Goal: Feedback & Contribution: Contribute content

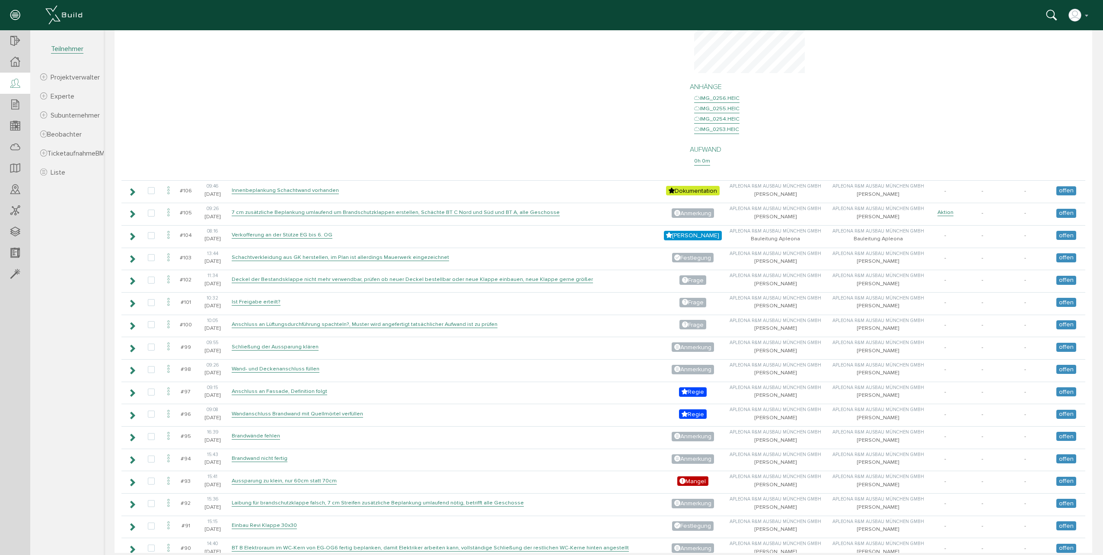
click at [16, 83] on icon at bounding box center [15, 84] width 10 height 12
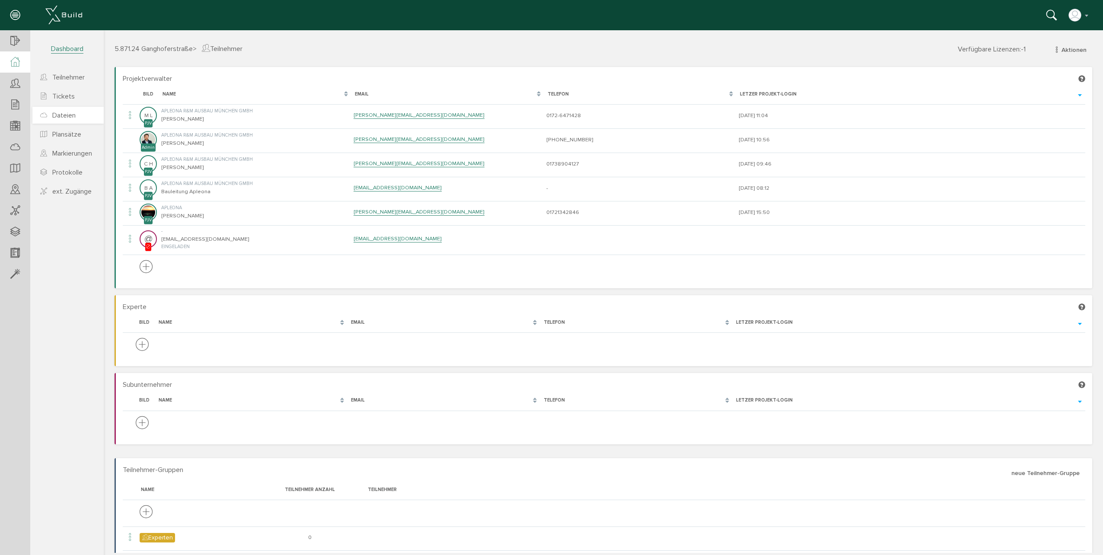
click at [75, 116] on span "Dateien" at bounding box center [63, 115] width 23 height 9
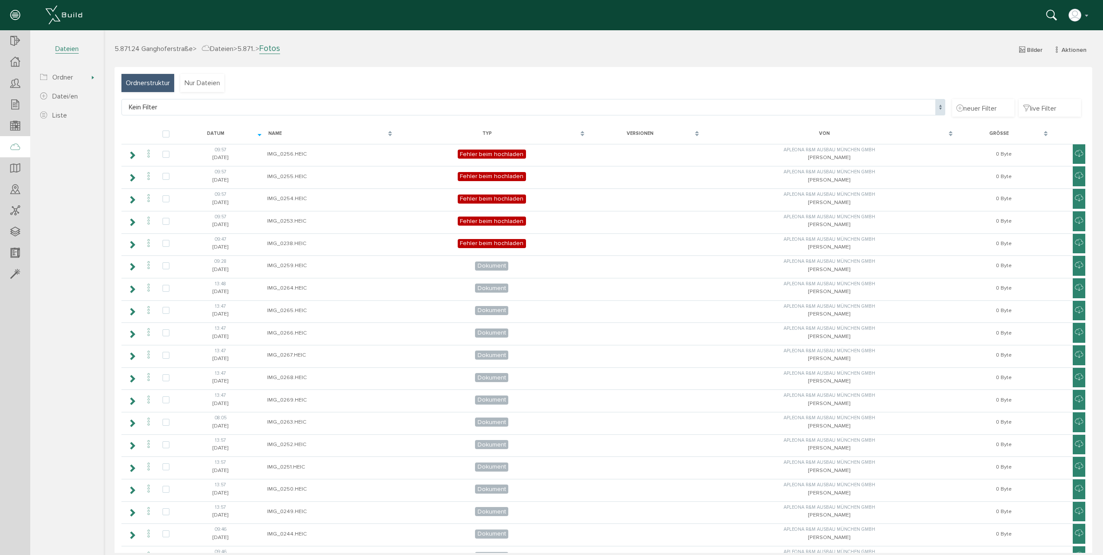
click at [149, 81] on span "Ordnerstruktur" at bounding box center [148, 83] width 44 height 10
click at [153, 83] on span "Ordnerstruktur" at bounding box center [148, 83] width 44 height 10
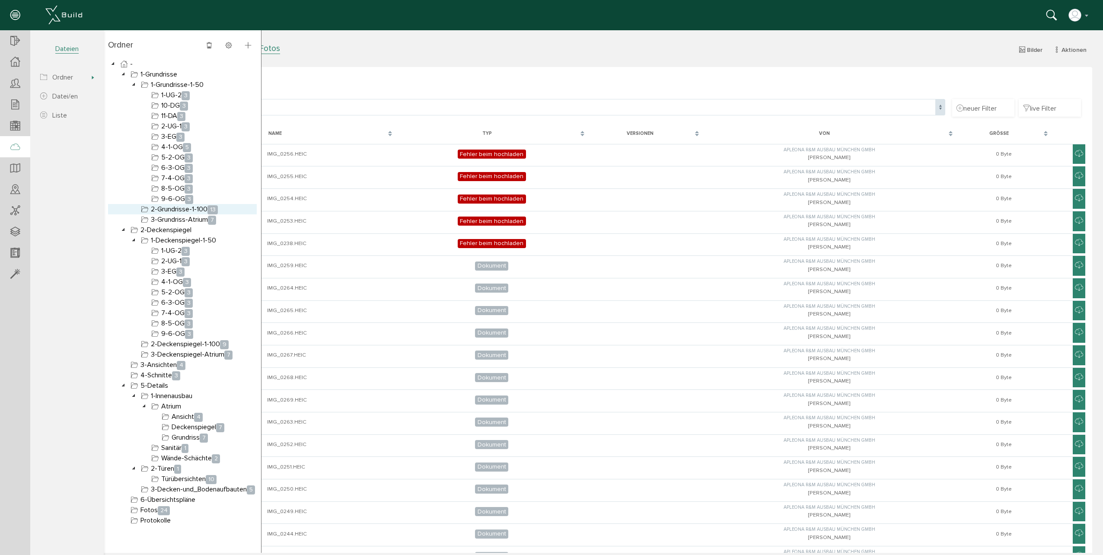
click at [188, 209] on link "2-Grundrisse-1-100 13" at bounding box center [179, 209] width 80 height 10
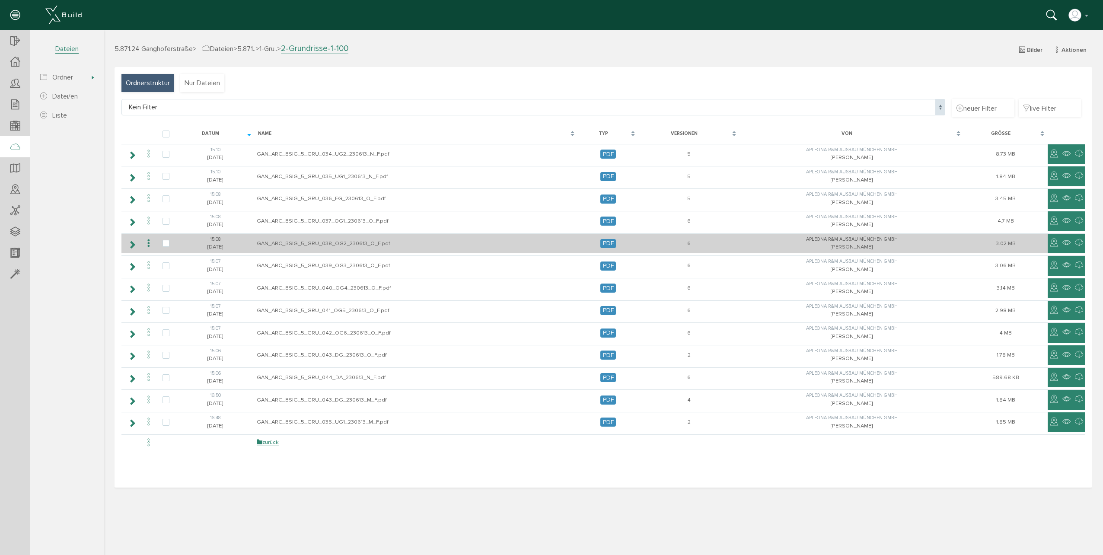
click at [352, 245] on td "GAN_ARC_BSIG_5_GRU_038_OG2_230613_O_F.pdf" at bounding box center [415, 243] width 323 height 20
click at [147, 244] on icon at bounding box center [148, 244] width 10 height 12
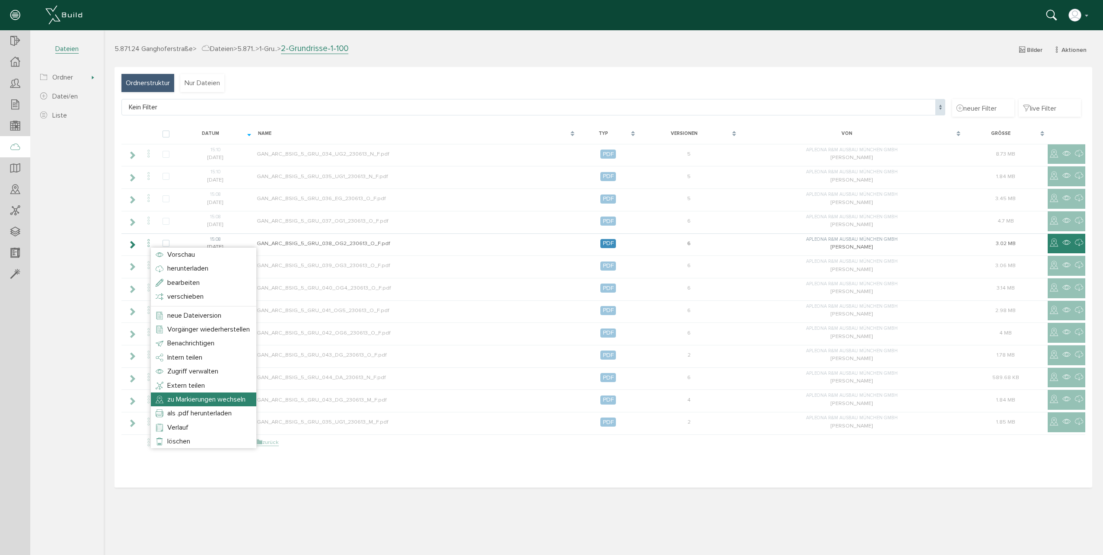
click at [245, 398] on span "zu Markierungen wechseln" at bounding box center [206, 399] width 78 height 9
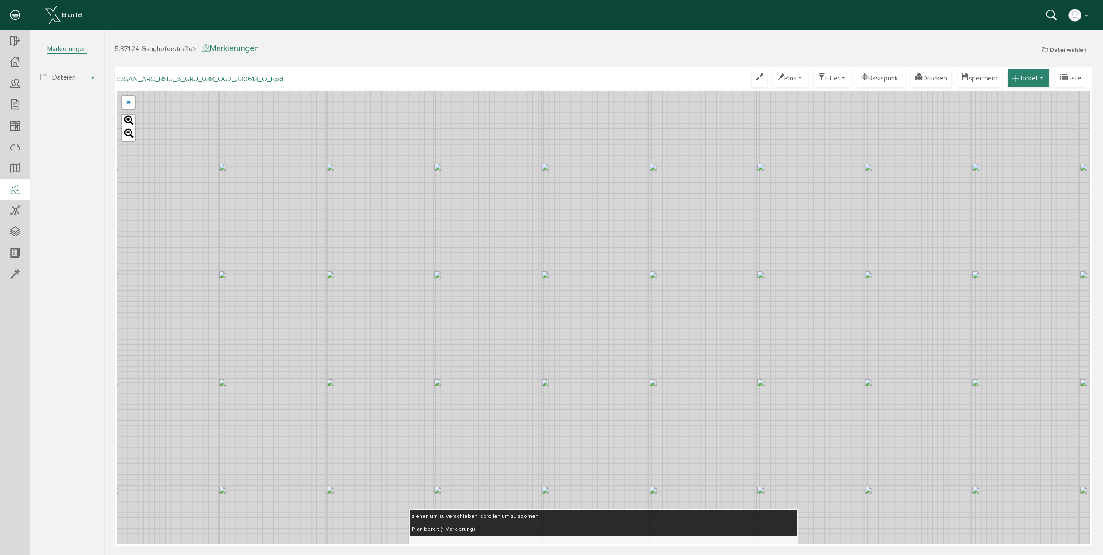
click at [1035, 76] on button "Ticket" at bounding box center [1027, 78] width 41 height 18
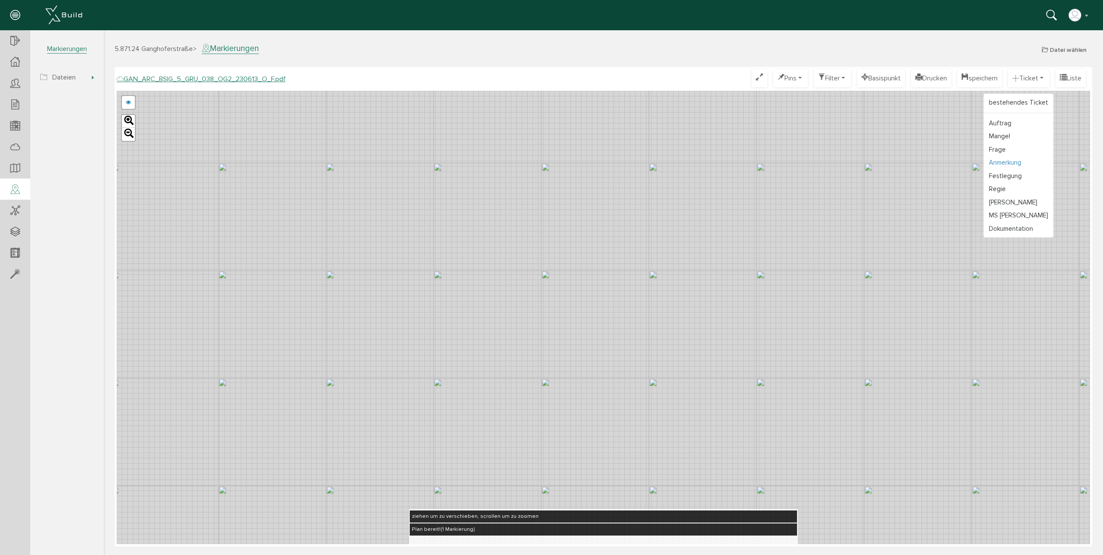
click at [1000, 162] on link "Anmerkung" at bounding box center [1018, 162] width 70 height 13
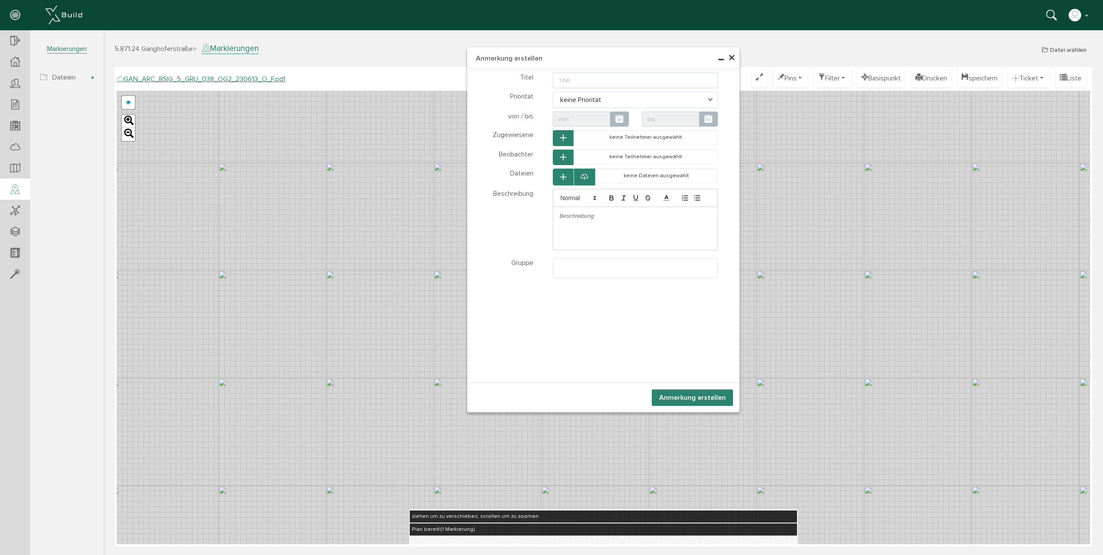
click at [567, 76] on input "text" at bounding box center [635, 81] width 165 height 16
type input "Freigabe zur Deckenmontage ab OG2"
click at [682, 398] on button "Anmerkung erstellen" at bounding box center [691, 397] width 81 height 16
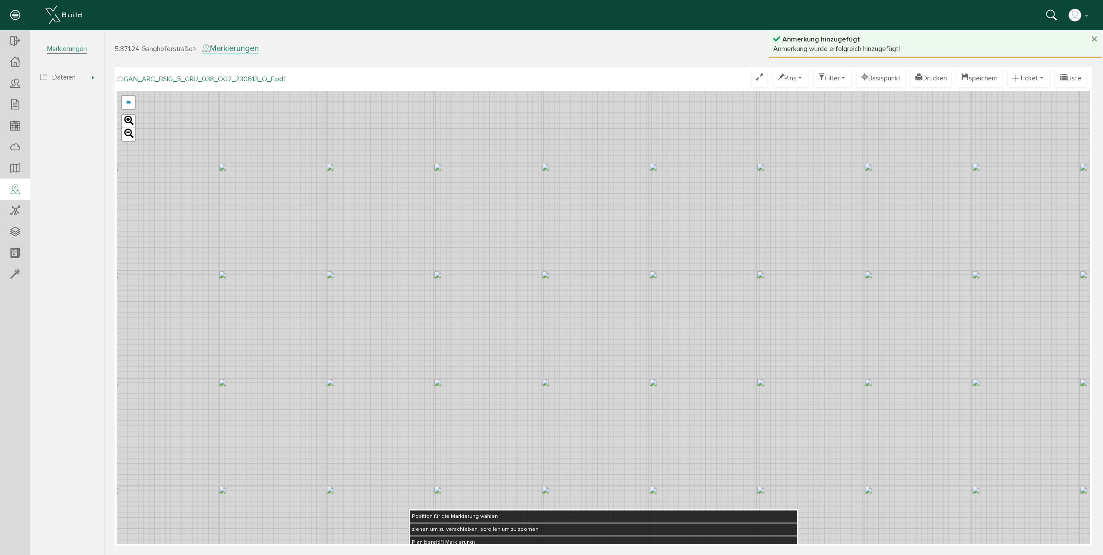
click at [420, 394] on div "GAN_ARC_BSIG_5_GRU_038_OG2_230613_N_F.pdf GAN_ARC_BSIG_5_GRU_038_OG2_230613_M_F…" at bounding box center [603, 317] width 973 height 453
click at [420, 394] on icon at bounding box center [421, 385] width 14 height 16
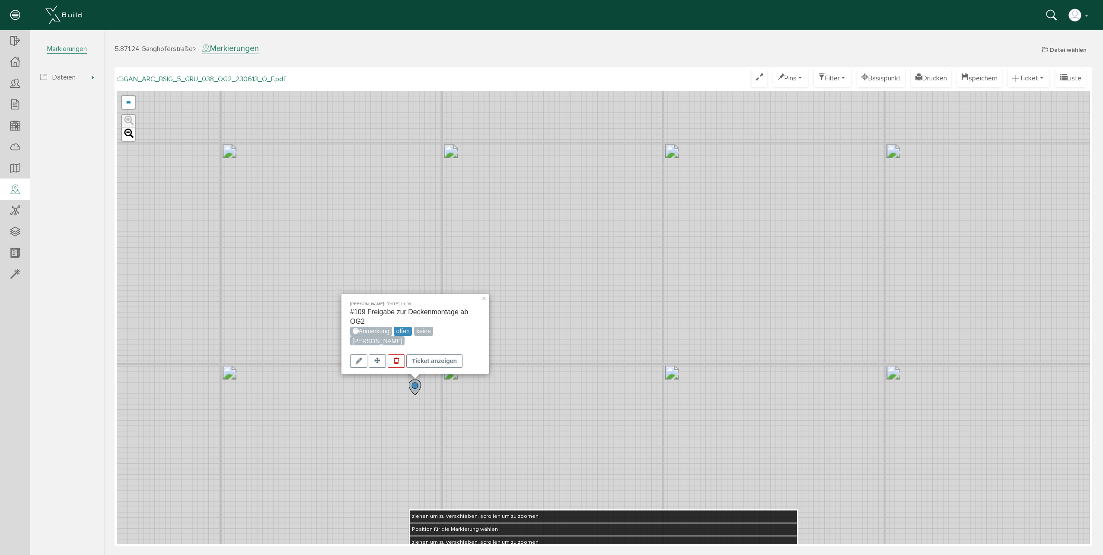
click at [455, 398] on div "Carolin Hilk, 15.09.25 11:06 #109 Freigabe zur Deckenmontage ab OG2 Anmerkung o…" at bounding box center [603, 317] width 973 height 453
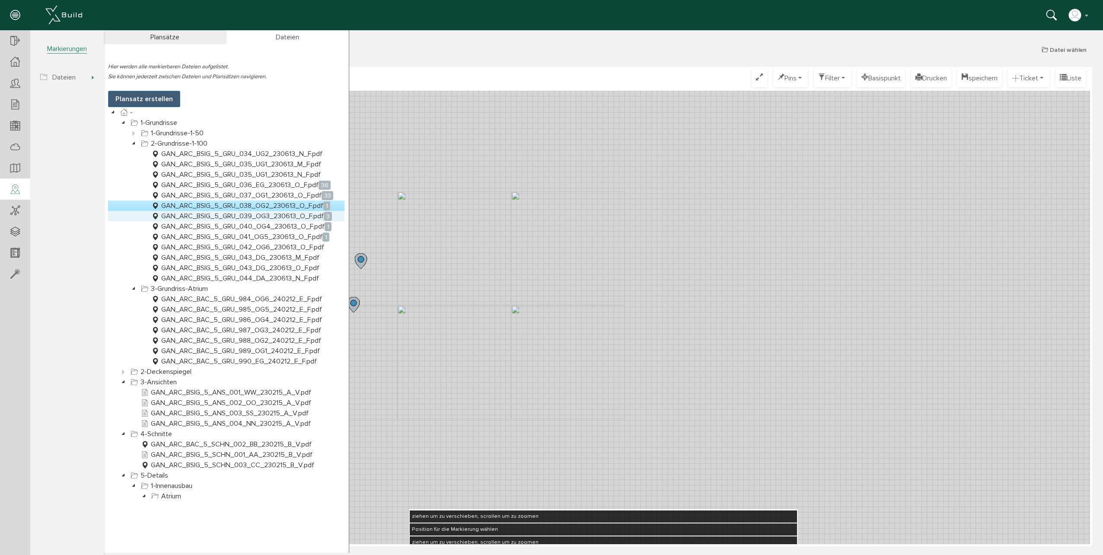
click at [238, 213] on link "GAN_ARC_BSIG_5_GRU_039_OG3_230613_O_F.pdf 3" at bounding box center [241, 216] width 184 height 10
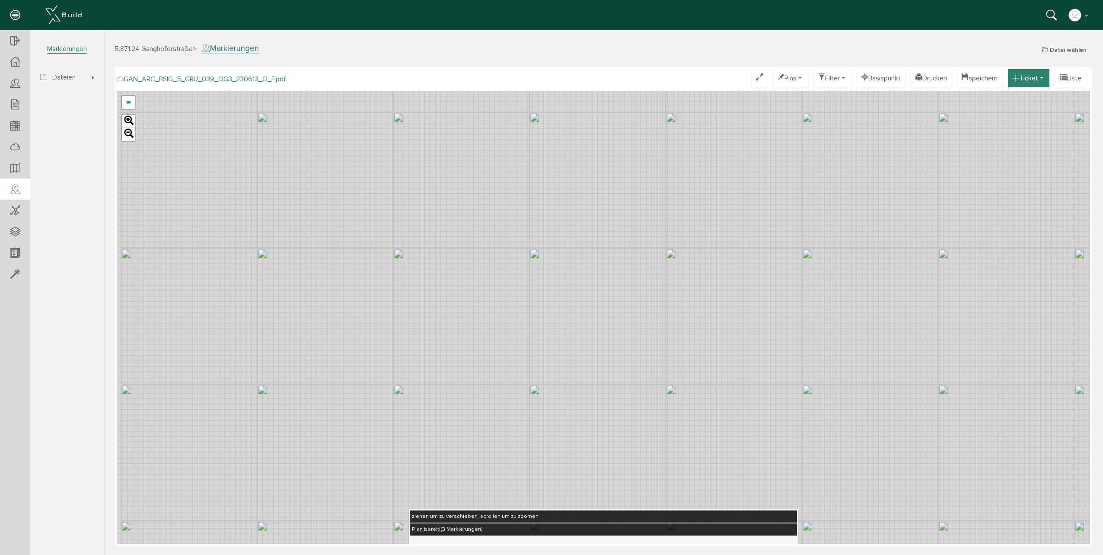
click at [1042, 82] on button "Ticket" at bounding box center [1027, 78] width 41 height 18
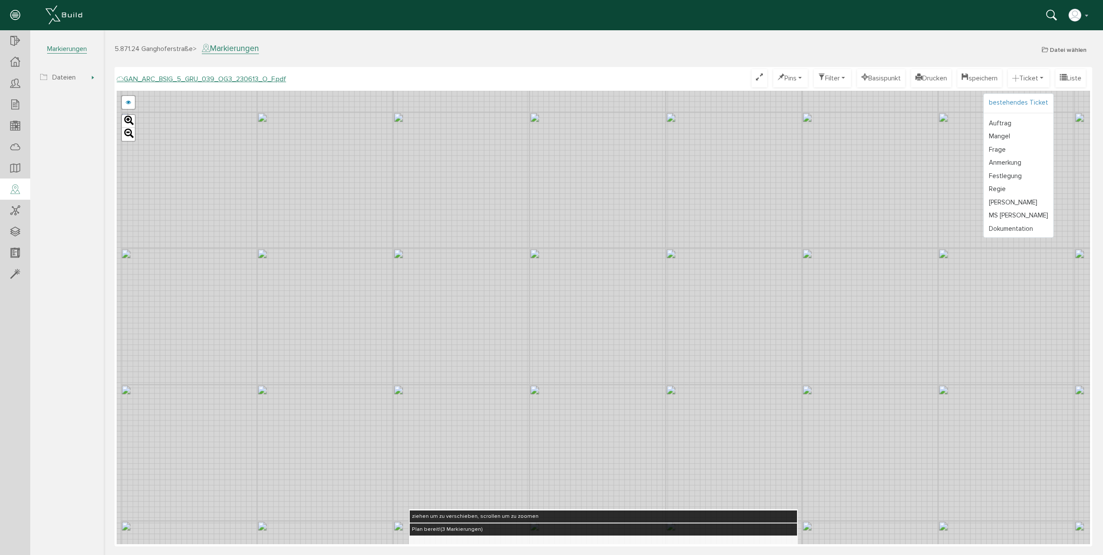
click at [1033, 101] on link "bestehendes Ticket" at bounding box center [1018, 102] width 70 height 13
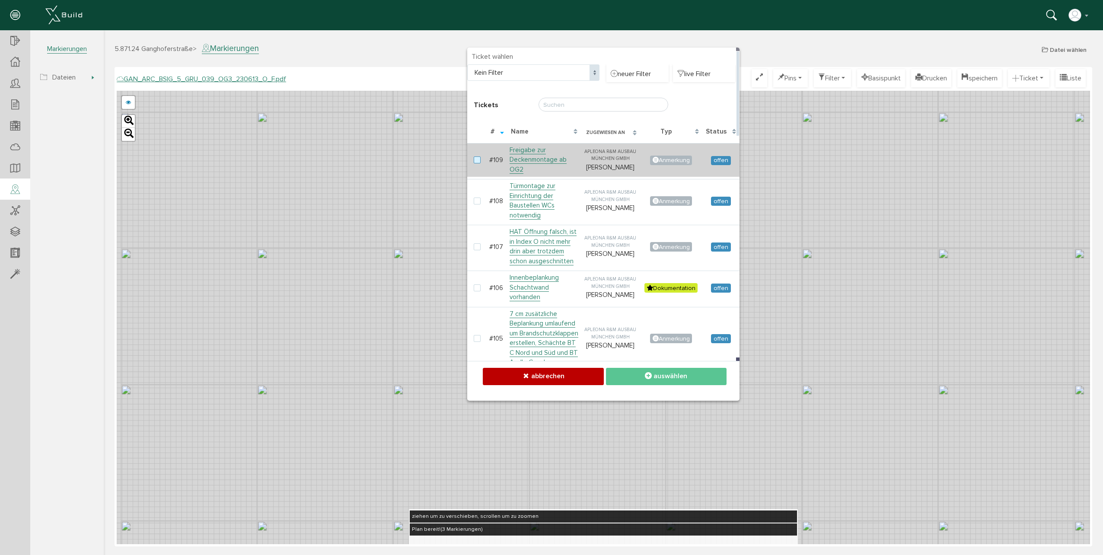
click at [480, 158] on label at bounding box center [479, 160] width 10 height 8
click at [479, 158] on input "checkbox" at bounding box center [477, 159] width 6 height 6
checkbox input "true"
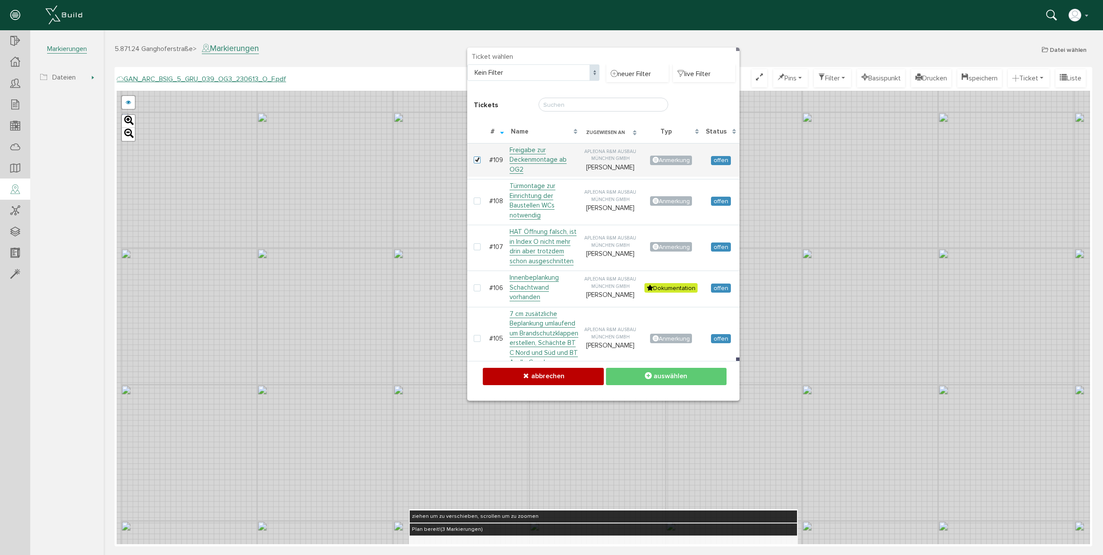
click at [668, 380] on span "auswählen" at bounding box center [670, 376] width 34 height 9
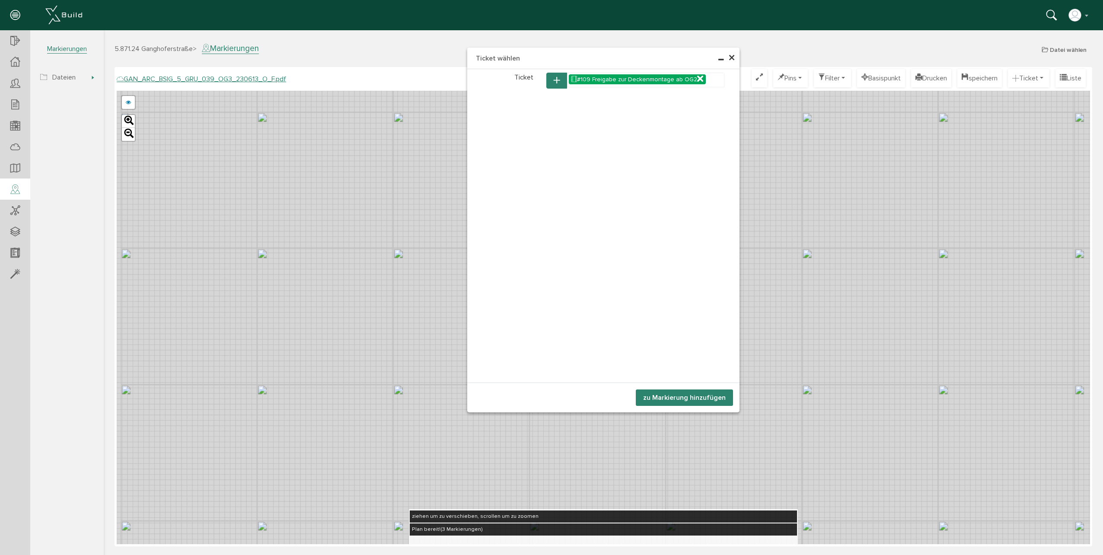
click at [670, 401] on button "zu Markierung hinzufügen" at bounding box center [684, 397] width 97 height 16
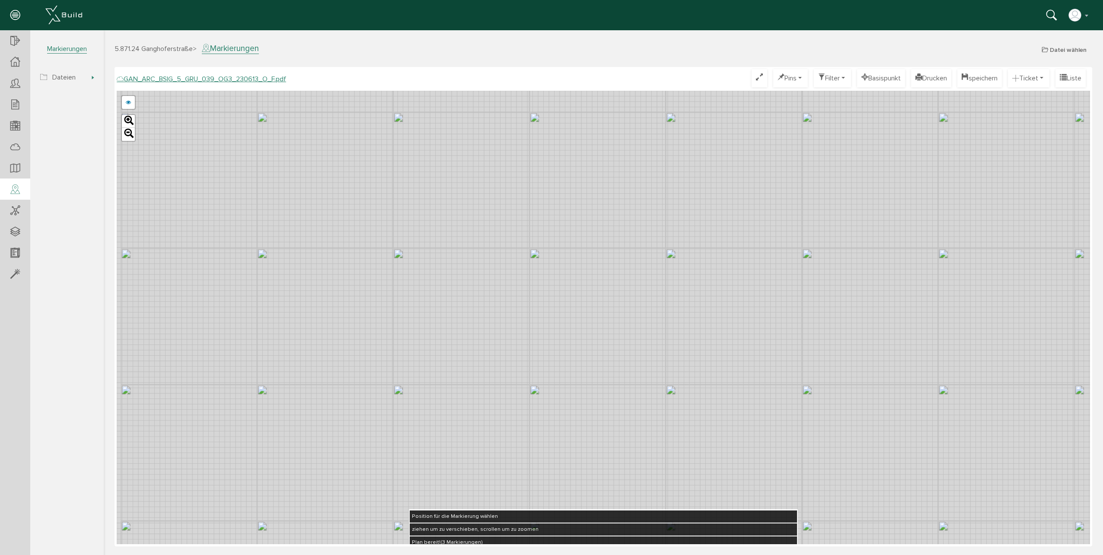
click at [774, 332] on div "GAN_ARC_BSIG_5_GRU_039_OG3_230613_N_F.pdf GAN_ARC_BSIG_5_GRU_039_OG3_230613_M_F…" at bounding box center [603, 317] width 973 height 453
click at [774, 332] on icon at bounding box center [774, 323] width 14 height 16
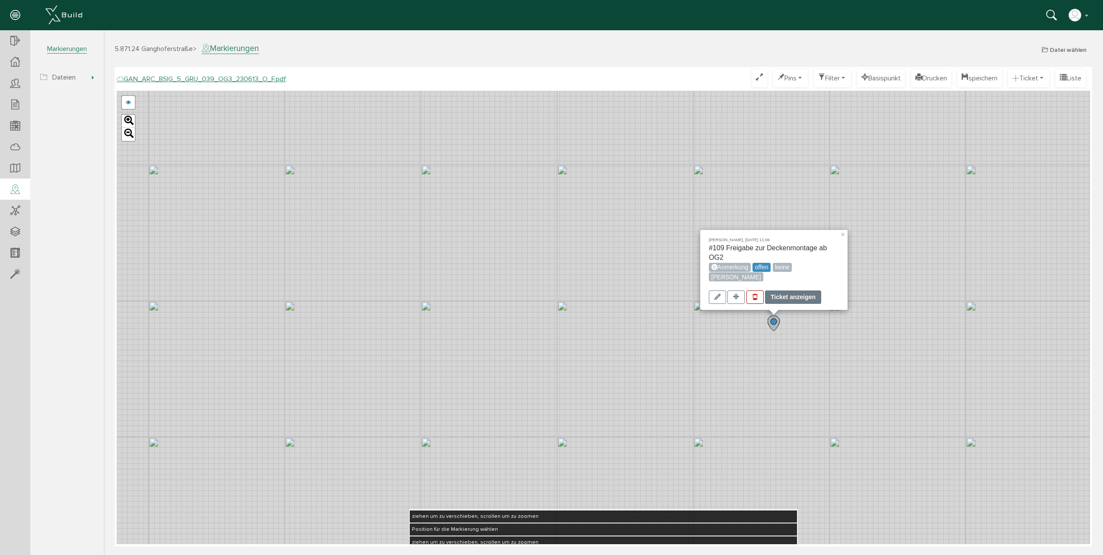
click at [795, 303] on div "Ticket anzeigen" at bounding box center [793, 296] width 56 height 13
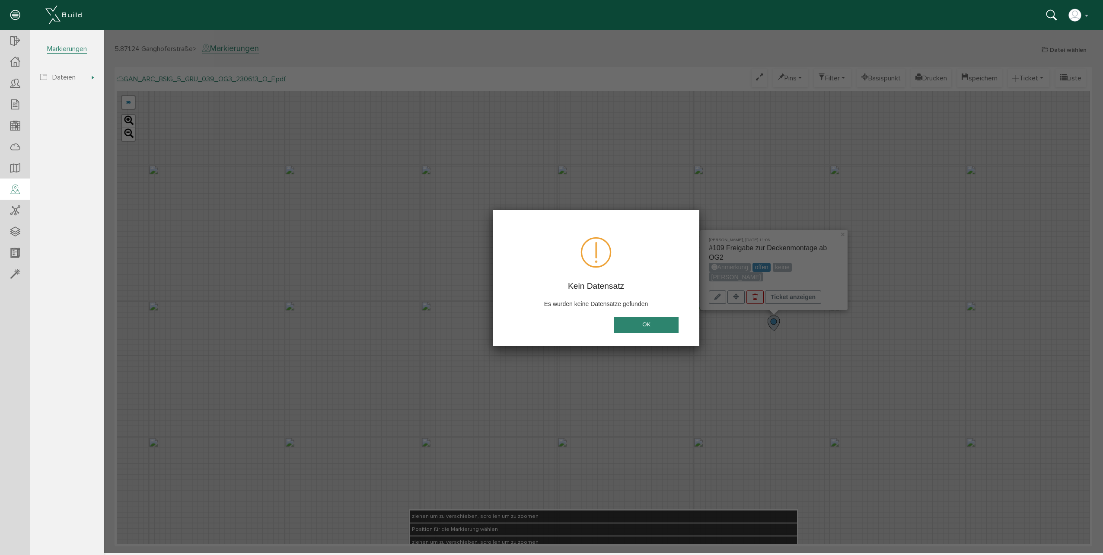
click at [662, 327] on button "OK" at bounding box center [645, 325] width 65 height 16
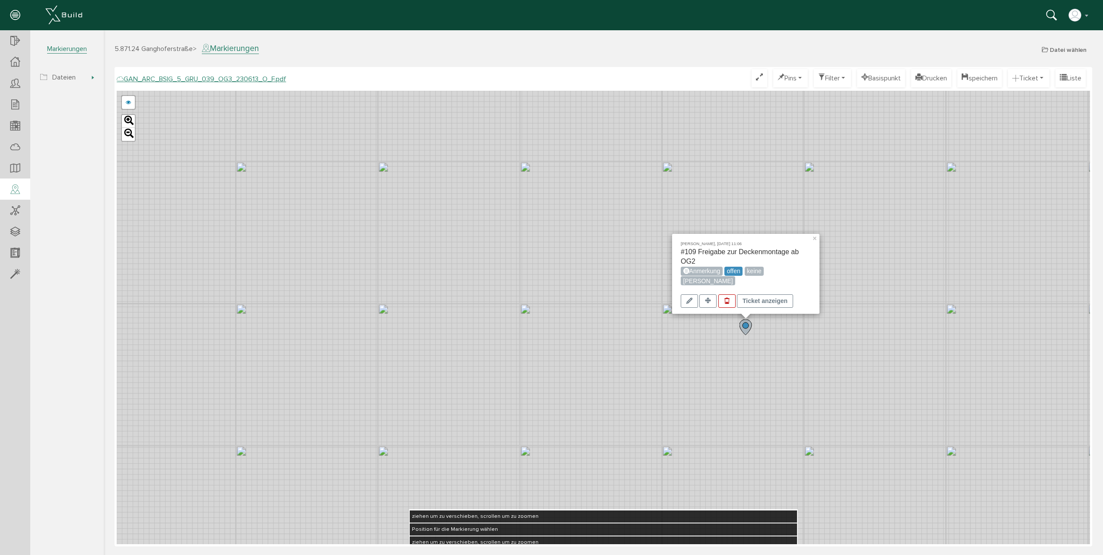
click at [502, 346] on div "Carolin Hilk, 15.09.25 11:06 #109 Freigabe zur Deckenmontage ab OG2 Anmerkung o…" at bounding box center [603, 317] width 973 height 453
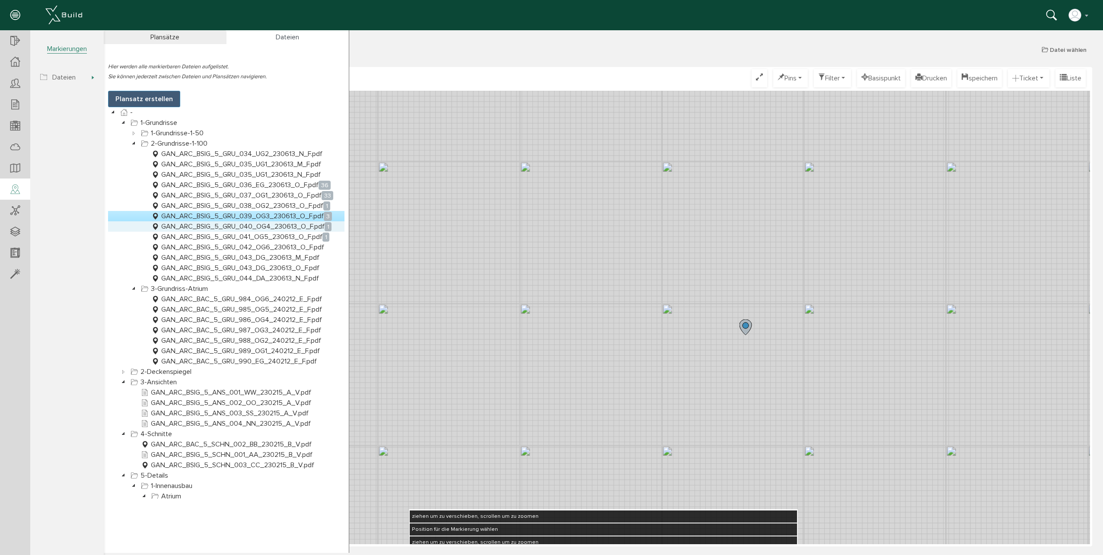
click at [240, 226] on link "GAN_ARC_BSIG_5_GRU_040_OG4_230613_O_F.pdf 1" at bounding box center [241, 226] width 184 height 10
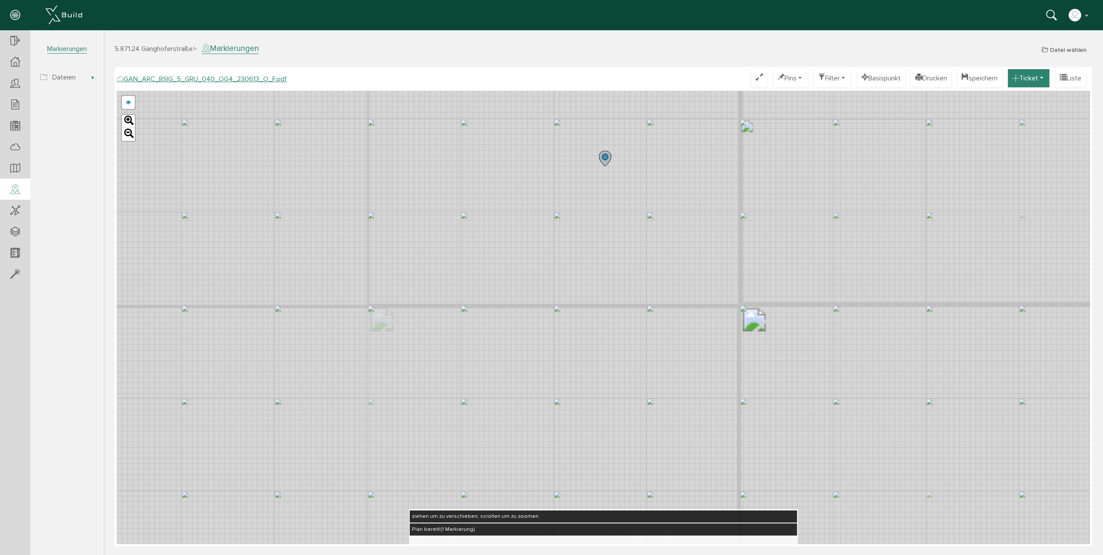
click at [1035, 77] on button "Ticket" at bounding box center [1027, 78] width 41 height 18
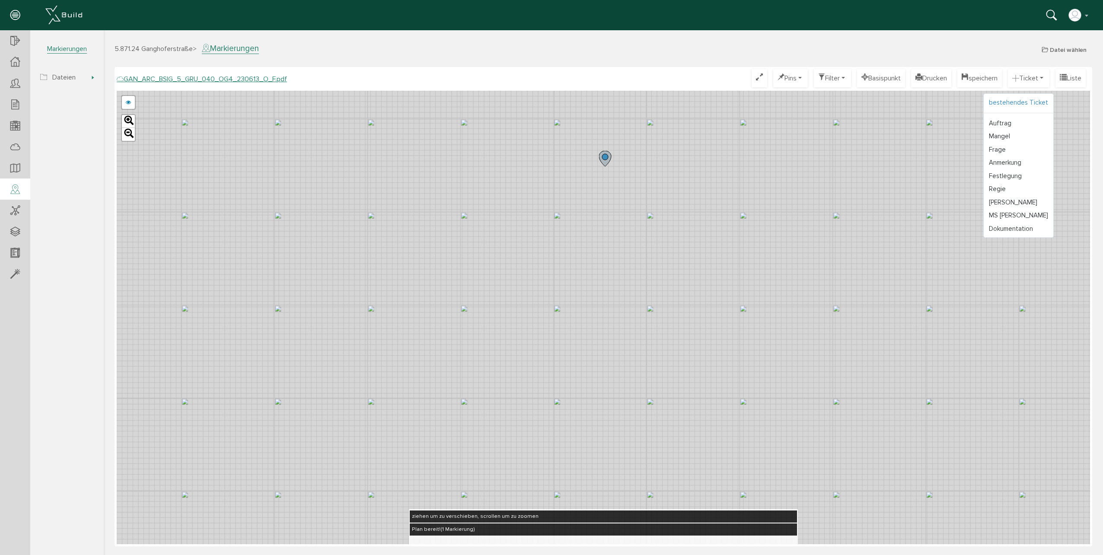
click at [1015, 100] on link "bestehendes Ticket" at bounding box center [1018, 102] width 70 height 13
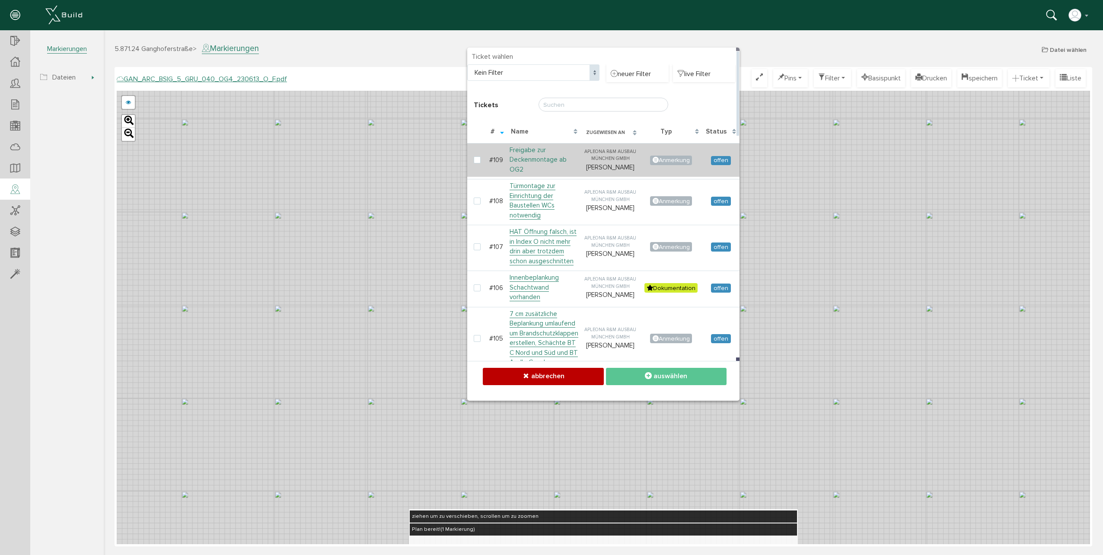
click at [533, 160] on link "Freigabe zur Deckenmontage ab OG2" at bounding box center [537, 160] width 57 height 28
checkbox input "true"
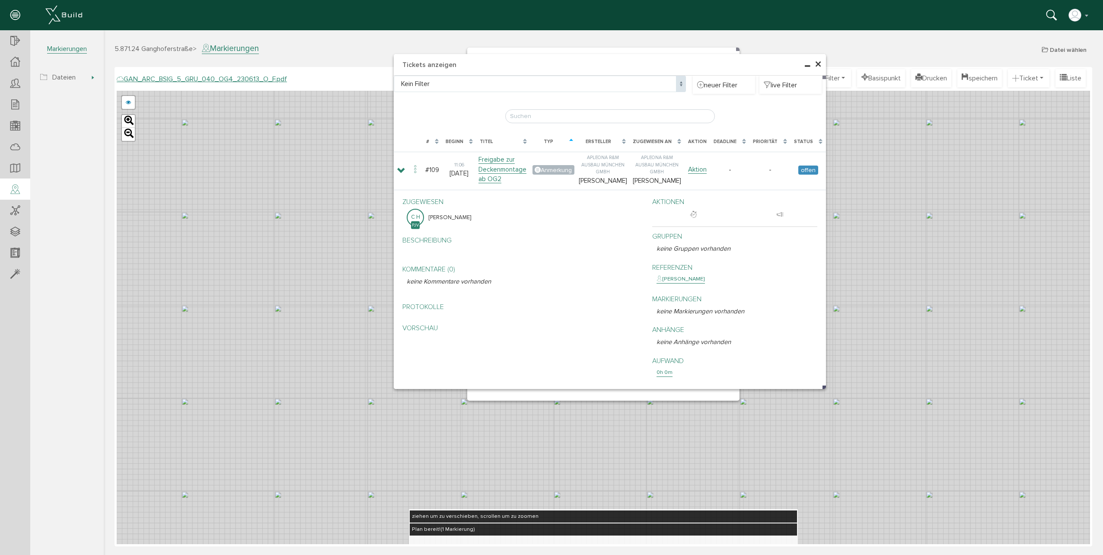
click at [820, 64] on span "×" at bounding box center [817, 64] width 7 height 17
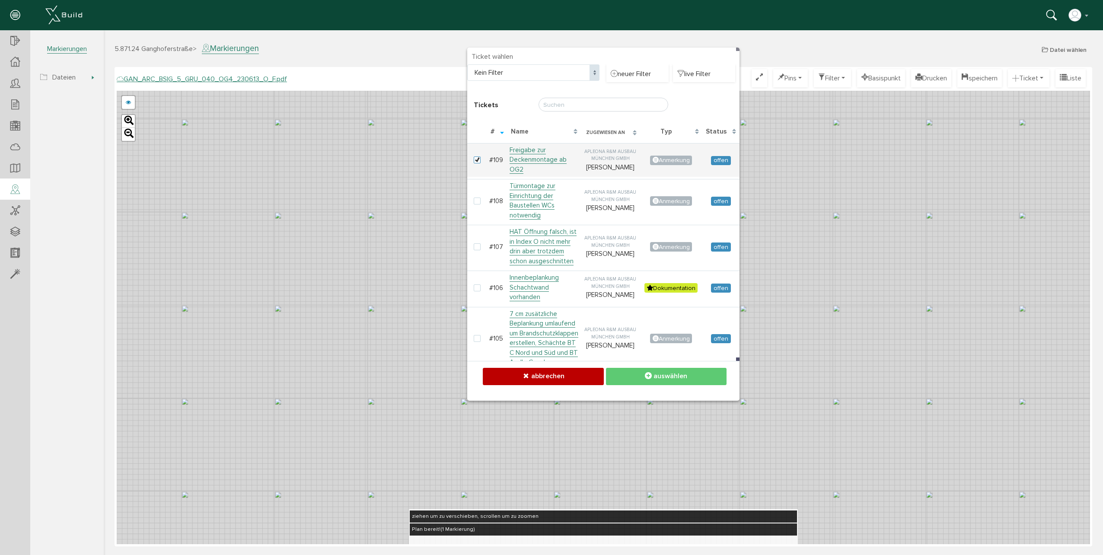
click at [663, 382] on button "auswählen" at bounding box center [666, 376] width 121 height 17
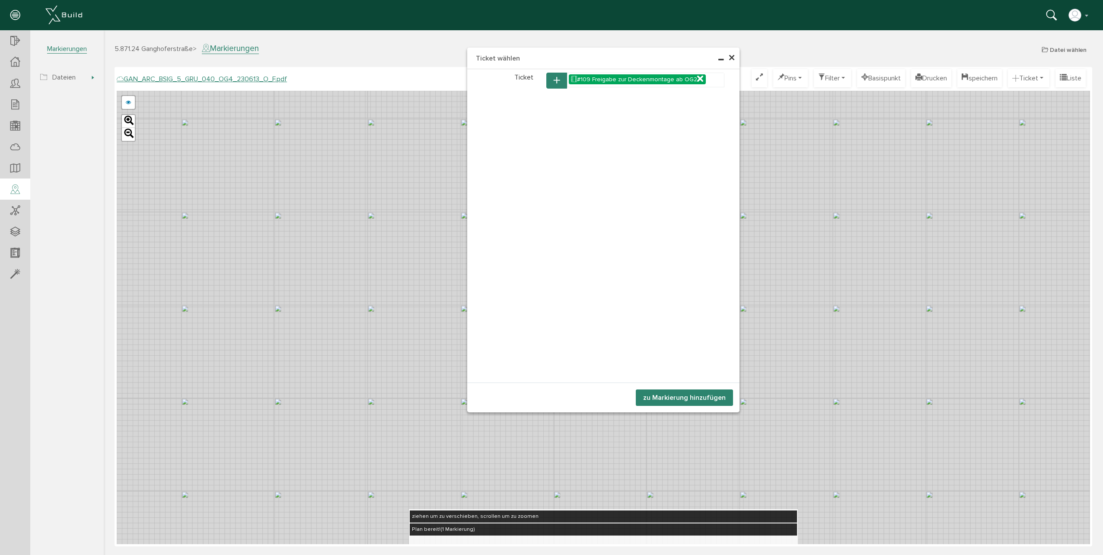
click at [664, 397] on button "zu Markierung hinzufügen" at bounding box center [684, 397] width 97 height 16
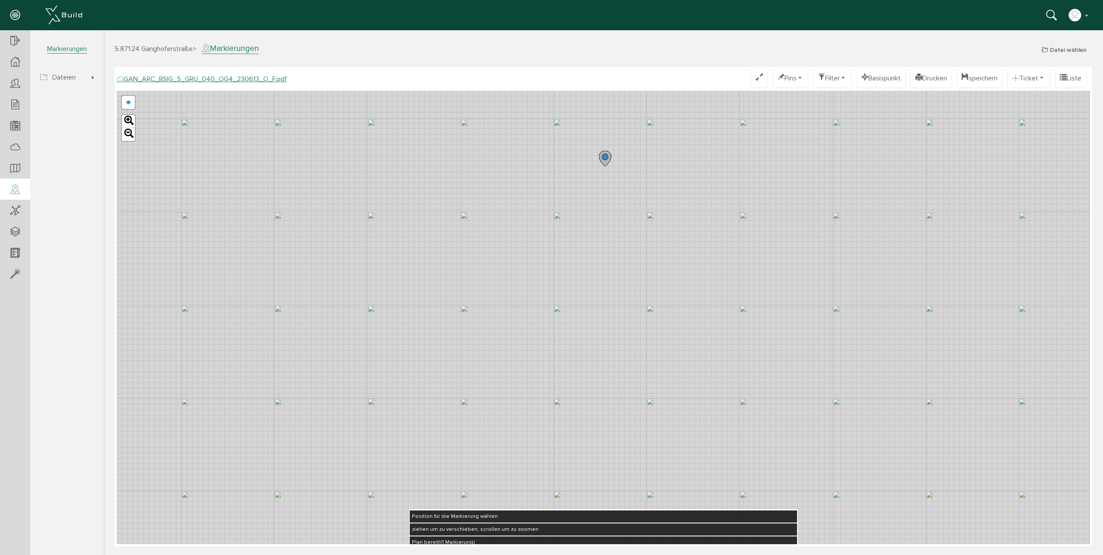
click at [435, 365] on div "GAN_ARC_BSIG_5_GRU_040_OG4_230613_N_F.pdf GAN_ARC_BSIG_5_GRU_040_OG4_230613_M_F…" at bounding box center [603, 317] width 973 height 453
click at [435, 365] on icon at bounding box center [436, 357] width 14 height 16
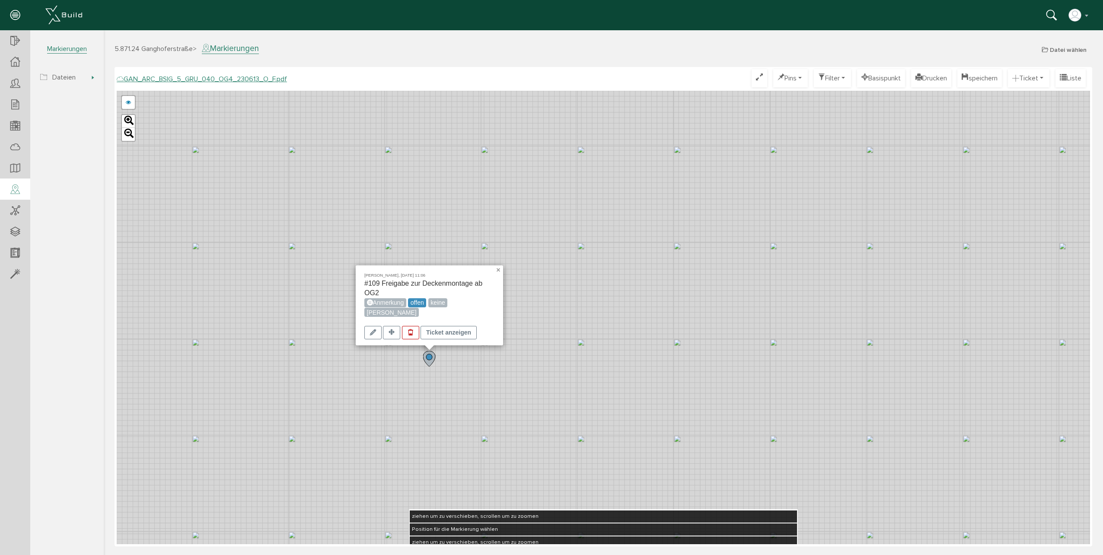
click at [497, 270] on link "×" at bounding box center [499, 268] width 8 height 6
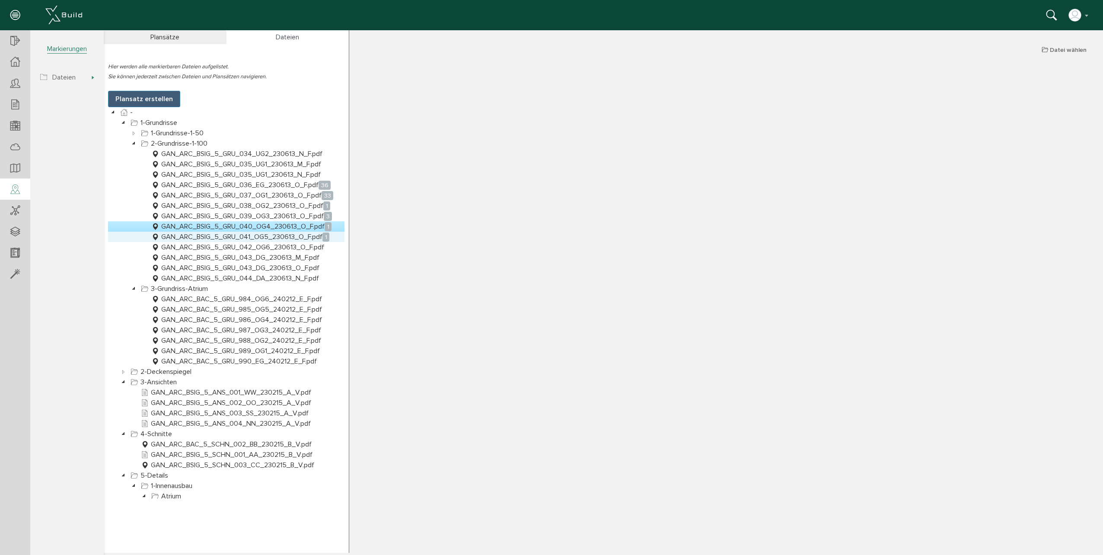
click at [288, 240] on link "GAN_ARC_BSIG_5_GRU_041_OG5_230613_O_F.pdf 1" at bounding box center [239, 237] width 181 height 10
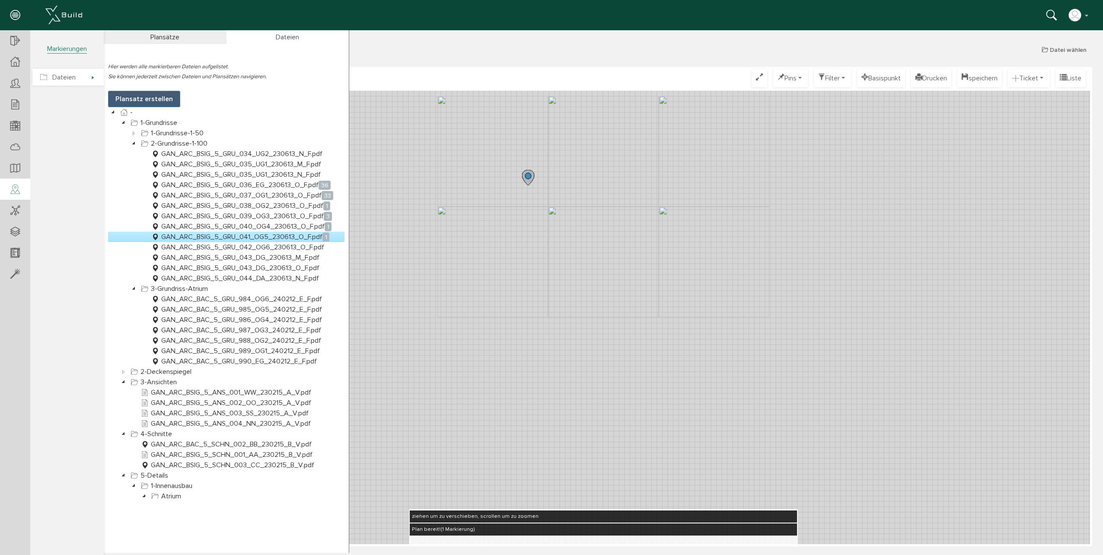
click at [90, 79] on span "Dateien" at bounding box center [67, 77] width 71 height 17
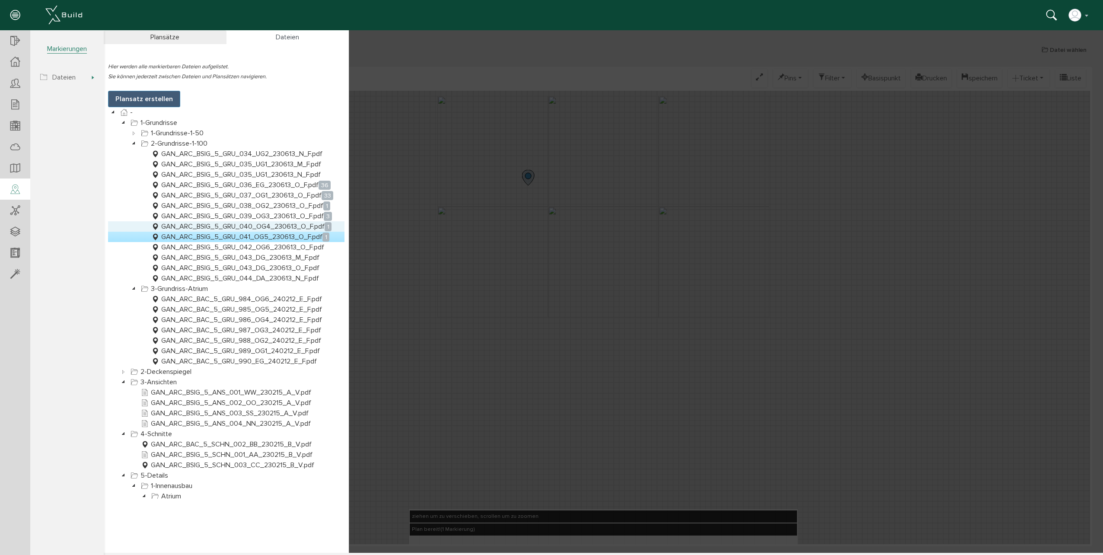
click at [268, 226] on link "GAN_ARC_BSIG_5_GRU_040_OG4_230613_O_F.pdf 1" at bounding box center [241, 226] width 184 height 10
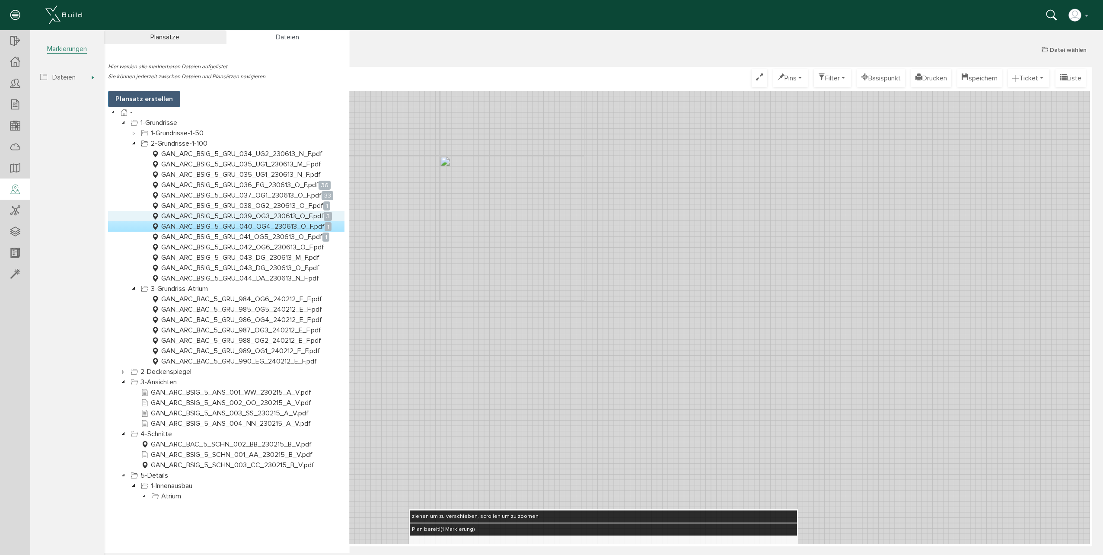
click at [294, 212] on link "GAN_ARC_BSIG_5_GRU_039_OG3_230613_O_F.pdf 3" at bounding box center [241, 216] width 184 height 10
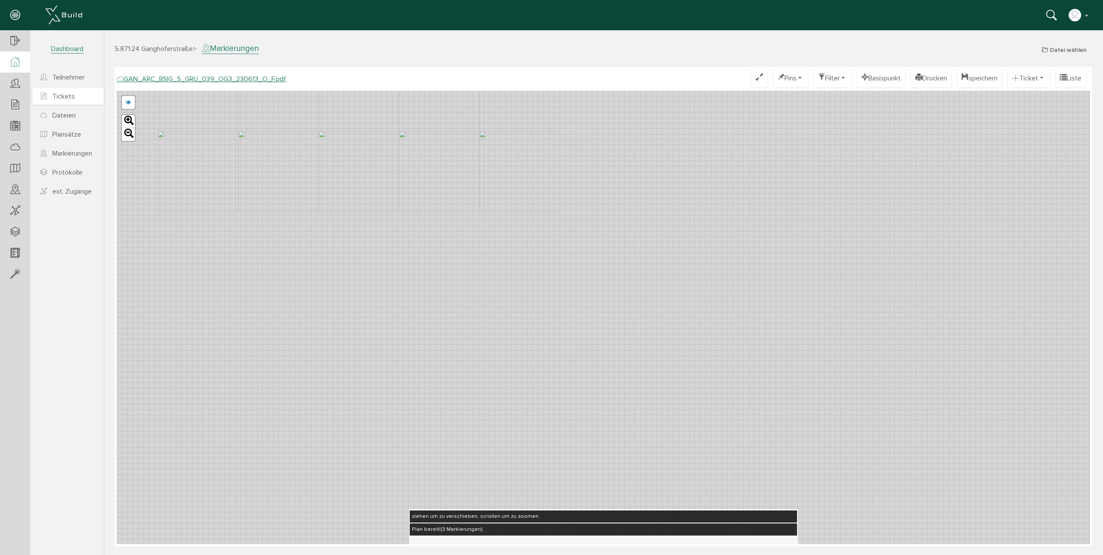
click at [73, 93] on span "Tickets" at bounding box center [63, 96] width 22 height 9
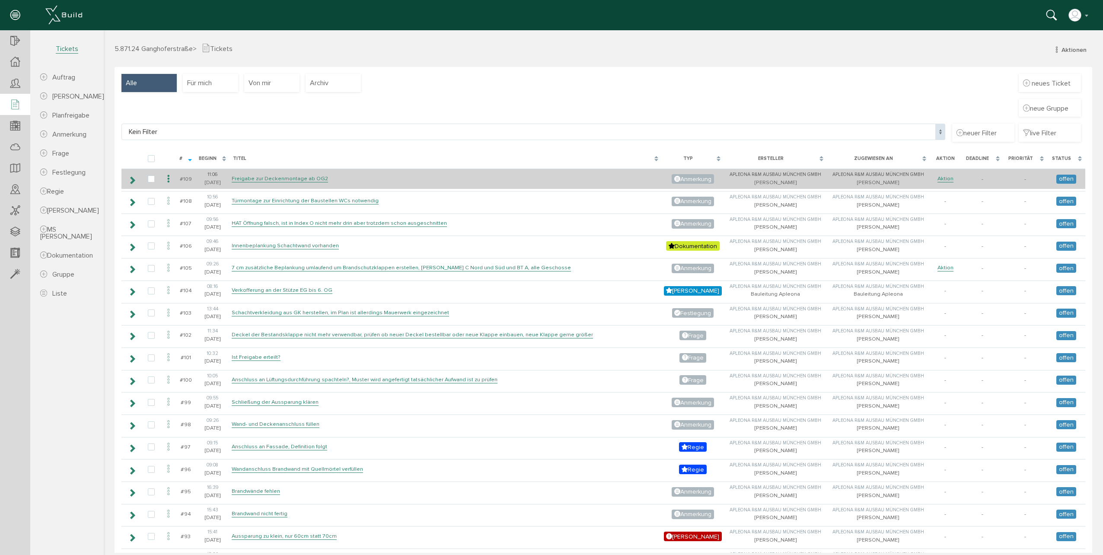
click at [390, 176] on td "Freigabe zur Deckenmontage ab OG2" at bounding box center [445, 178] width 432 height 20
click at [315, 176] on link "Freigabe zur Deckenmontage ab OG2" at bounding box center [280, 178] width 96 height 7
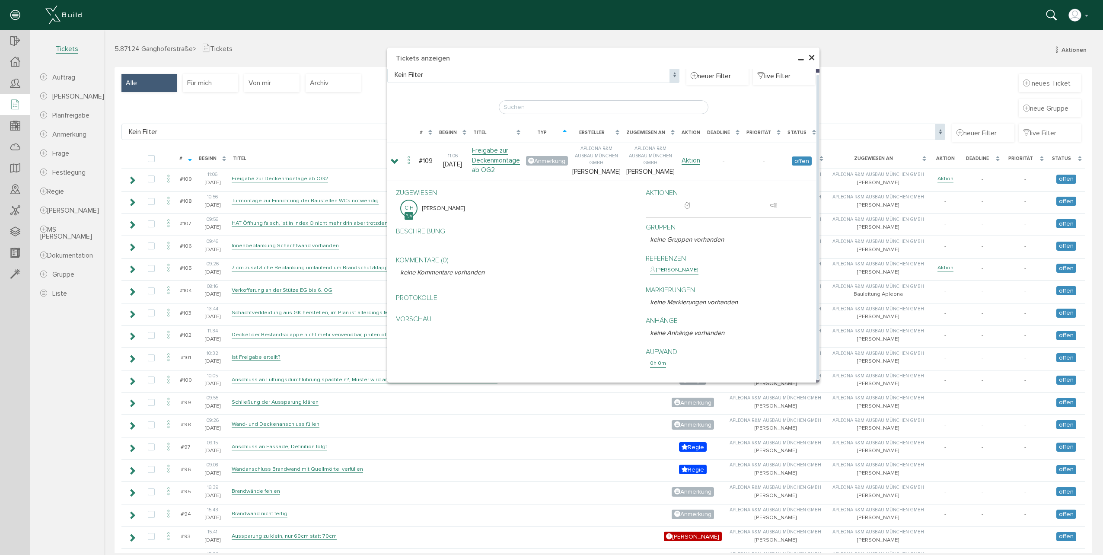
click at [669, 304] on icon "keine Markierungen vorhanden" at bounding box center [694, 302] width 88 height 8
click at [702, 289] on p "Markierungen" at bounding box center [730, 290] width 161 height 10
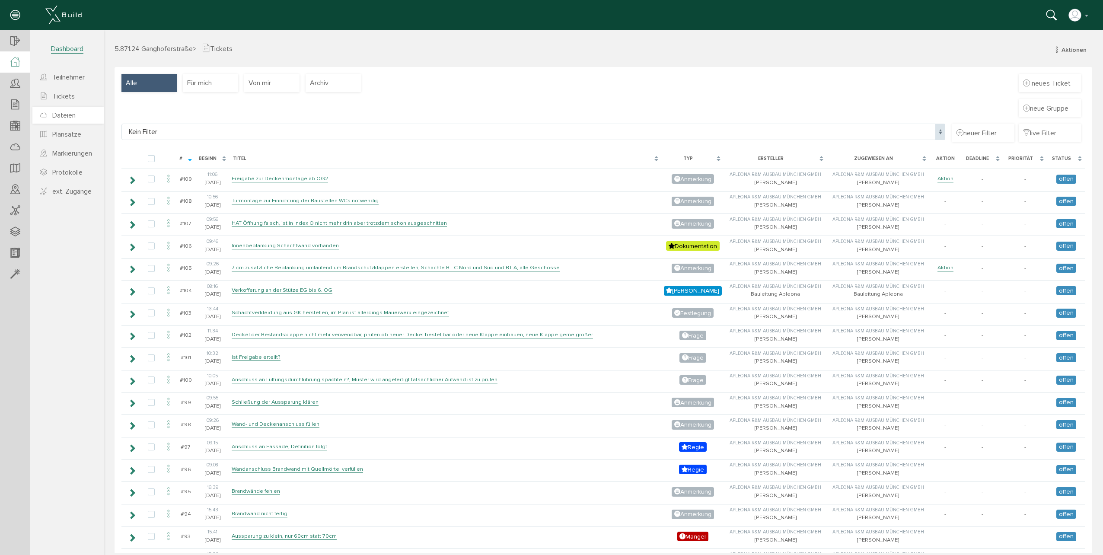
click at [60, 118] on span "Dateien" at bounding box center [63, 115] width 23 height 9
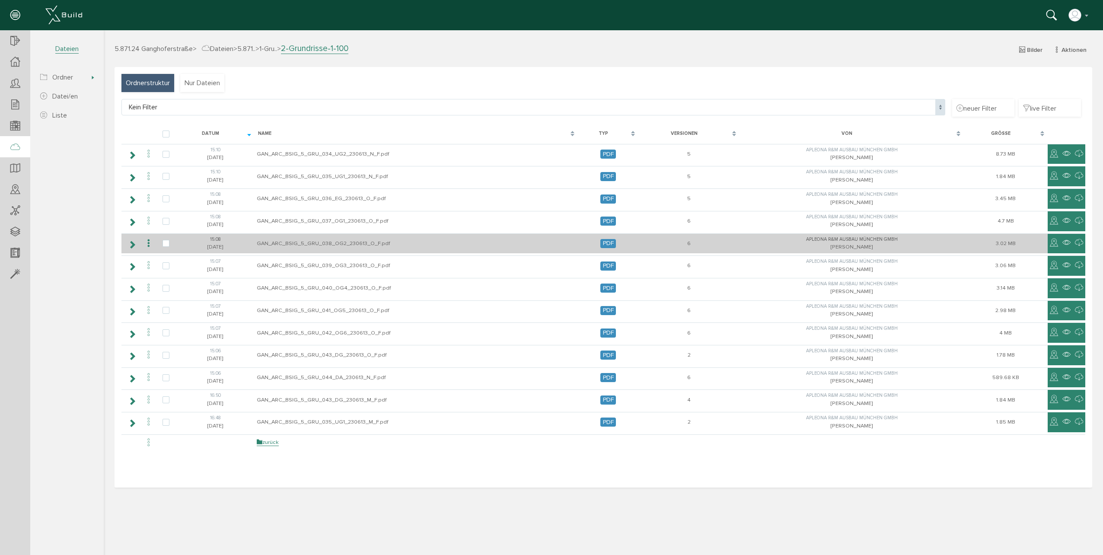
click at [146, 242] on icon at bounding box center [148, 244] width 10 height 12
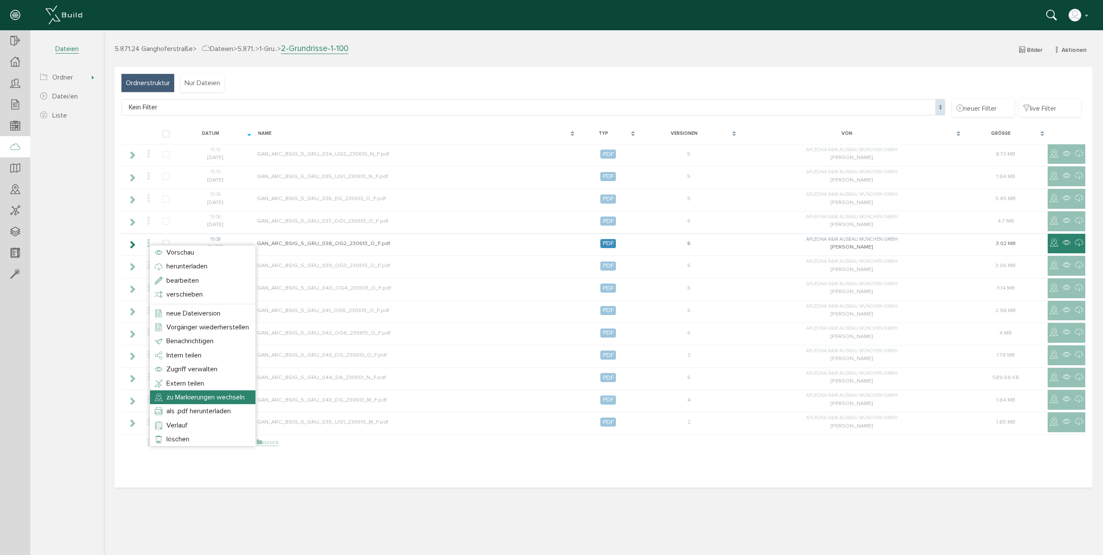
click at [186, 394] on span "zu Markierungen wechseln" at bounding box center [205, 397] width 78 height 9
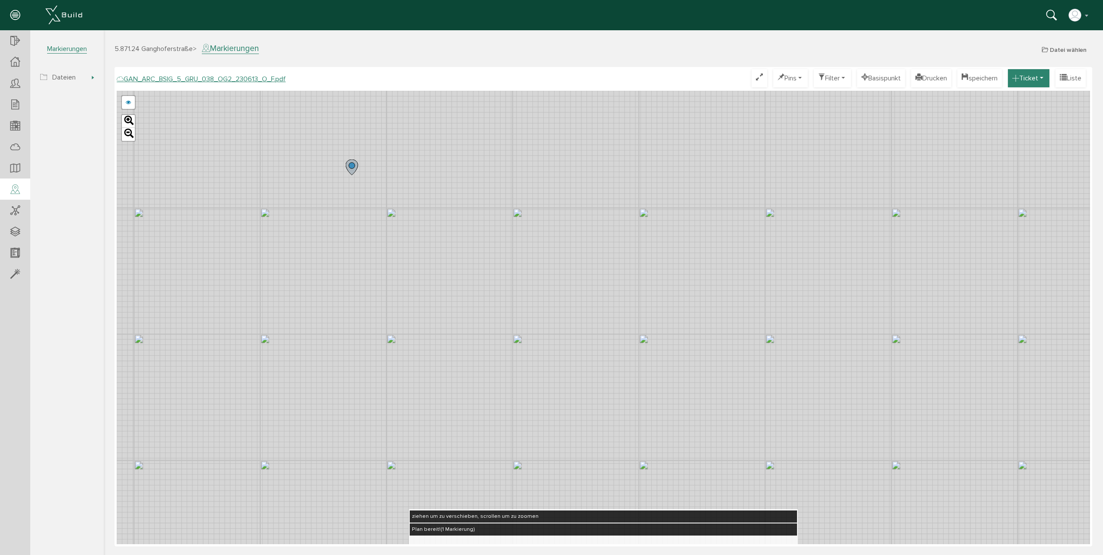
click at [1034, 76] on button "Ticket" at bounding box center [1027, 78] width 41 height 18
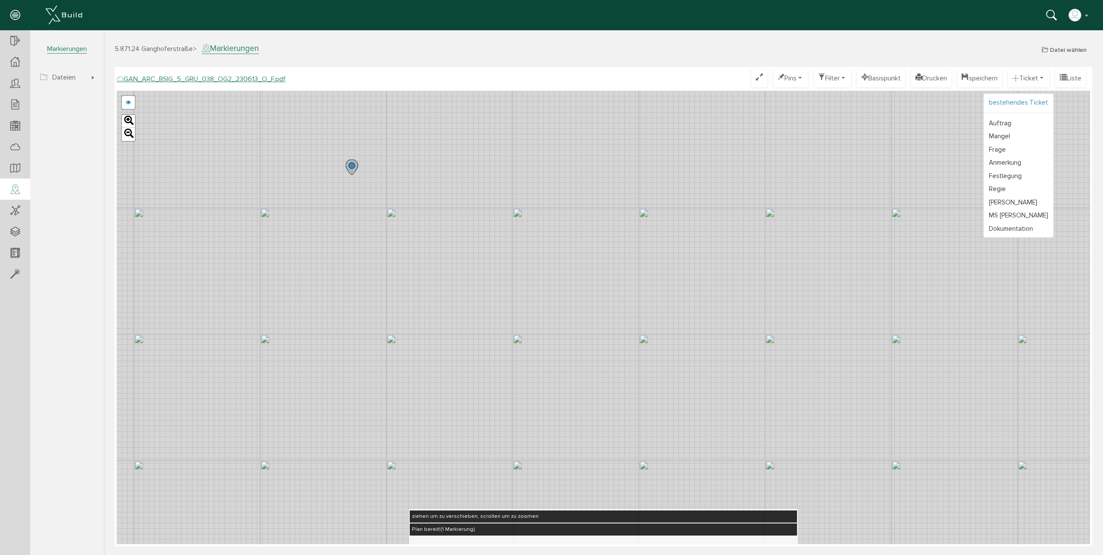
click at [1023, 105] on link "bestehendes Ticket" at bounding box center [1018, 102] width 70 height 13
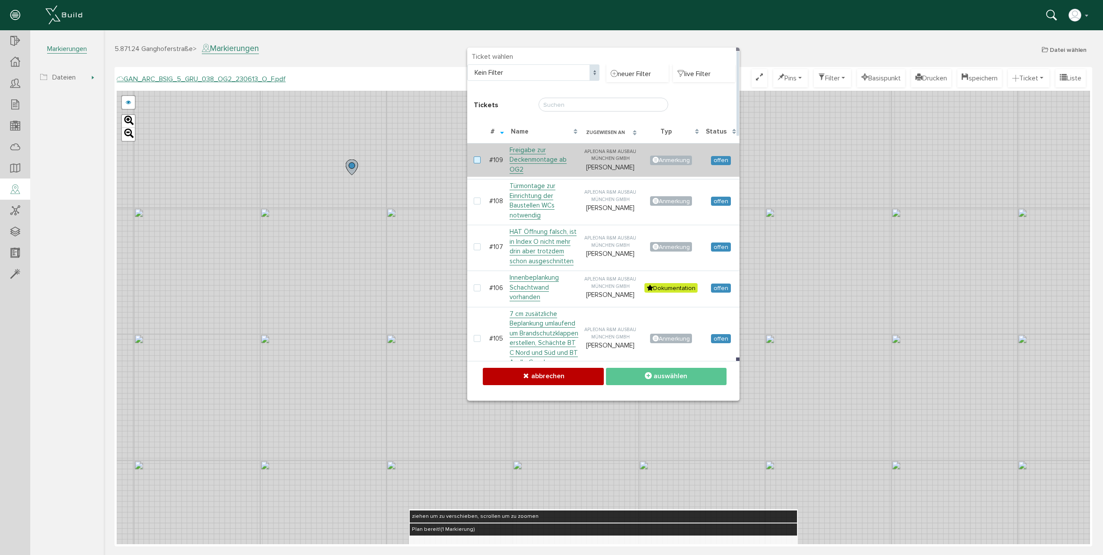
click at [479, 158] on label at bounding box center [479, 160] width 10 height 8
click at [479, 158] on input "checkbox" at bounding box center [477, 159] width 6 height 6
checkbox input "true"
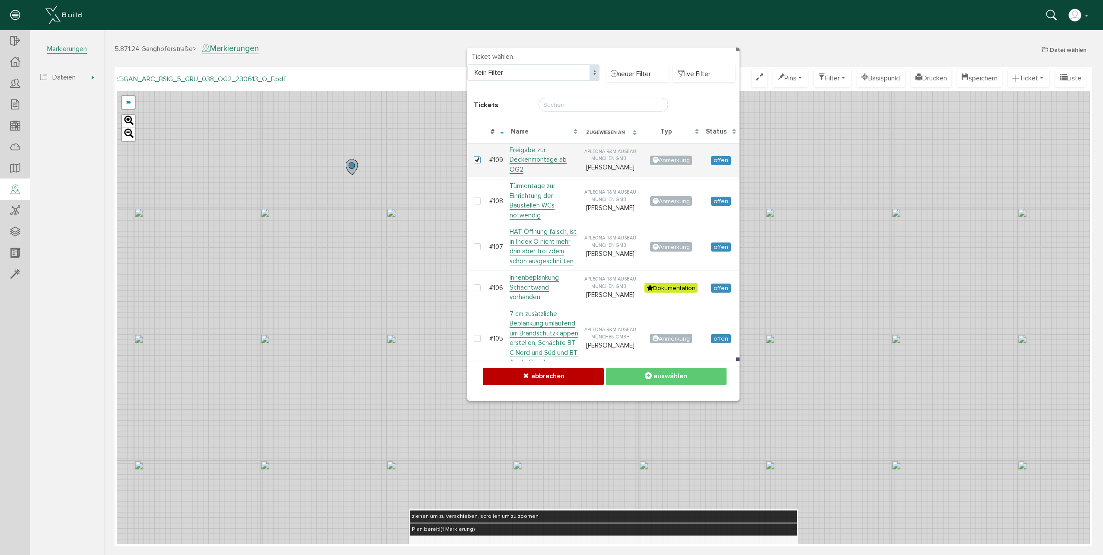
click at [651, 377] on icon at bounding box center [648, 376] width 7 height 9
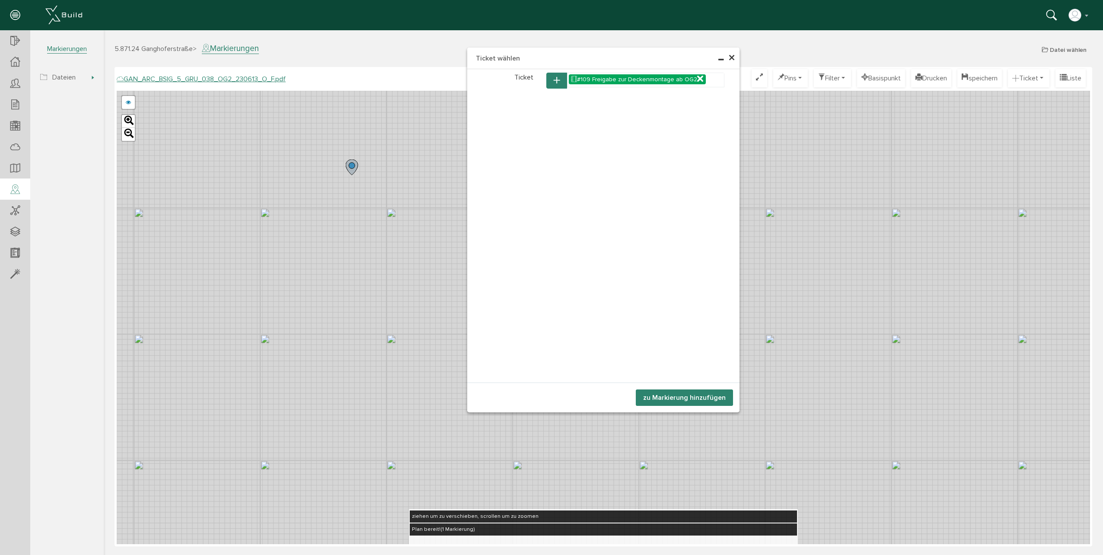
click at [643, 398] on button "zu Markierung hinzufügen" at bounding box center [684, 397] width 97 height 16
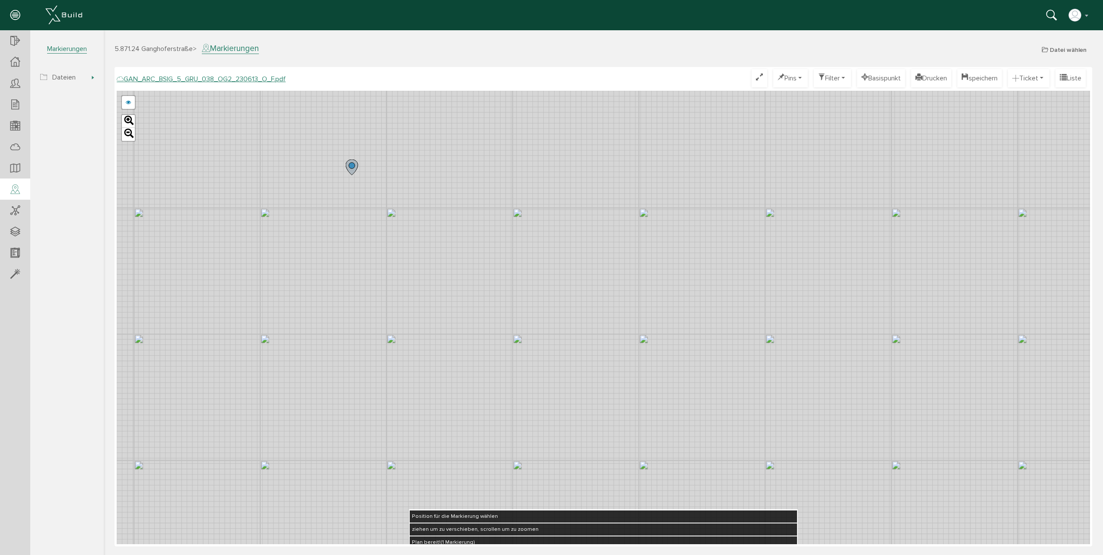
click at [311, 373] on div "GAN_ARC_BSIG_5_GRU_038_OG2_230613_N_F.pdf GAN_ARC_BSIG_5_GRU_038_OG2_230613_M_F…" at bounding box center [603, 317] width 973 height 453
click at [311, 373] on icon at bounding box center [312, 364] width 14 height 16
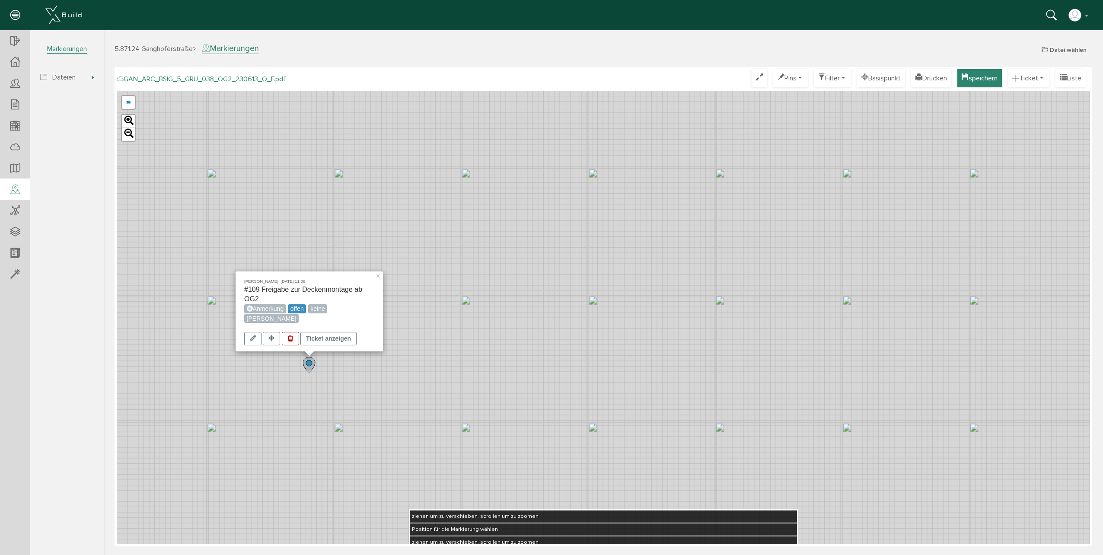
click at [982, 80] on button "speichern" at bounding box center [979, 78] width 44 height 18
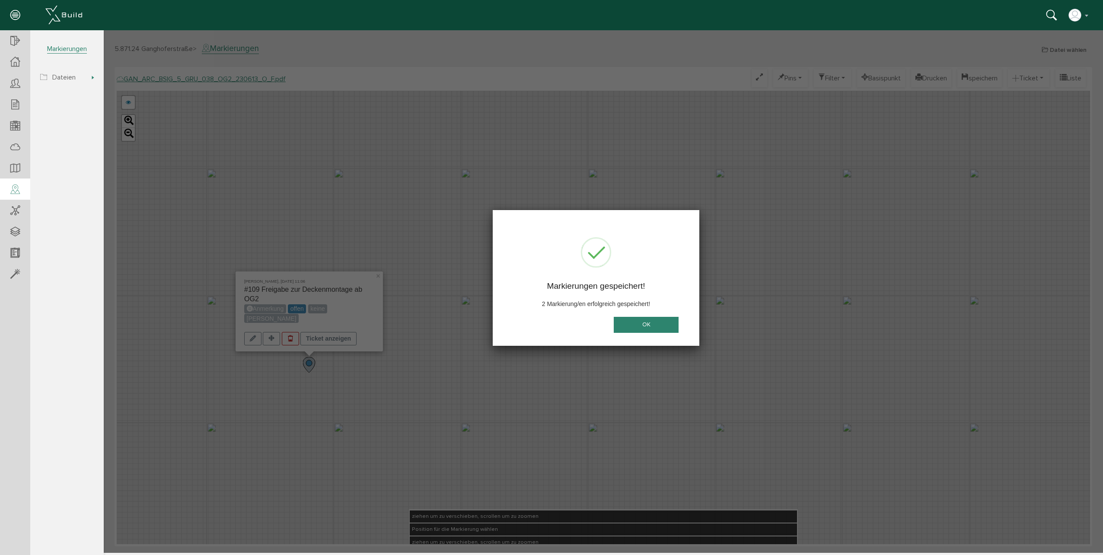
click at [630, 326] on button "OK" at bounding box center [645, 325] width 65 height 16
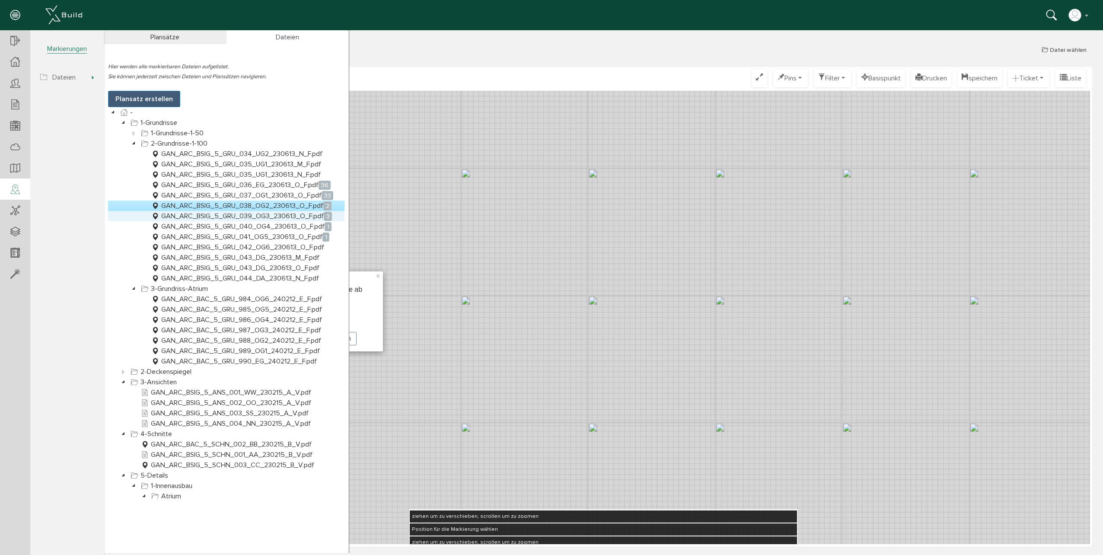
click at [262, 218] on link "GAN_ARC_BSIG_5_GRU_039_OG3_230613_O_F.pdf 3" at bounding box center [241, 216] width 184 height 10
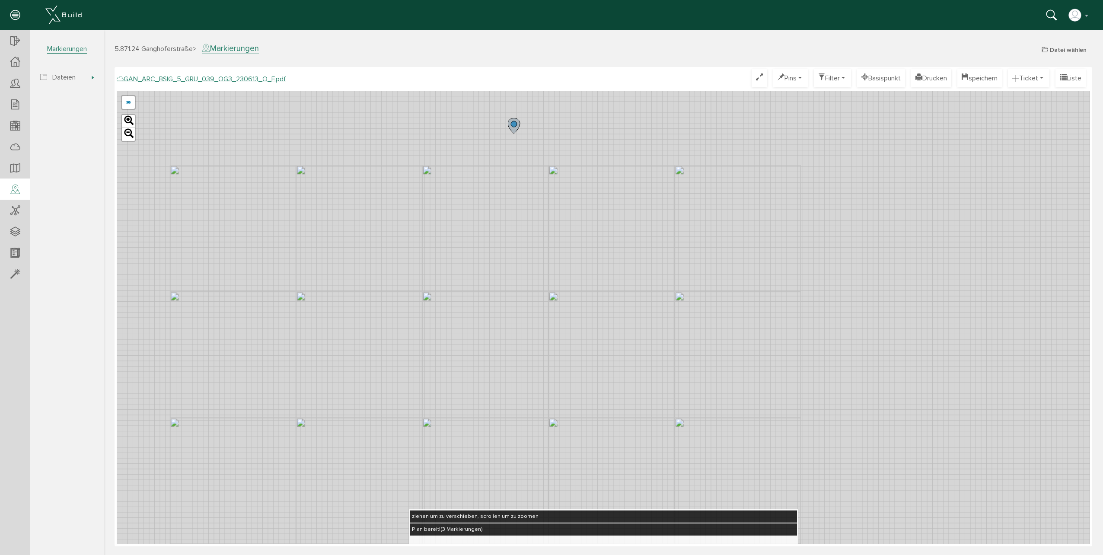
drag, startPoint x: 981, startPoint y: 142, endPoint x: 420, endPoint y: 416, distance: 624.5
click at [400, 437] on div "GAN_ARC_BSIG_5_GRU_039_OG3_230613_N_F.pdf GAN_ARC_BSIG_5_GRU_039_OG3_230613_M_F…" at bounding box center [603, 317] width 973 height 453
click at [1033, 80] on button "Ticket" at bounding box center [1027, 78] width 41 height 18
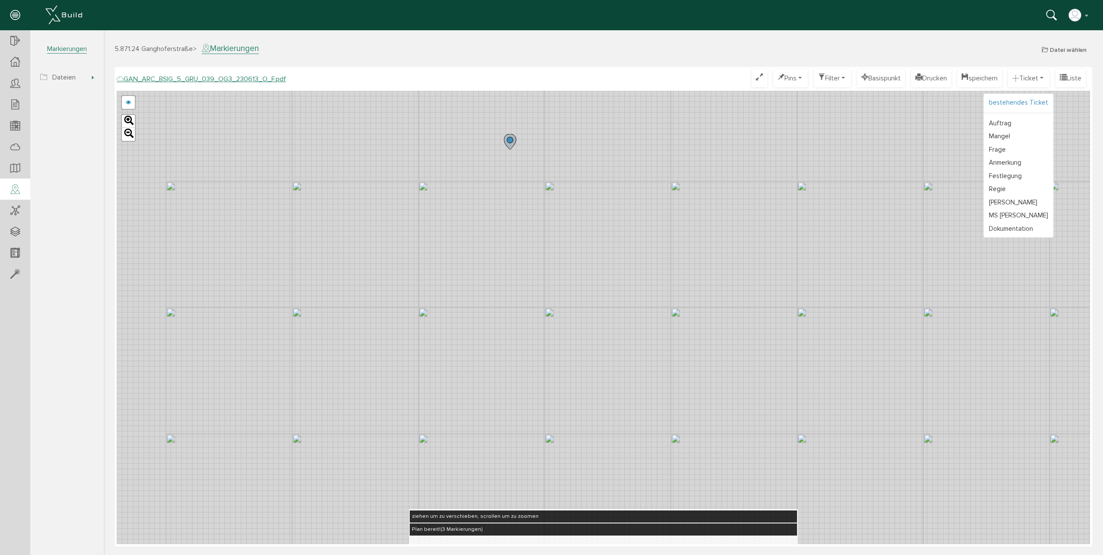
click at [1014, 99] on link "bestehendes Ticket" at bounding box center [1018, 102] width 70 height 13
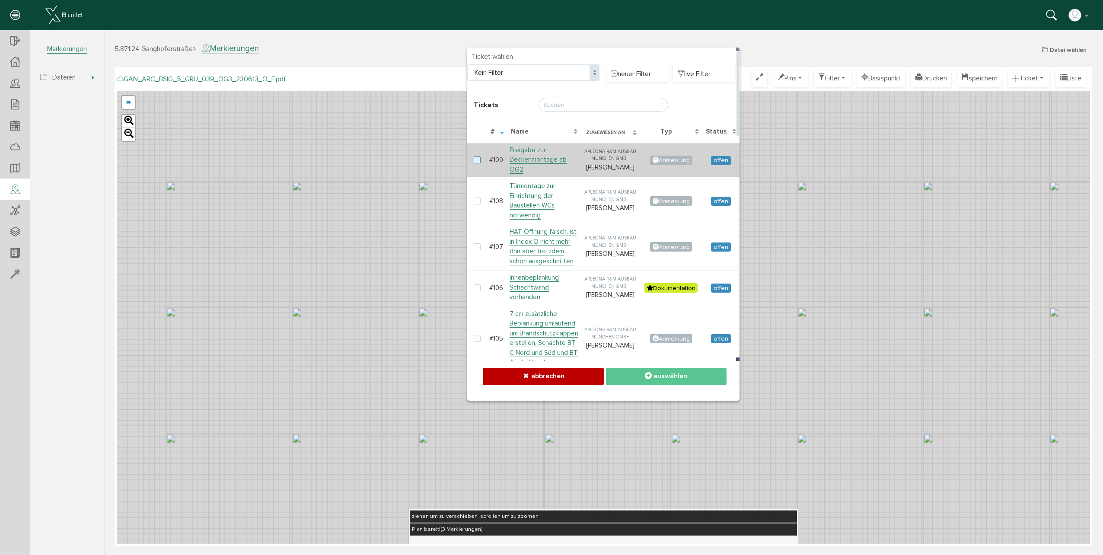
click at [476, 156] on label at bounding box center [479, 160] width 10 height 8
click at [476, 156] on input "checkbox" at bounding box center [477, 159] width 6 height 6
checkbox input "true"
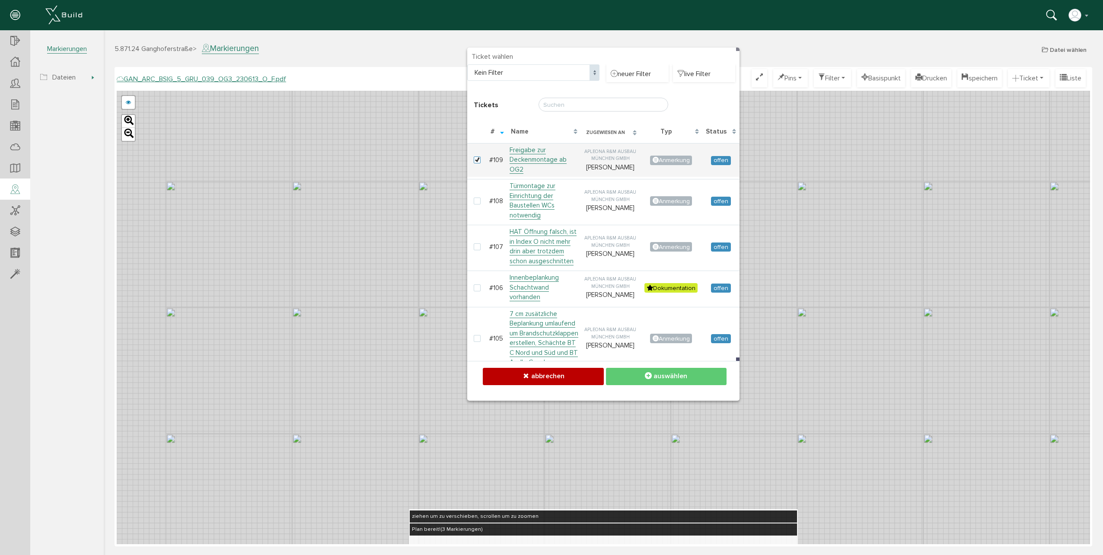
click at [648, 378] on icon at bounding box center [648, 376] width 7 height 9
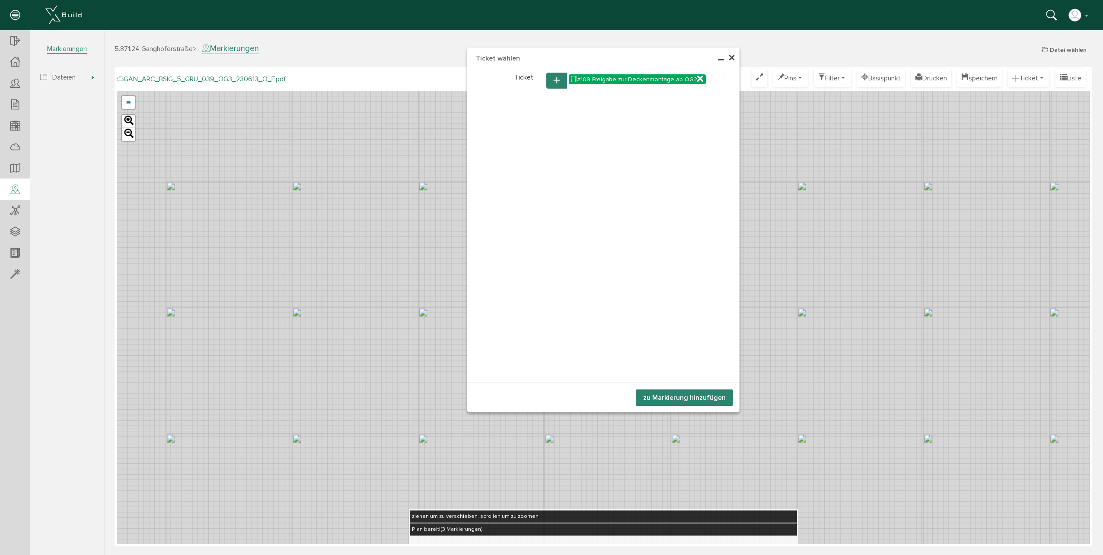
click at [663, 400] on button "zu Markierung hinzufügen" at bounding box center [684, 397] width 97 height 16
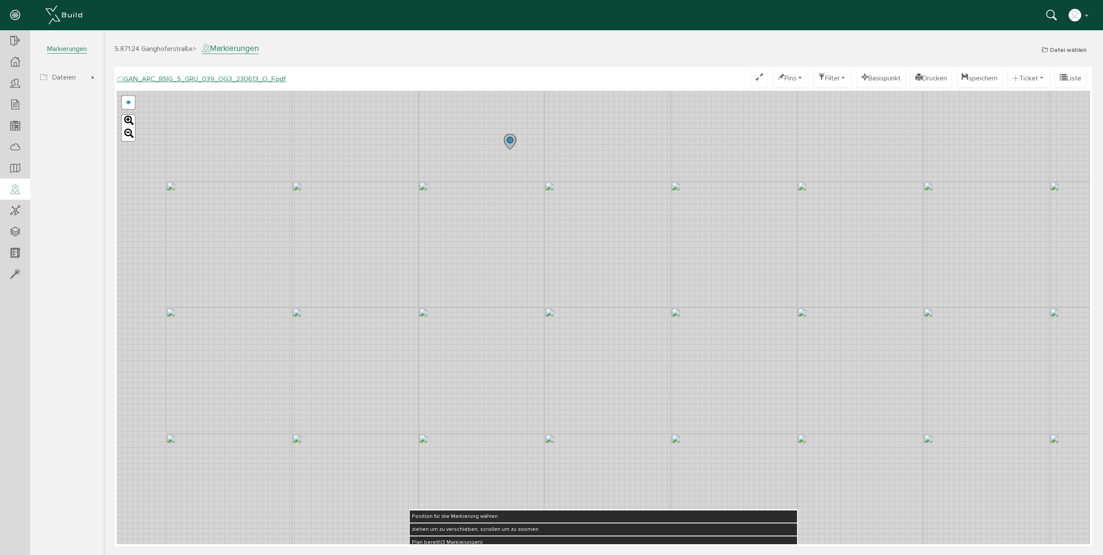
click at [465, 347] on div "GAN_ARC_BSIG_5_GRU_039_OG3_230613_N_F.pdf GAN_ARC_BSIG_5_GRU_039_OG3_230613_M_F…" at bounding box center [603, 317] width 973 height 453
click at [978, 74] on button "speichern" at bounding box center [979, 78] width 44 height 18
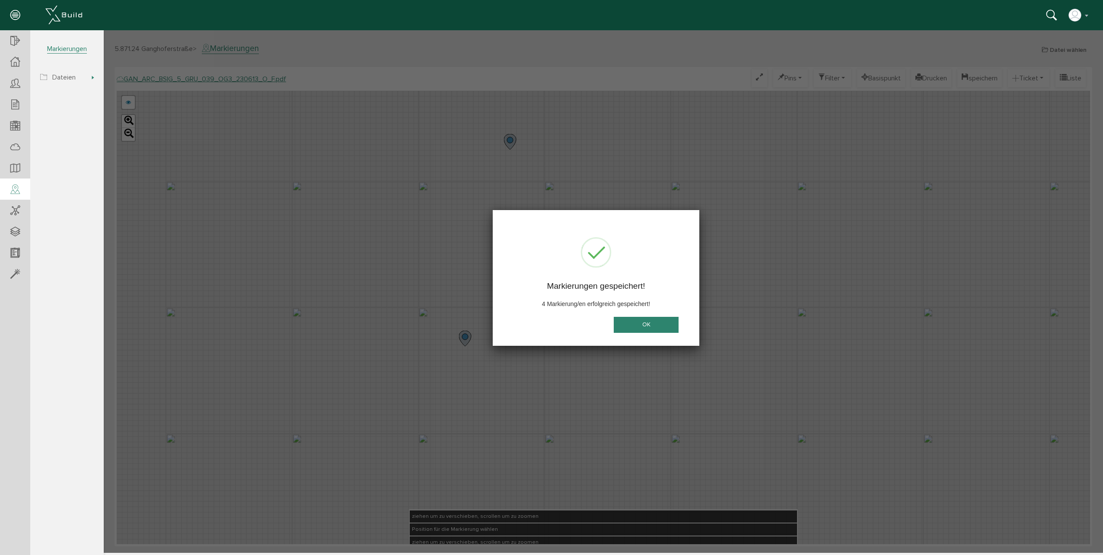
click at [638, 325] on button "OK" at bounding box center [645, 325] width 65 height 16
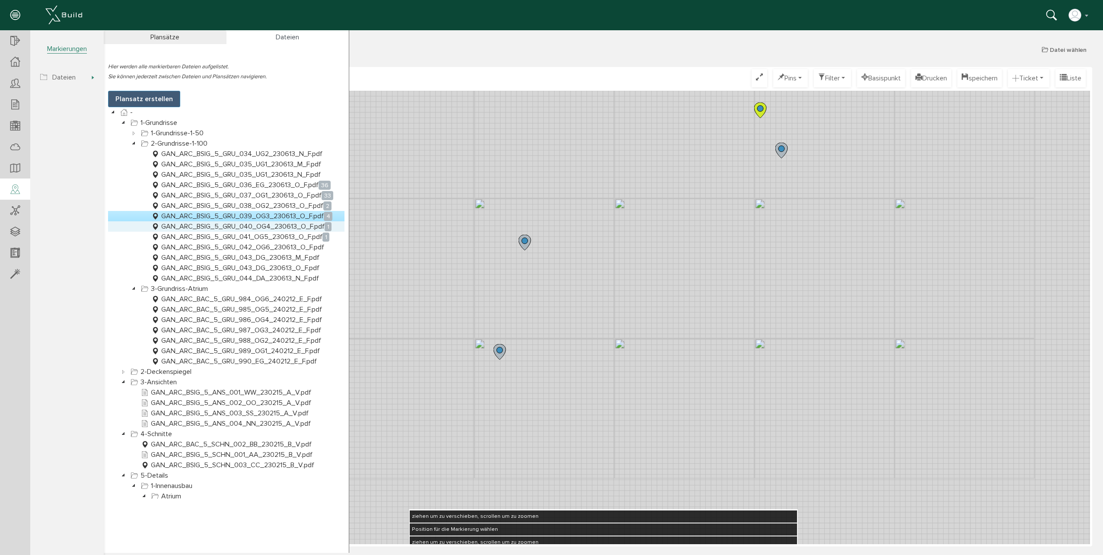
click at [271, 226] on link "GAN_ARC_BSIG_5_GRU_040_OG4_230613_O_F.pdf 1" at bounding box center [241, 226] width 184 height 10
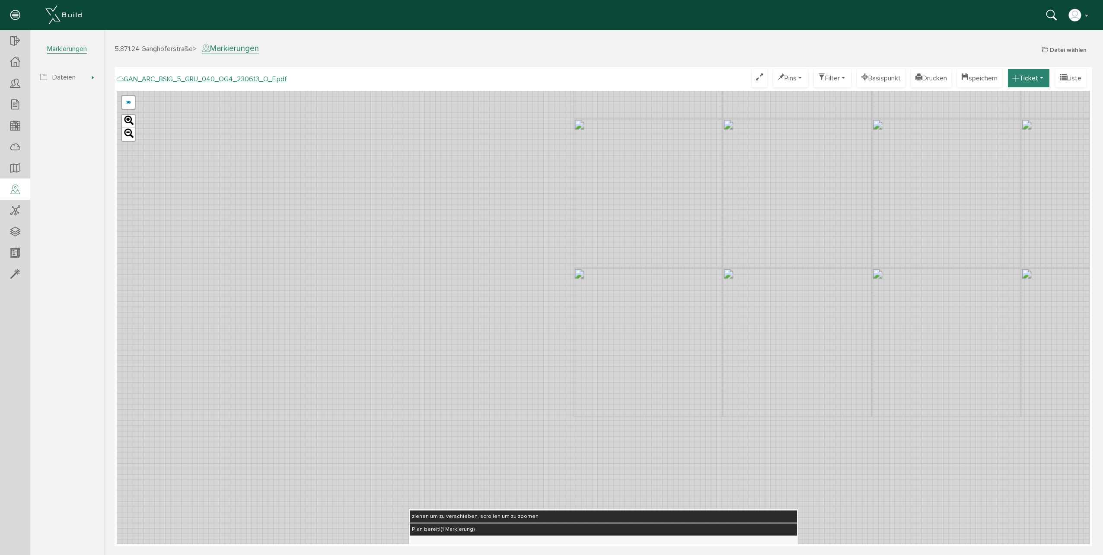
click at [1043, 79] on button "Ticket" at bounding box center [1027, 78] width 41 height 18
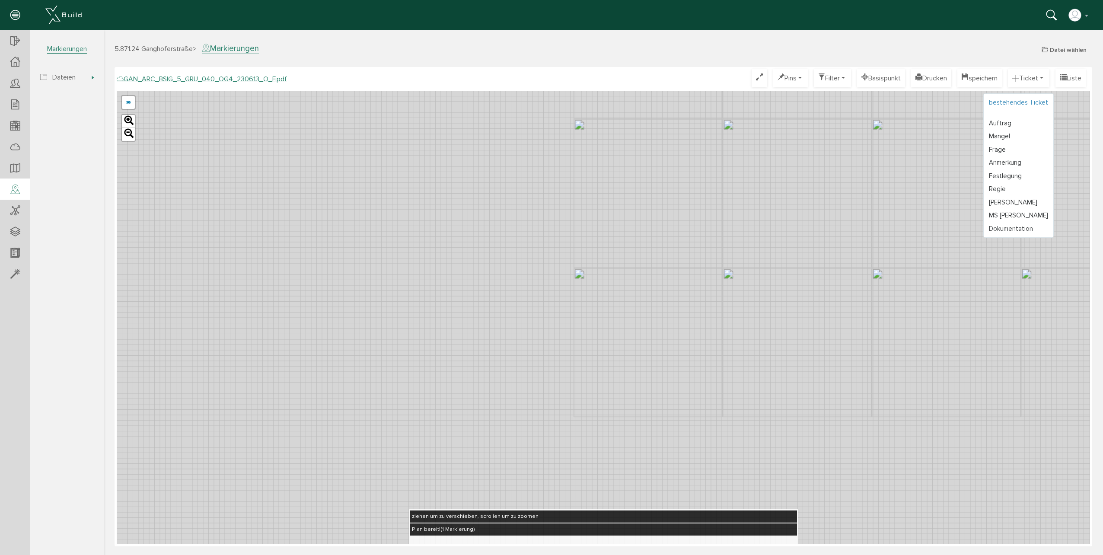
click at [1018, 100] on link "bestehendes Ticket" at bounding box center [1018, 102] width 70 height 13
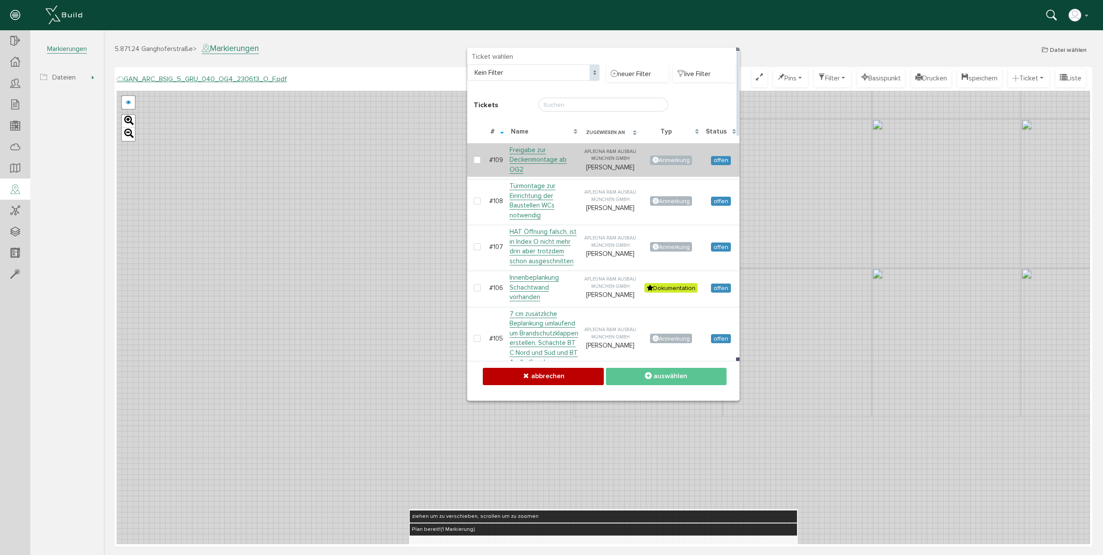
click at [472, 156] on td at bounding box center [477, 160] width 20 height 34
click at [475, 156] on label at bounding box center [479, 160] width 10 height 8
click at [475, 156] on input "checkbox" at bounding box center [477, 159] width 6 height 6
checkbox input "true"
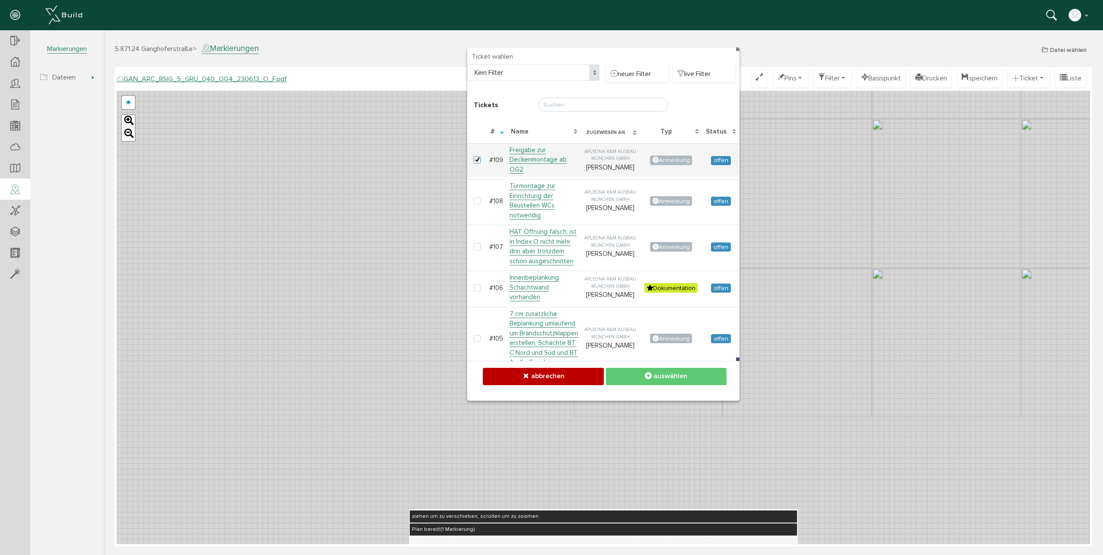
click at [660, 379] on span "auswählen" at bounding box center [670, 376] width 34 height 9
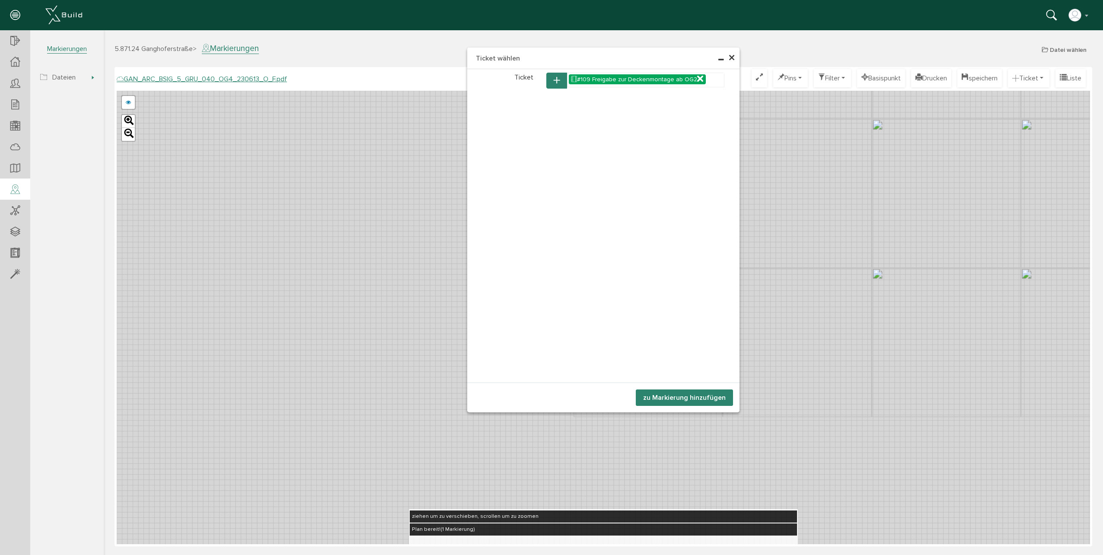
click at [702, 397] on button "zu Markierung hinzufügen" at bounding box center [684, 397] width 97 height 16
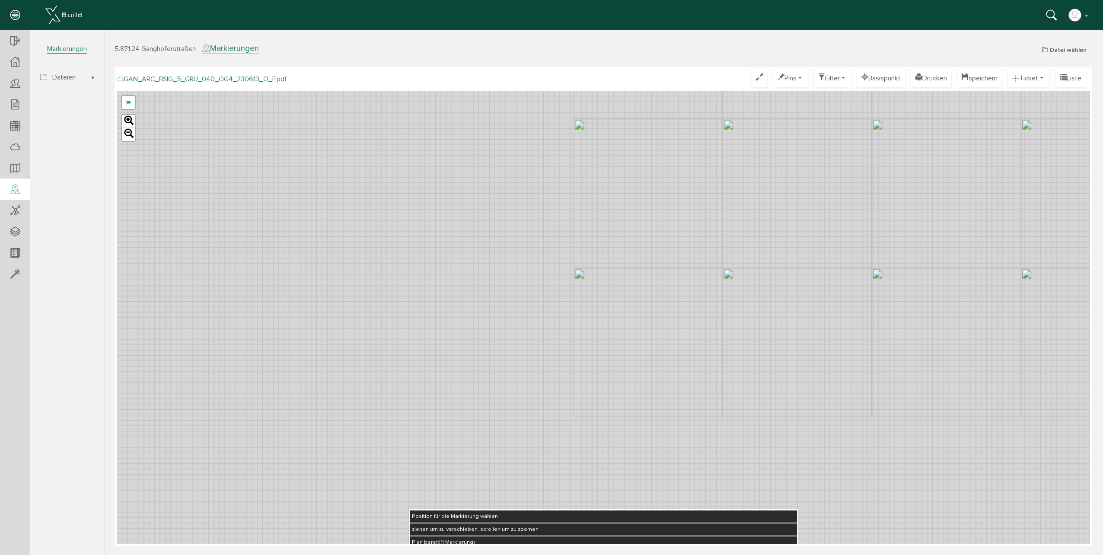
click at [937, 163] on div "GAN_ARC_BSIG_5_GRU_040_OG4_230613_N_F.pdf GAN_ARC_BSIG_5_GRU_040_OG4_230613_M_F…" at bounding box center [603, 317] width 973 height 453
click at [980, 76] on button "speichern" at bounding box center [979, 78] width 44 height 18
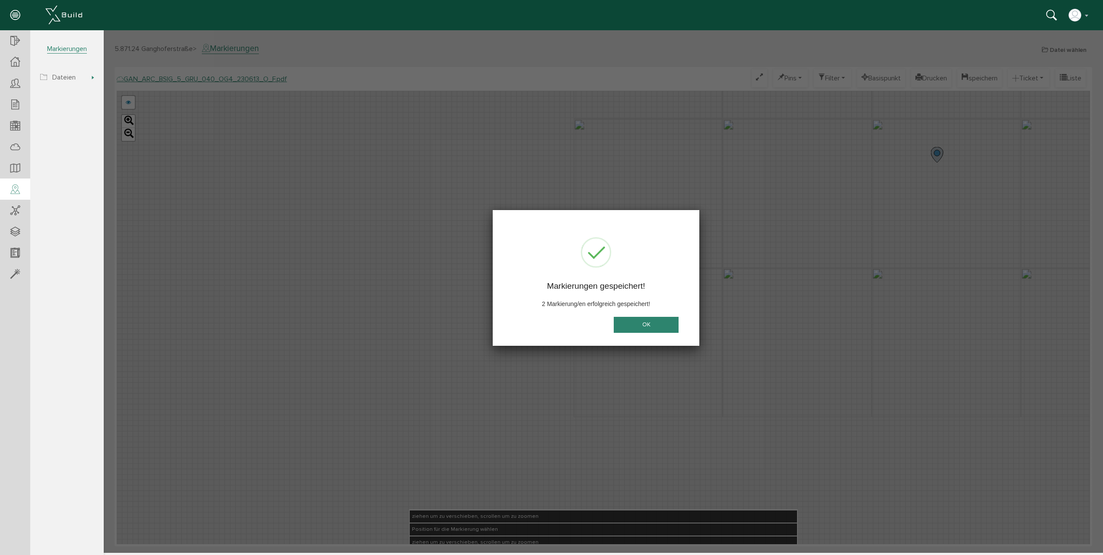
click at [637, 329] on button "OK" at bounding box center [645, 325] width 65 height 16
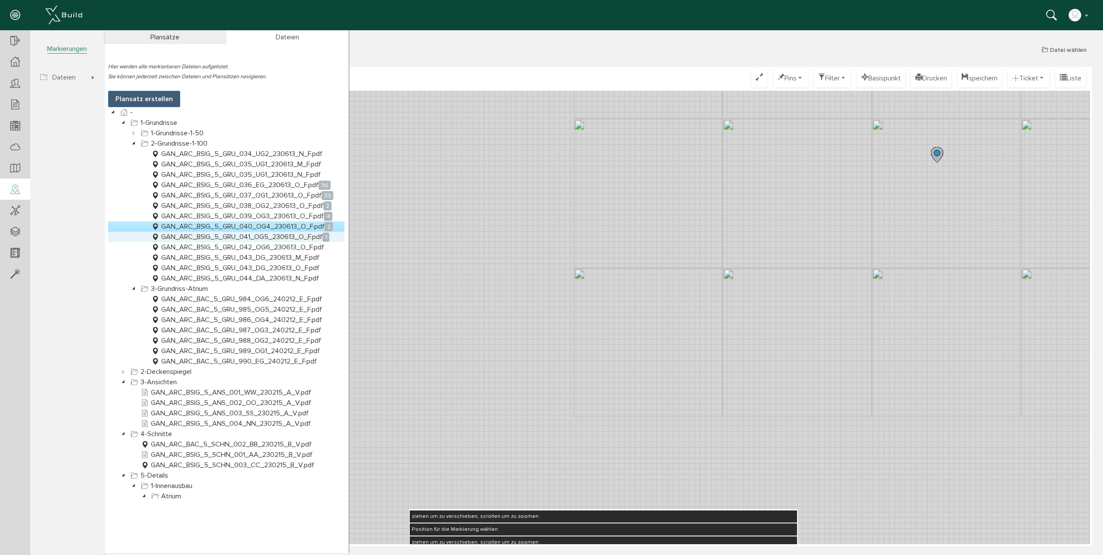
click at [199, 237] on link "GAN_ARC_BSIG_5_GRU_041_OG5_230613_O_F.pdf 1" at bounding box center [239, 237] width 181 height 10
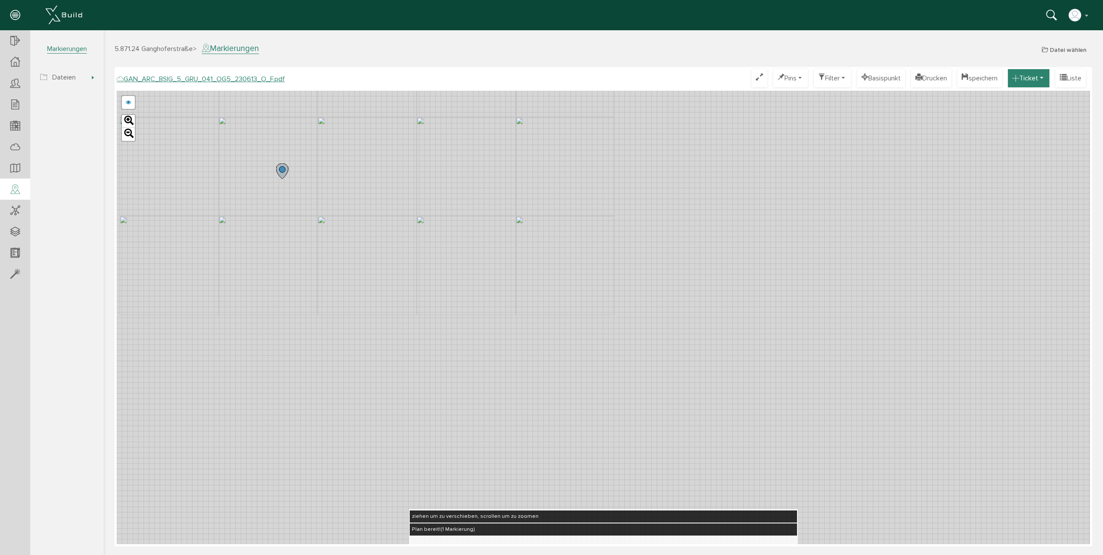
click at [1031, 79] on button "Ticket" at bounding box center [1027, 78] width 41 height 18
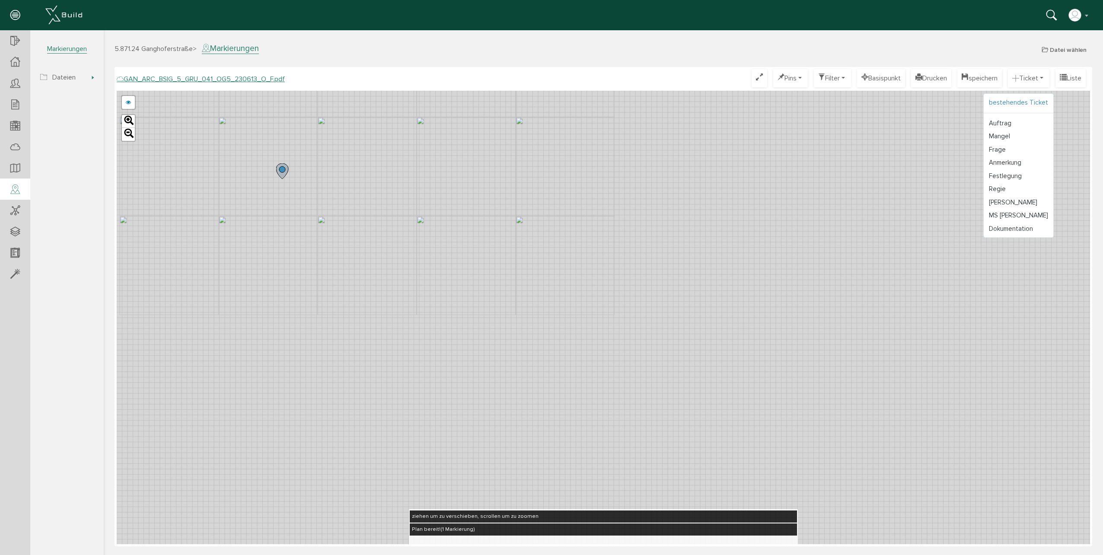
click at [1017, 105] on link "bestehendes Ticket" at bounding box center [1018, 102] width 70 height 13
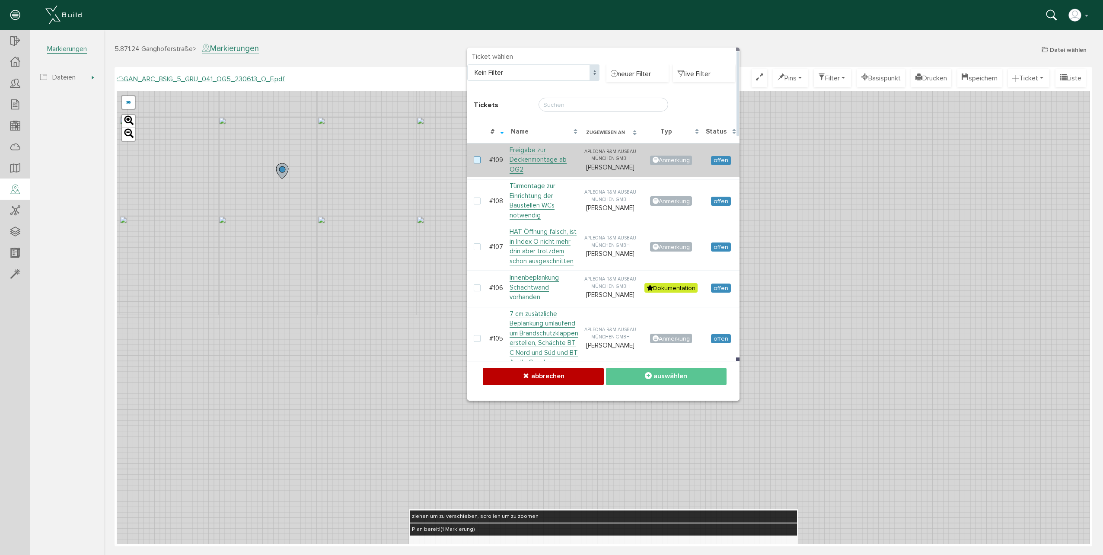
click at [477, 157] on label at bounding box center [479, 160] width 10 height 8
click at [477, 157] on input "checkbox" at bounding box center [477, 159] width 6 height 6
checkbox input "true"
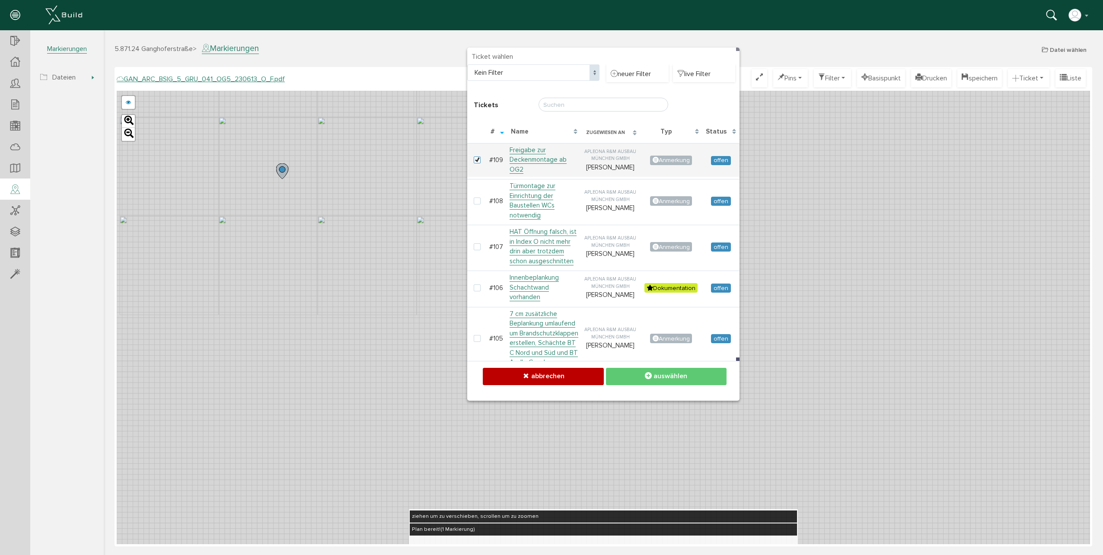
click at [645, 380] on button "auswählen" at bounding box center [666, 376] width 121 height 17
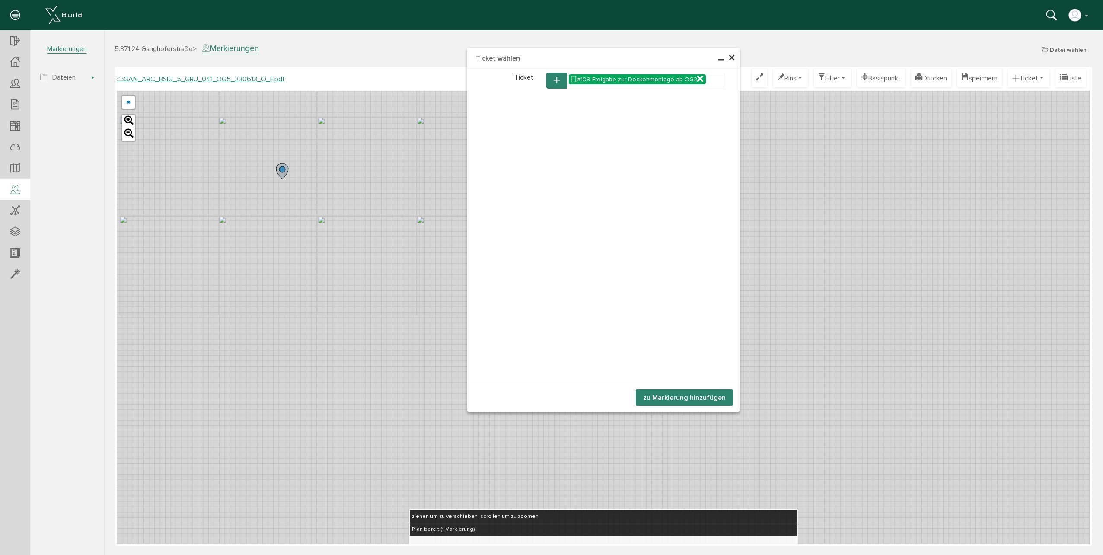
click at [673, 394] on button "zu Markierung hinzufügen" at bounding box center [684, 397] width 97 height 16
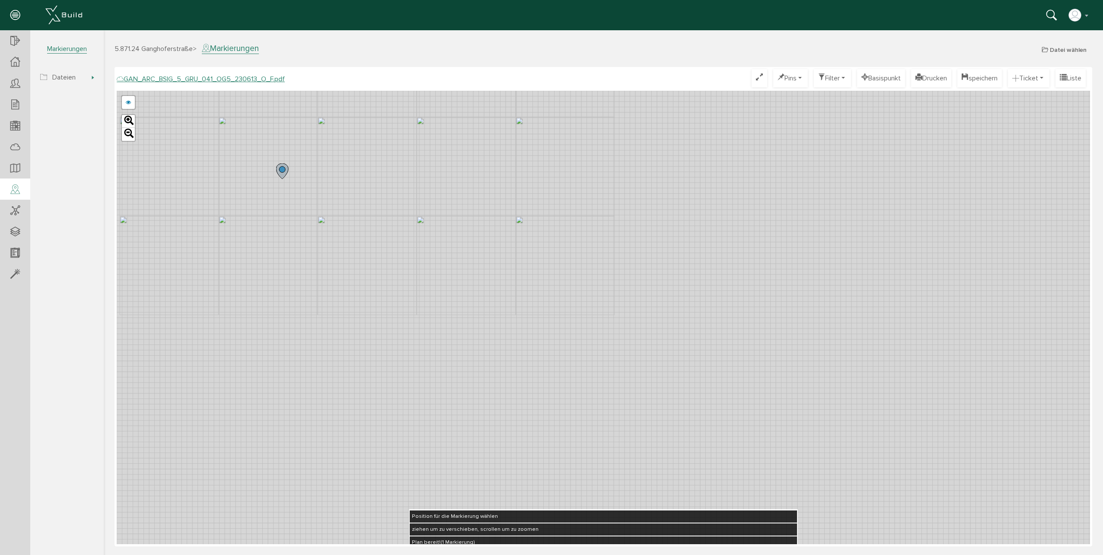
click at [241, 229] on div "GAN_ARC_BSIG_5_GRU_041_OG5_230613_N_F.pdf GAN_ARC_BSIG_5_GRU_041_OG5_230613_M_F…" at bounding box center [603, 317] width 973 height 453
click at [968, 79] on button "speichern" at bounding box center [979, 78] width 44 height 18
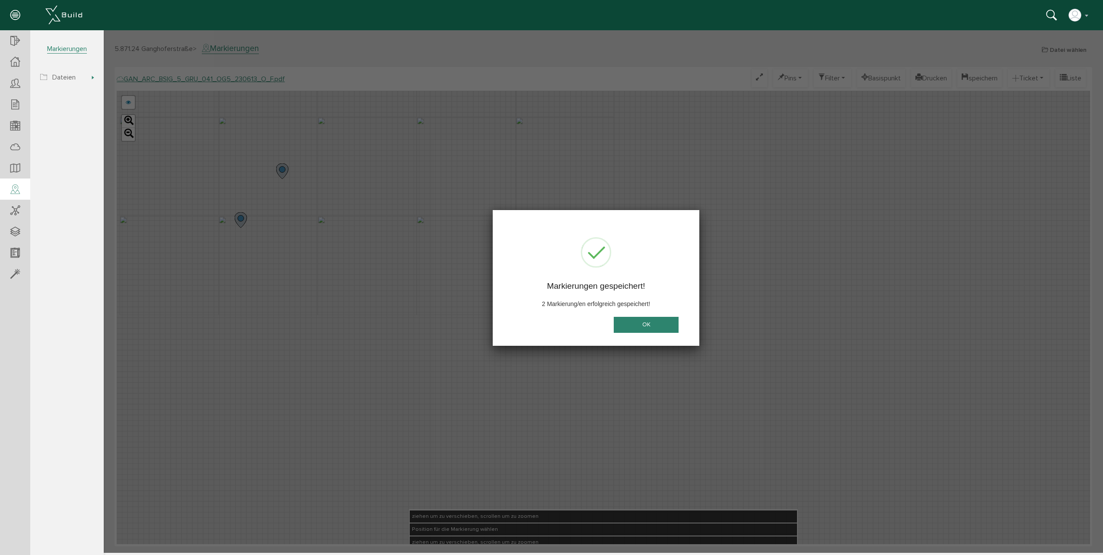
click at [625, 330] on button "OK" at bounding box center [645, 325] width 65 height 16
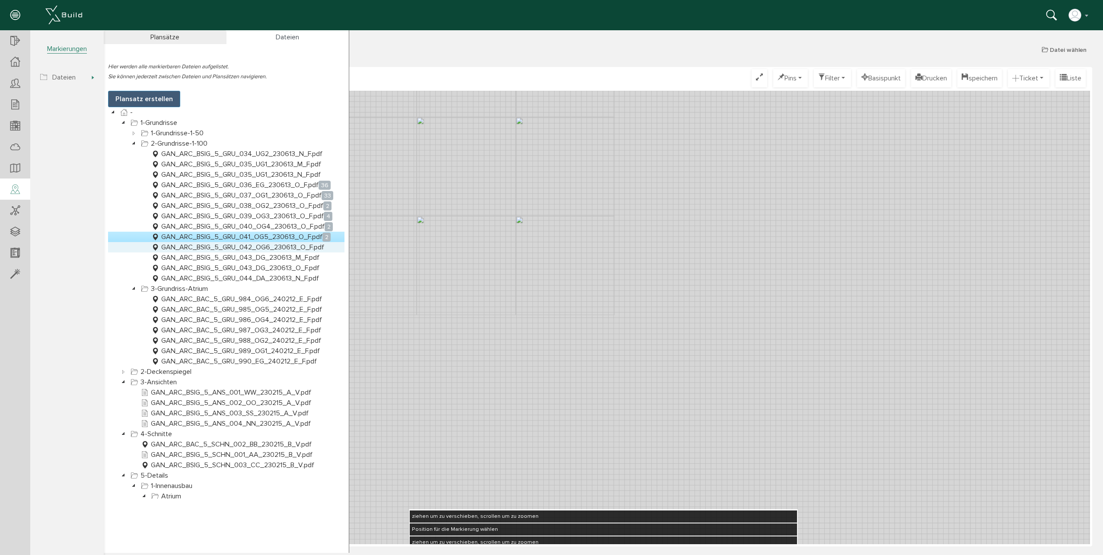
click at [259, 246] on link "GAN_ARC_BSIG_5_GRU_042_OG6_230613_O_F.pdf" at bounding box center [237, 247] width 176 height 10
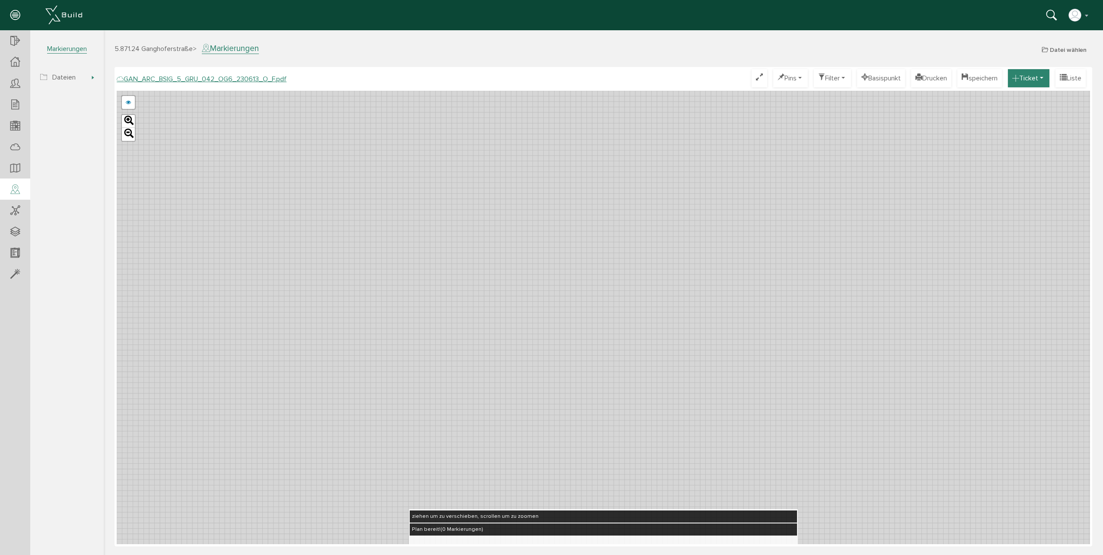
click at [1031, 83] on button "Ticket" at bounding box center [1027, 78] width 41 height 18
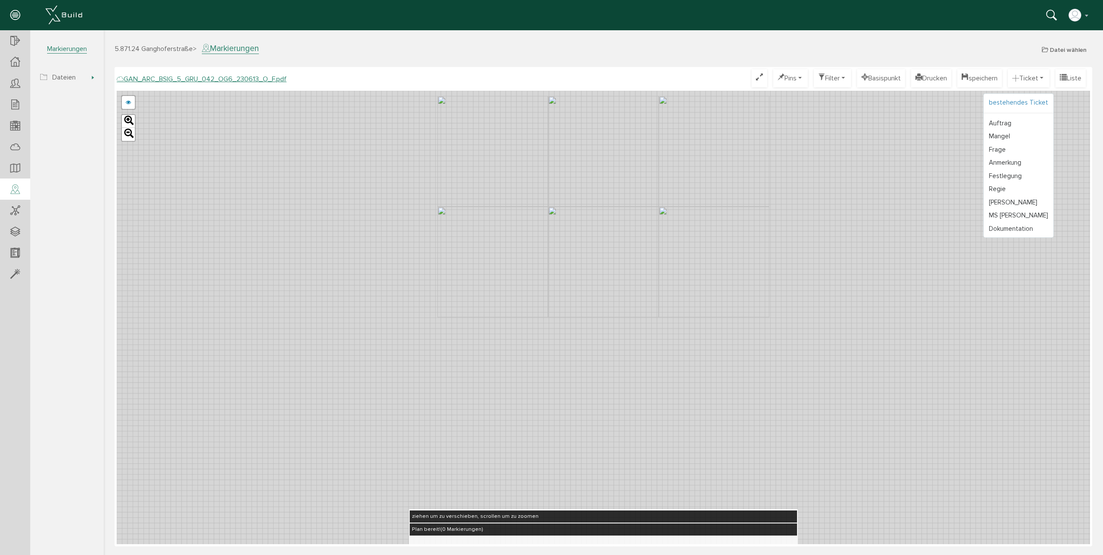
click at [1000, 105] on link "bestehendes Ticket" at bounding box center [1018, 102] width 70 height 13
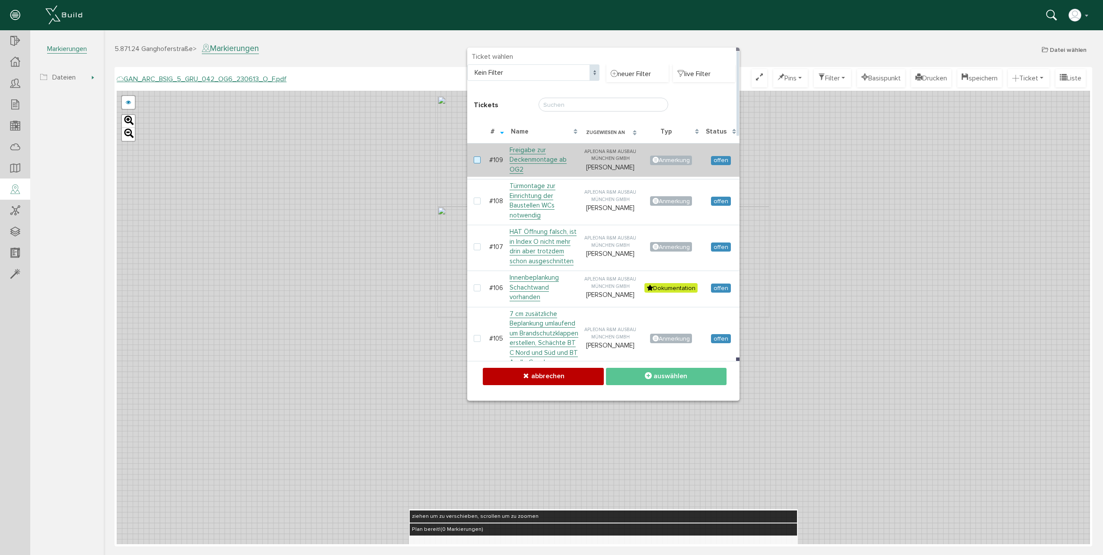
click at [478, 157] on label at bounding box center [479, 160] width 10 height 8
click at [478, 157] on input "checkbox" at bounding box center [477, 159] width 6 height 6
checkbox input "true"
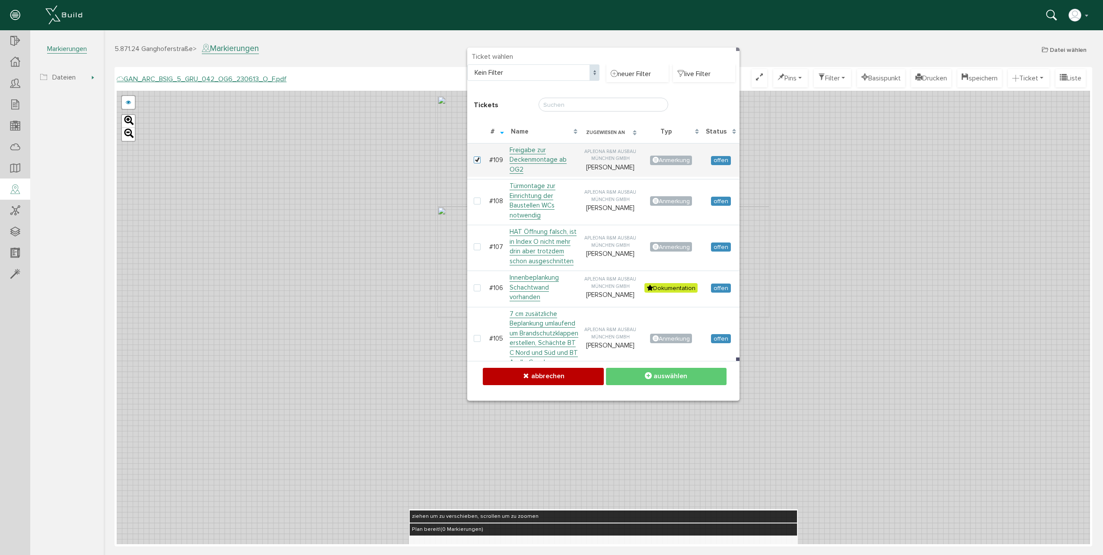
click at [654, 375] on span "auswählen" at bounding box center [670, 376] width 34 height 9
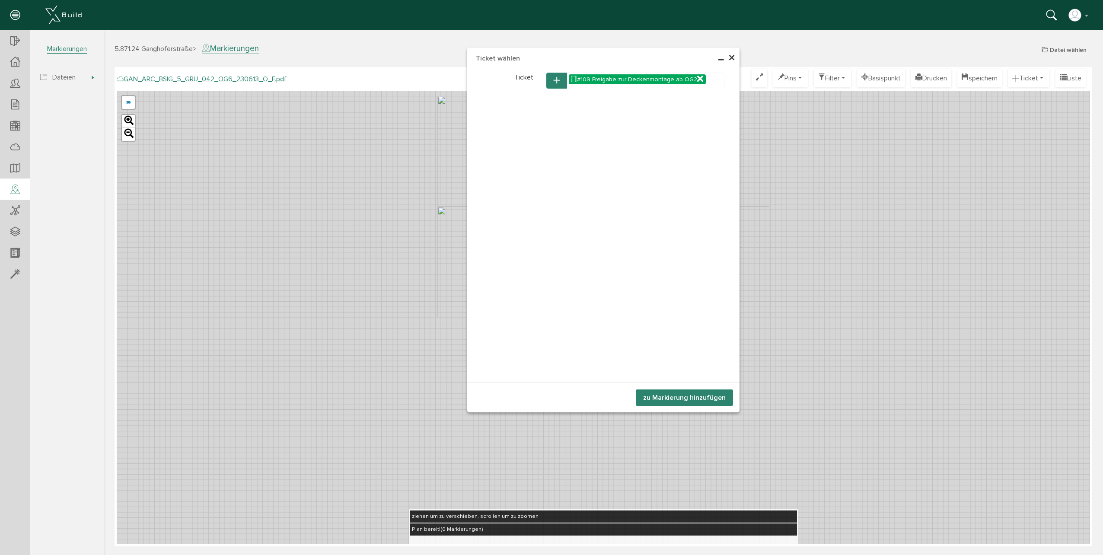
click at [690, 397] on button "zu Markierung hinzufügen" at bounding box center [684, 397] width 97 height 16
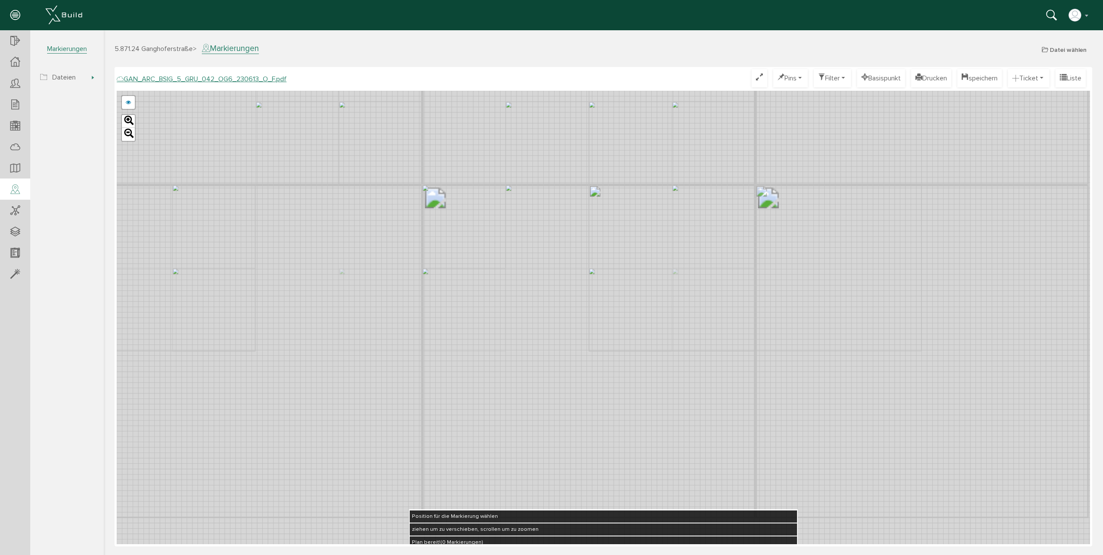
click at [292, 208] on div "GAN_ARC_BSIG_5_GRU_042_OG6_230613_N_F.pdf GAN_ARC_BSIG_5_GRU_042_OG6_230613_M_F…" at bounding box center [603, 317] width 973 height 453
click at [976, 85] on button "speichern" at bounding box center [979, 78] width 44 height 18
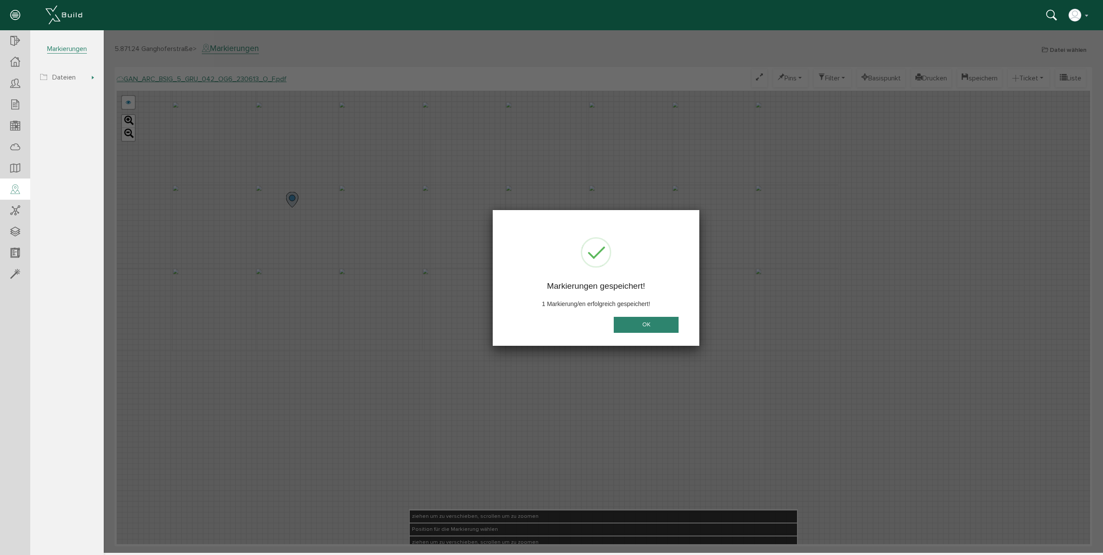
click at [652, 325] on button "OK" at bounding box center [645, 325] width 65 height 16
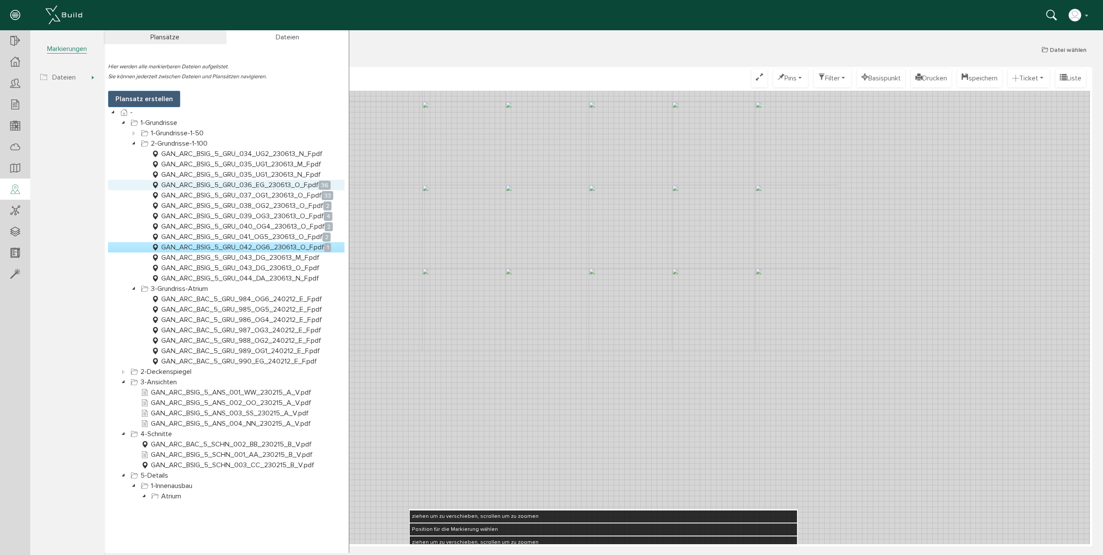
click at [307, 185] on link "GAN_ARC_BSIG_5_GRU_036_EG_230613_O_F.pdf 36" at bounding box center [240, 185] width 183 height 10
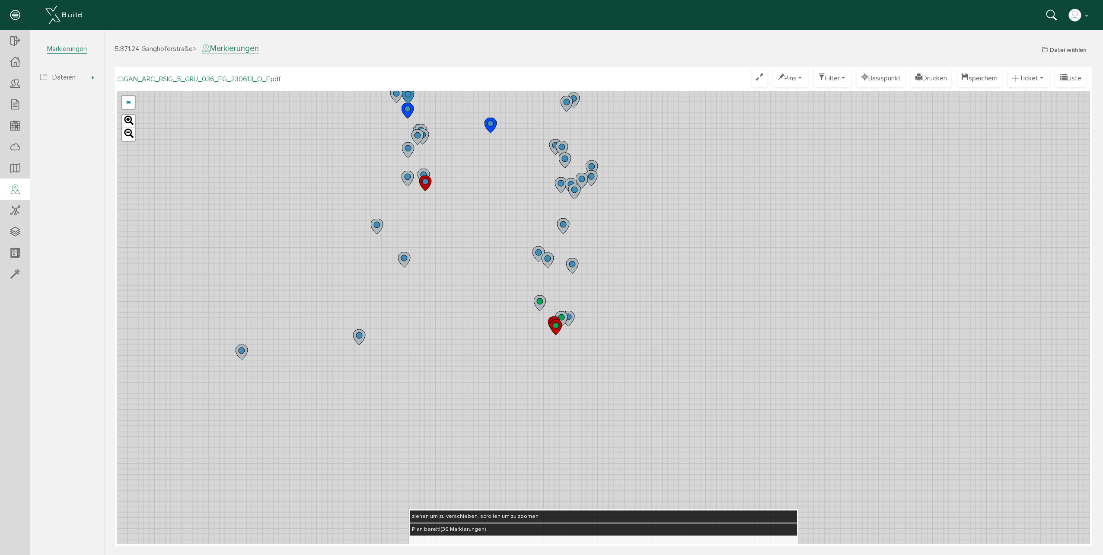
click at [556, 328] on circle at bounding box center [556, 325] width 6 height 6
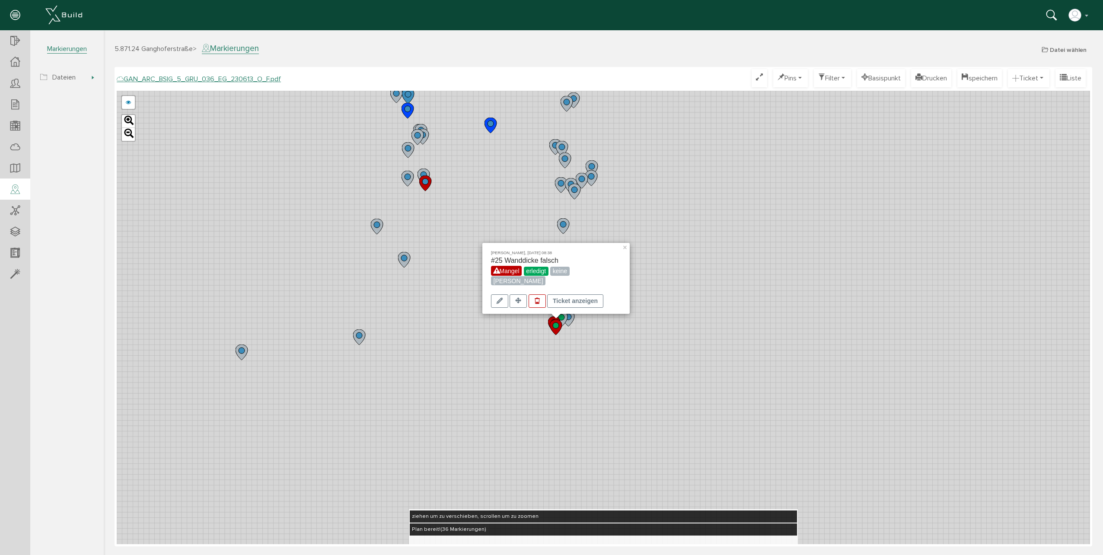
click at [550, 316] on icon at bounding box center [555, 324] width 14 height 16
click at [563, 315] on circle at bounding box center [561, 317] width 6 height 6
click at [575, 317] on icon at bounding box center [569, 319] width 14 height 16
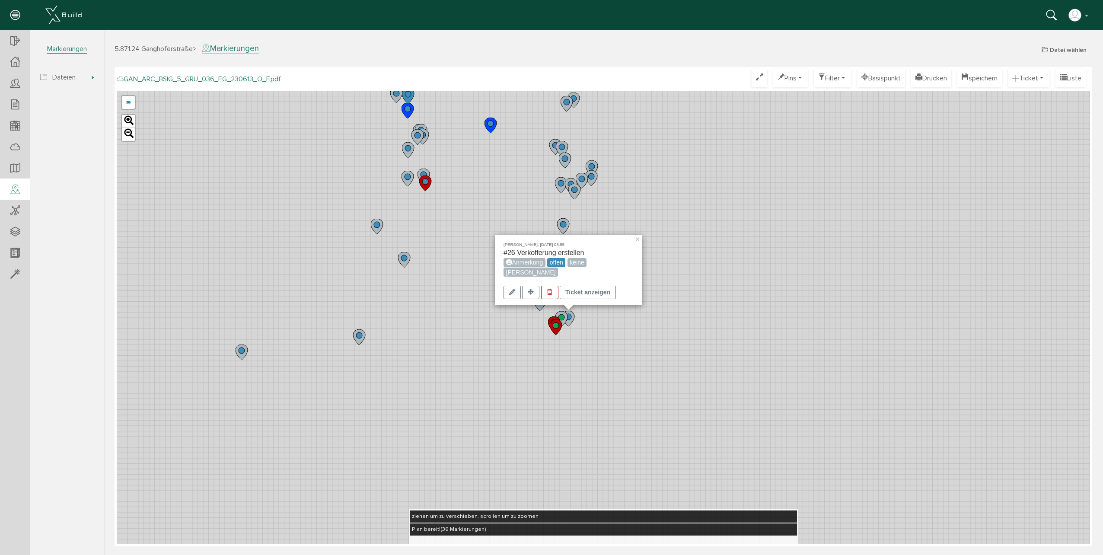
click at [540, 309] on icon at bounding box center [540, 303] width 12 height 16
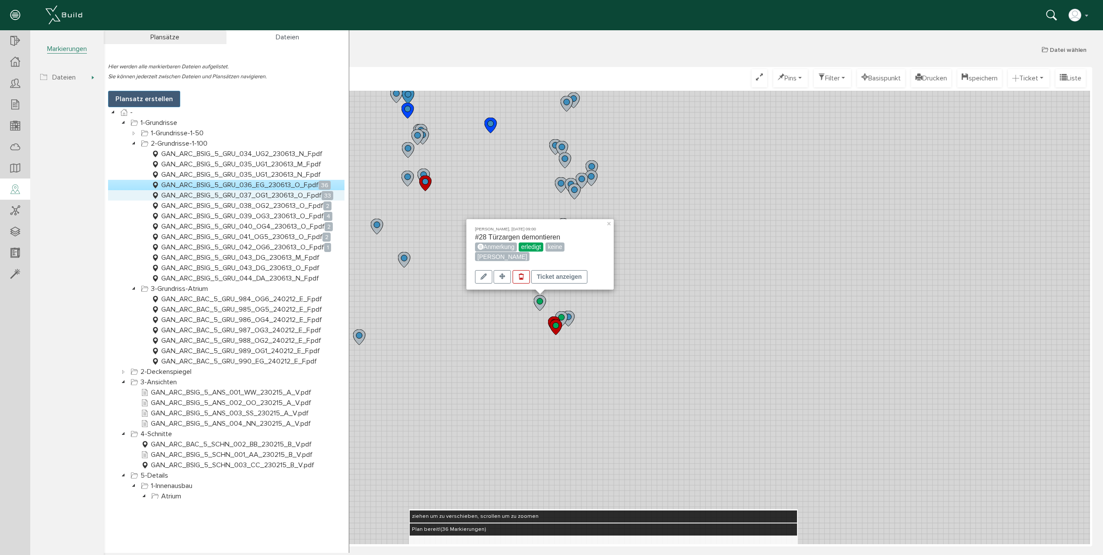
click at [280, 193] on link "GAN_ARC_BSIG_5_GRU_037_OG1_230613_O_F.pdf 33" at bounding box center [241, 195] width 185 height 10
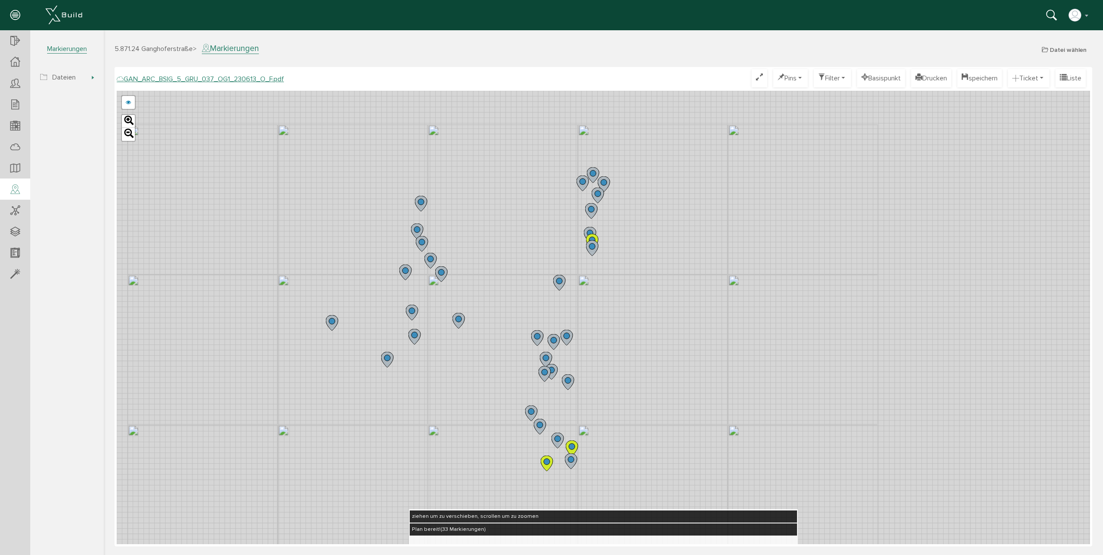
drag, startPoint x: 605, startPoint y: 195, endPoint x: 591, endPoint y: 355, distance: 160.5
click at [591, 355] on div "GAN_ARC_BSIG_5_GRU_037_OG1_230613_N_F.pdf GAN_ARC_BSIG_5_GRU_037_OG1_230613_M_F…" at bounding box center [603, 317] width 973 height 453
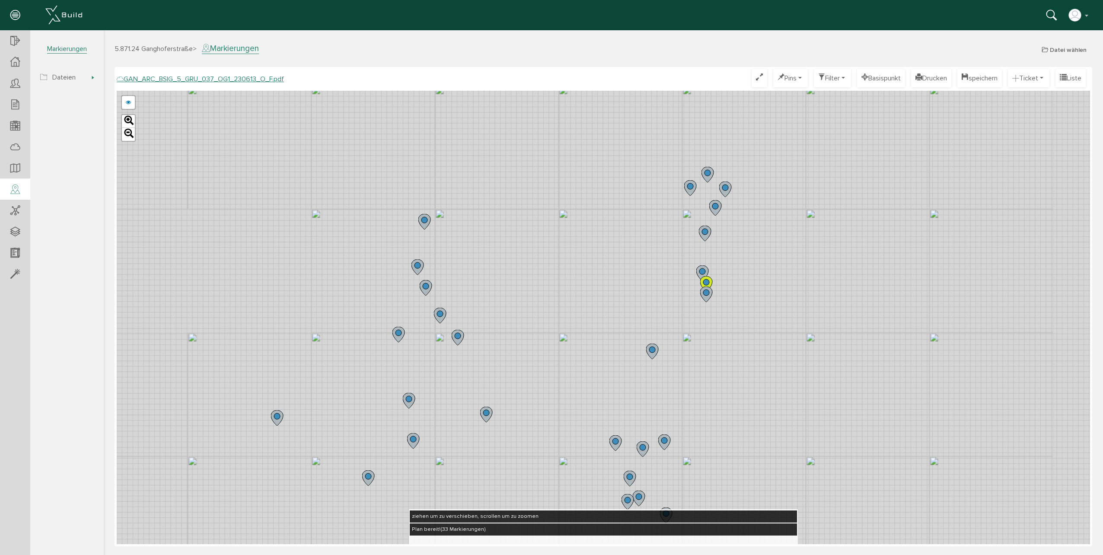
click at [417, 264] on circle at bounding box center [417, 265] width 6 height 6
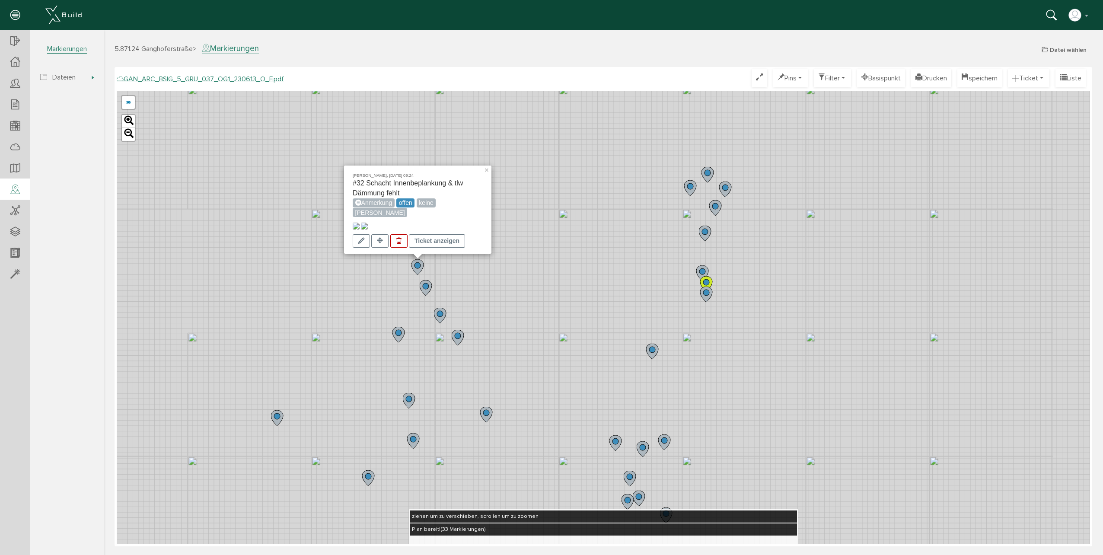
click at [717, 209] on icon at bounding box center [715, 208] width 12 height 16
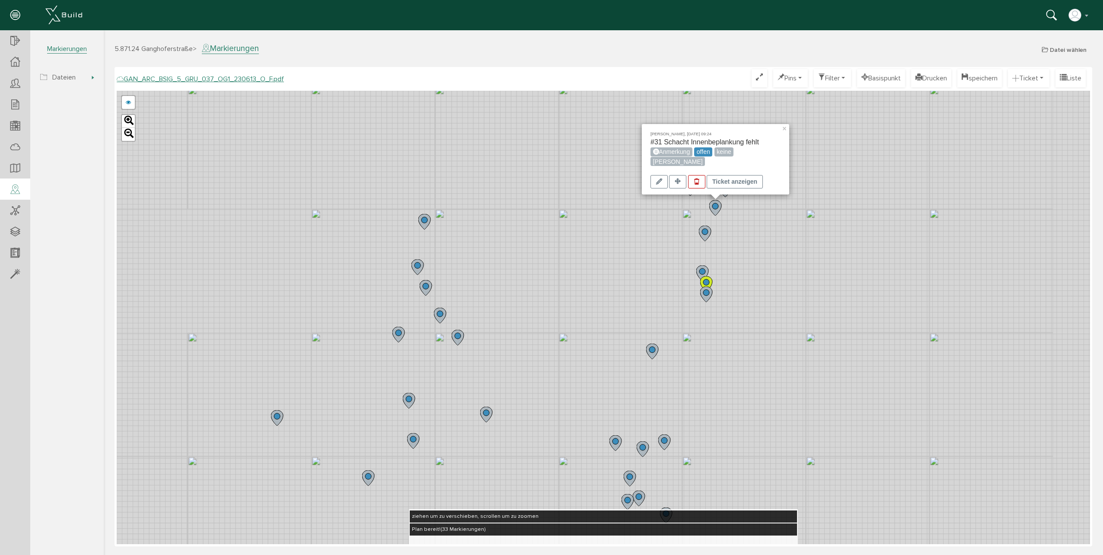
click at [841, 159] on div "[PERSON_NAME], [DATE] 09:24 #31 Schacht Innenbeplankung fehlt Anmerkung offen k…" at bounding box center [603, 317] width 973 height 453
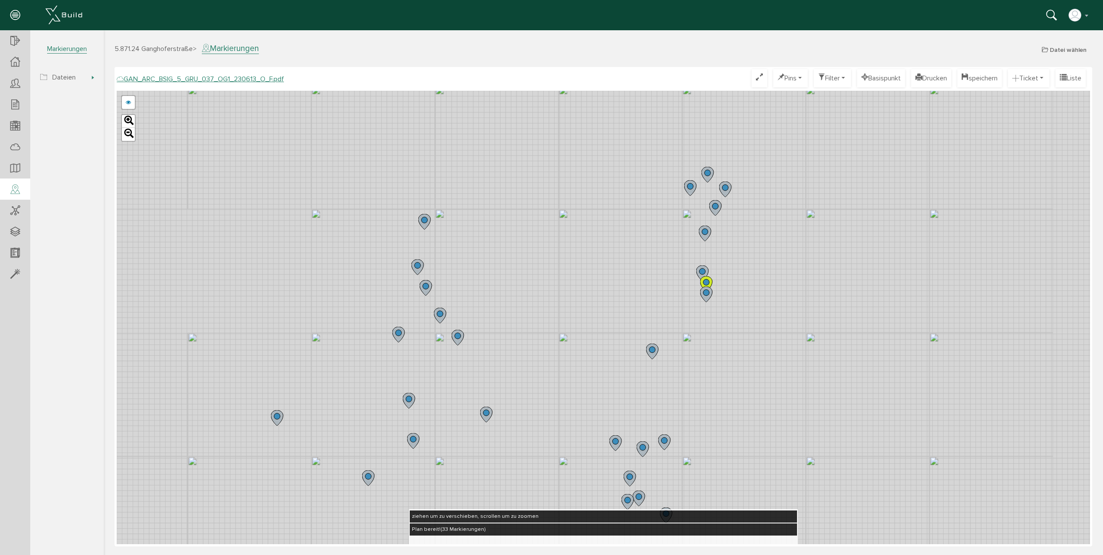
click at [728, 191] on icon at bounding box center [725, 189] width 12 height 16
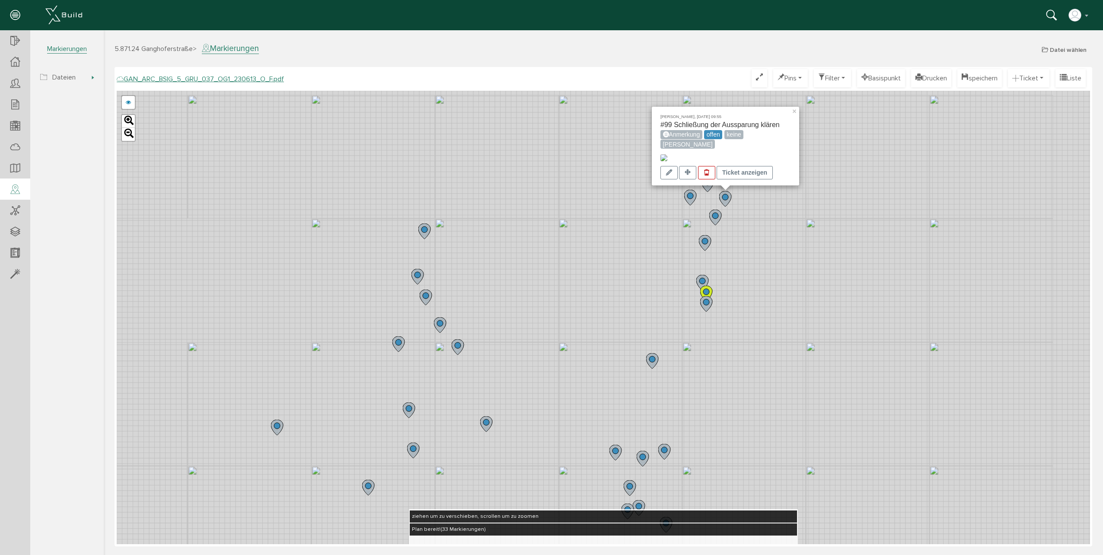
click at [816, 242] on div "[PERSON_NAME], [DATE] 09:55 #99 Schließung der Aussparung klären Anmerkung offe…" at bounding box center [603, 317] width 973 height 453
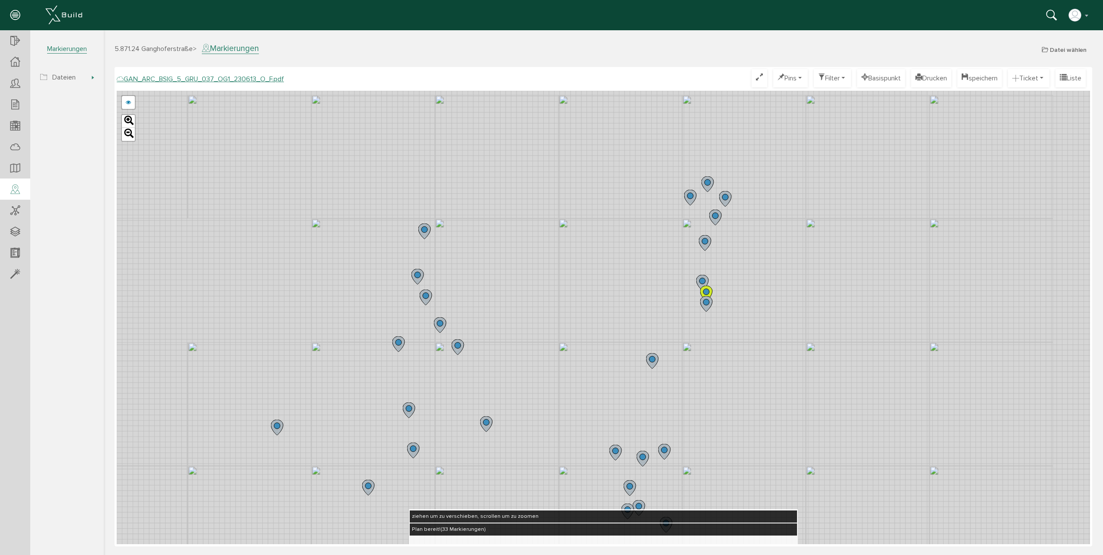
click at [690, 194] on circle at bounding box center [690, 196] width 6 height 6
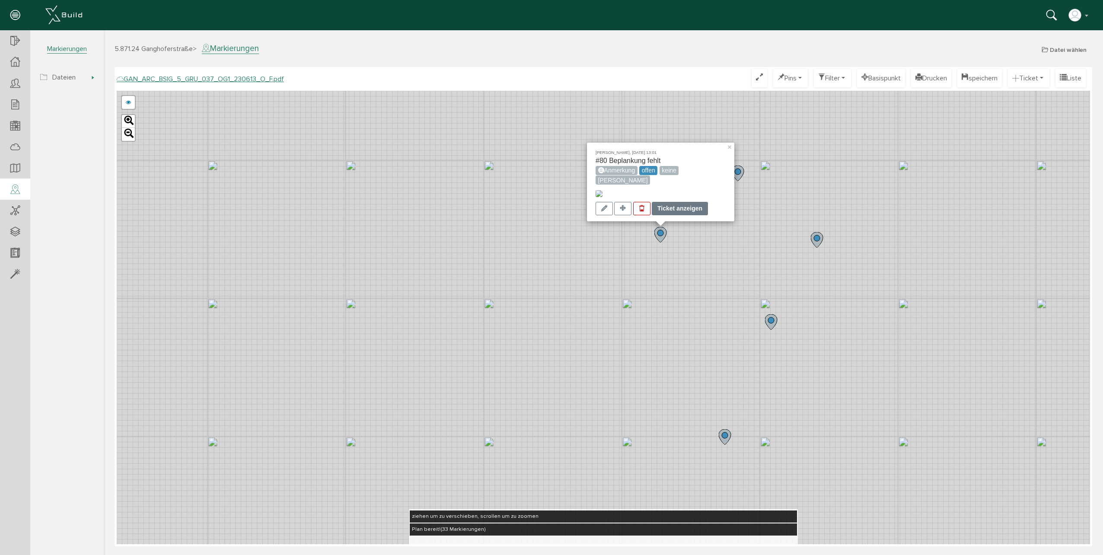
click at [677, 203] on div "Ticket anzeigen" at bounding box center [679, 208] width 56 height 13
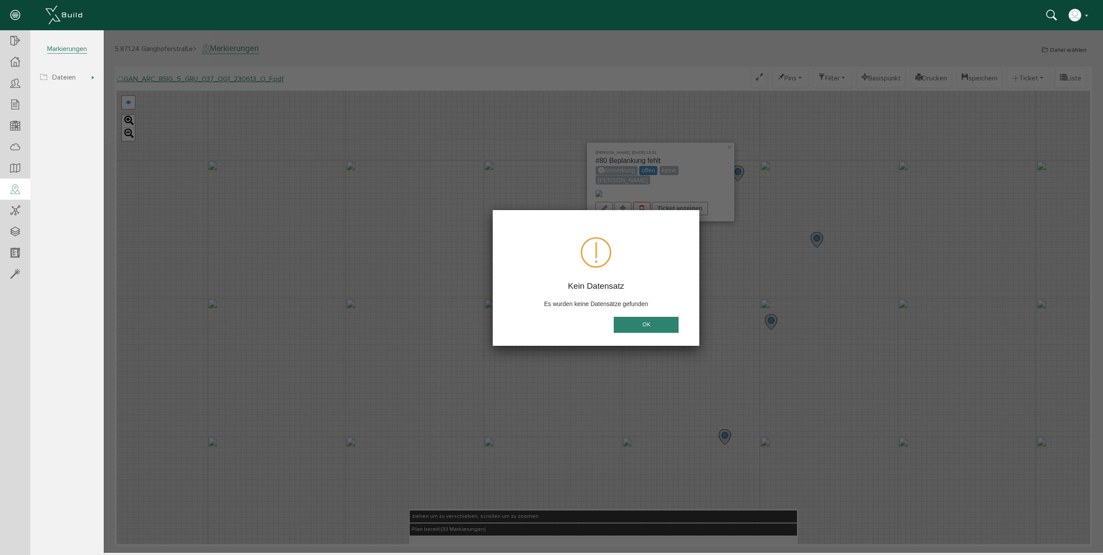
click at [649, 326] on button "OK" at bounding box center [645, 325] width 65 height 16
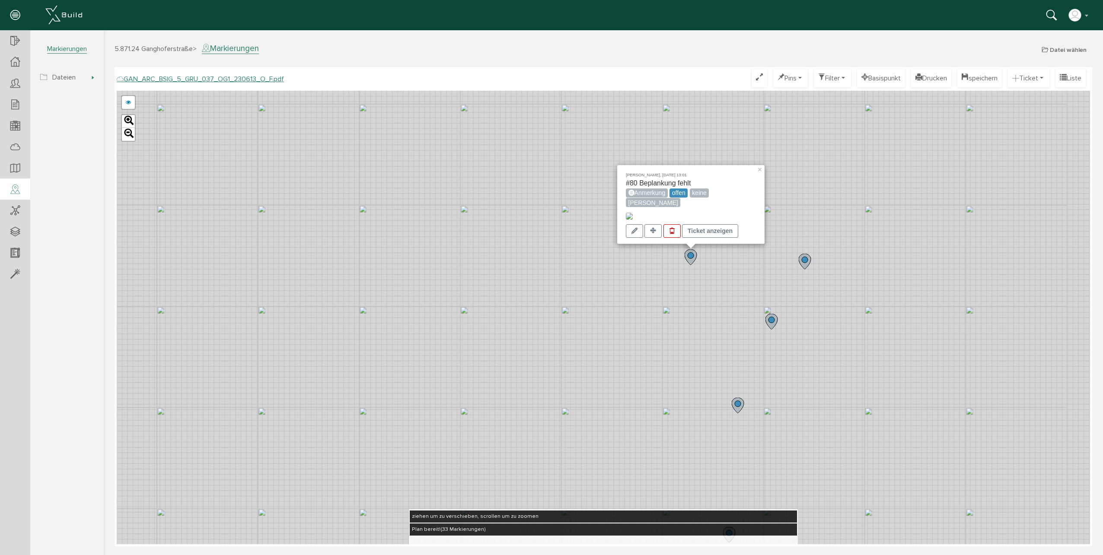
click at [739, 404] on circle at bounding box center [737, 403] width 6 height 6
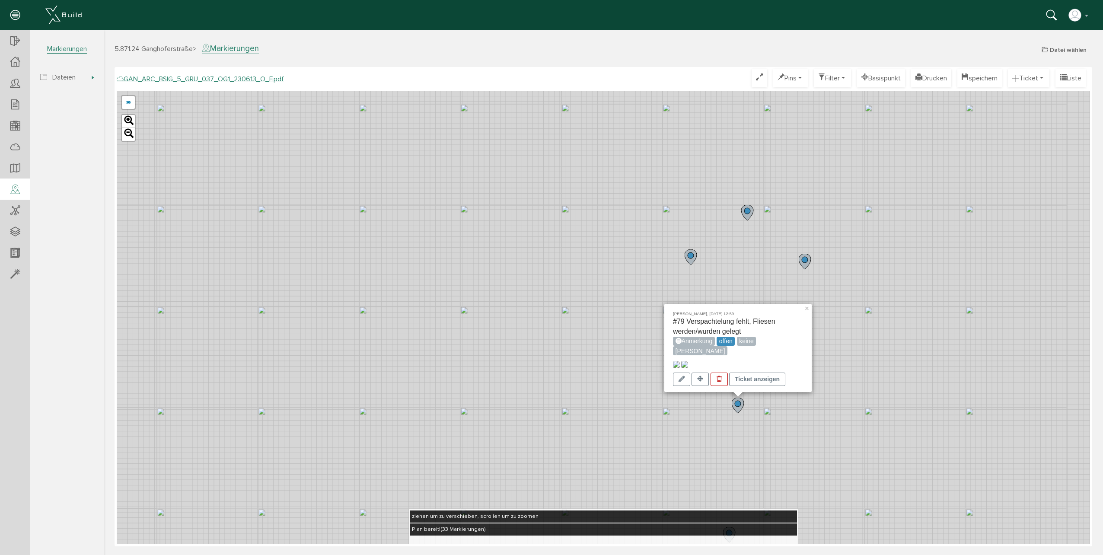
click at [848, 293] on div "[PERSON_NAME], [DATE] 12:59 #79 Verspachtelung fehlt, Fliesen werden/wurden gel…" at bounding box center [603, 317] width 973 height 453
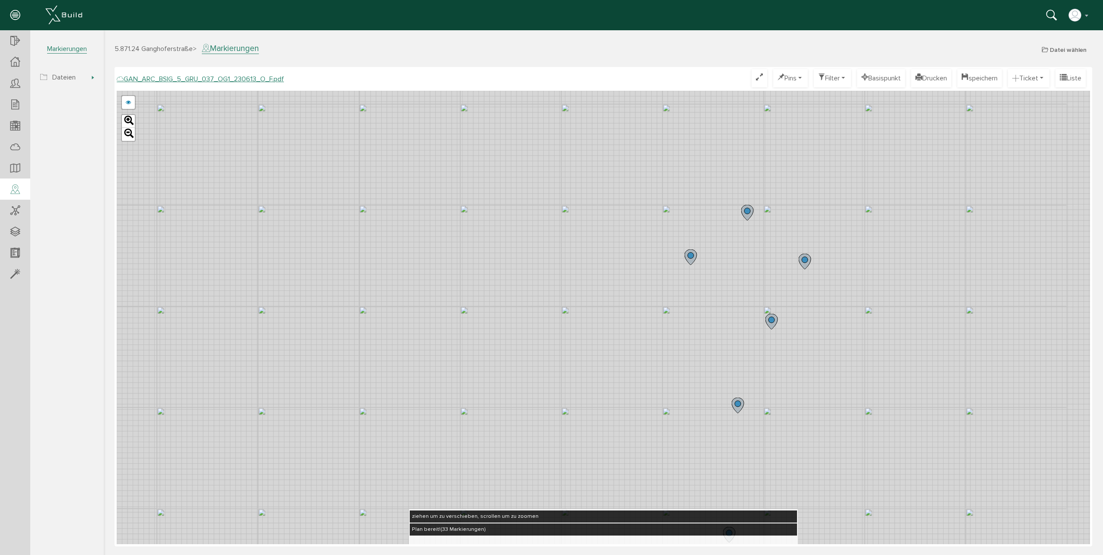
click at [774, 324] on icon at bounding box center [771, 322] width 12 height 16
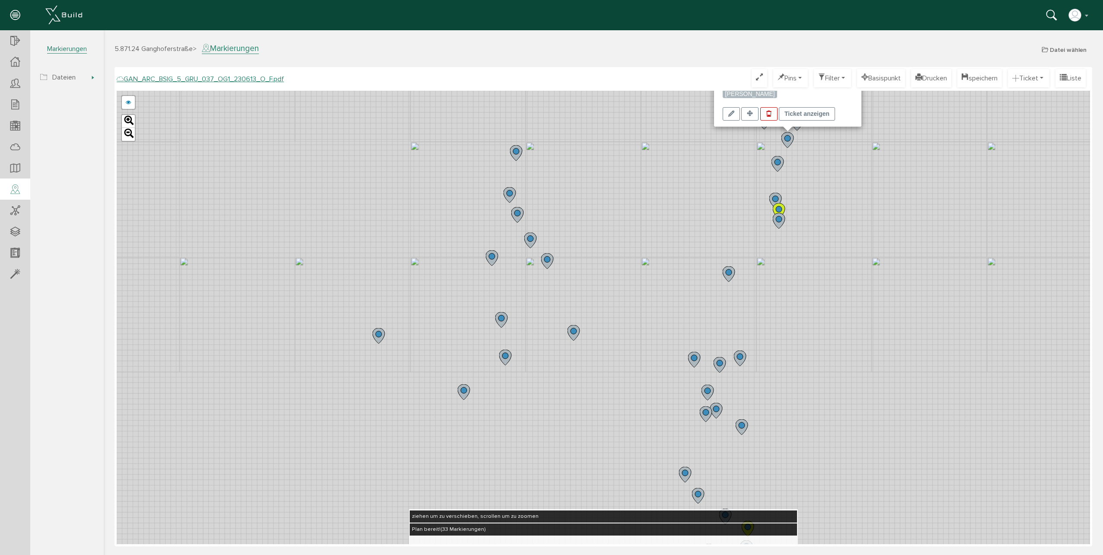
drag, startPoint x: 782, startPoint y: 495, endPoint x: 770, endPoint y: 326, distance: 169.8
click at [772, 288] on div "[PERSON_NAME], [DATE] 09:24 #31 Schacht Innenbeplankung fehlt Anmerkung offen k…" at bounding box center [603, 317] width 973 height 453
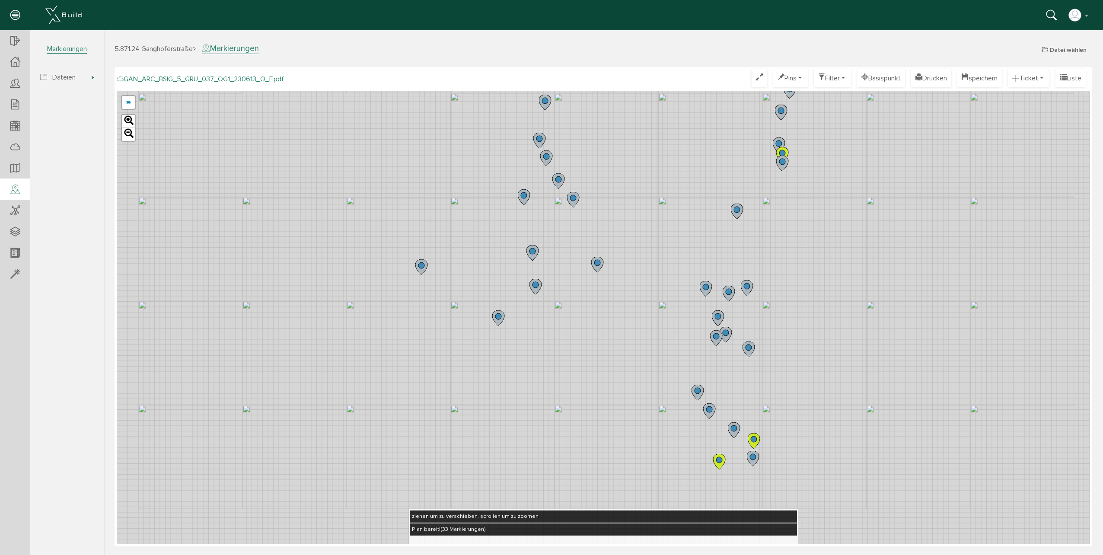
drag, startPoint x: 741, startPoint y: 438, endPoint x: 742, endPoint y: 408, distance: 29.8
click at [742, 408] on div "[PERSON_NAME], [DATE] 09:24 #31 Schacht Innenbeplankung fehlt Anmerkung offen k…" at bounding box center [603, 317] width 973 height 453
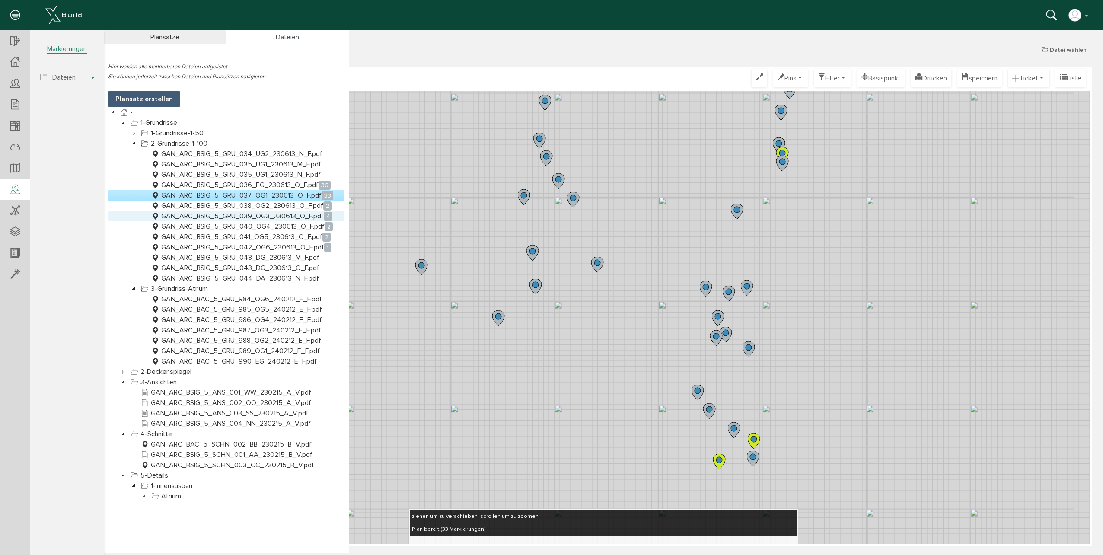
click at [281, 216] on link "GAN_ARC_BSIG_5_GRU_039_OG3_230613_O_F.pdf 4" at bounding box center [241, 216] width 184 height 10
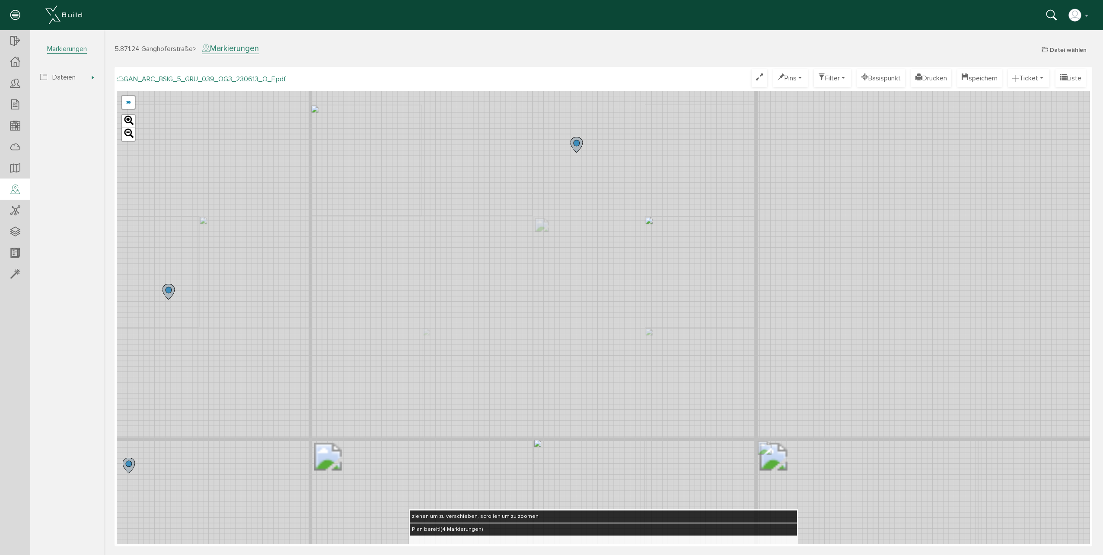
click at [578, 144] on circle at bounding box center [576, 143] width 6 height 6
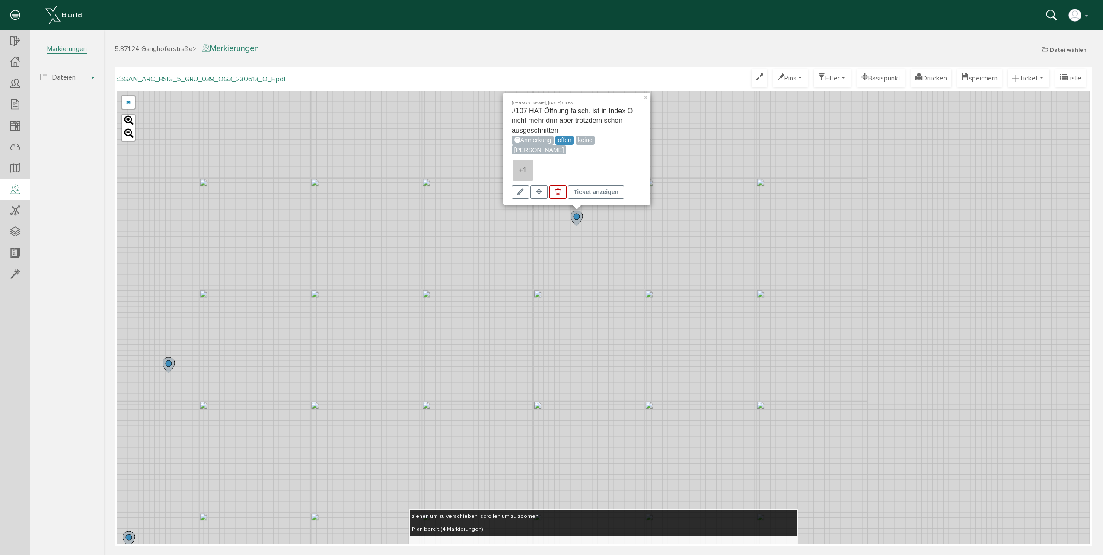
click at [165, 367] on icon at bounding box center [168, 365] width 12 height 16
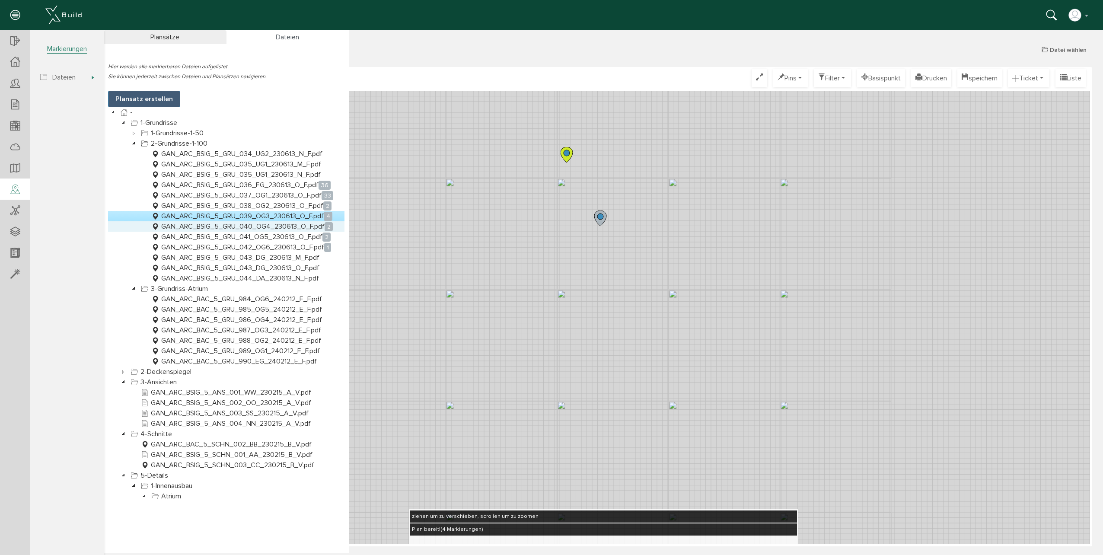
click at [301, 227] on link "GAN_ARC_BSIG_5_GRU_040_OG4_230613_O_F.pdf 2" at bounding box center [241, 226] width 185 height 10
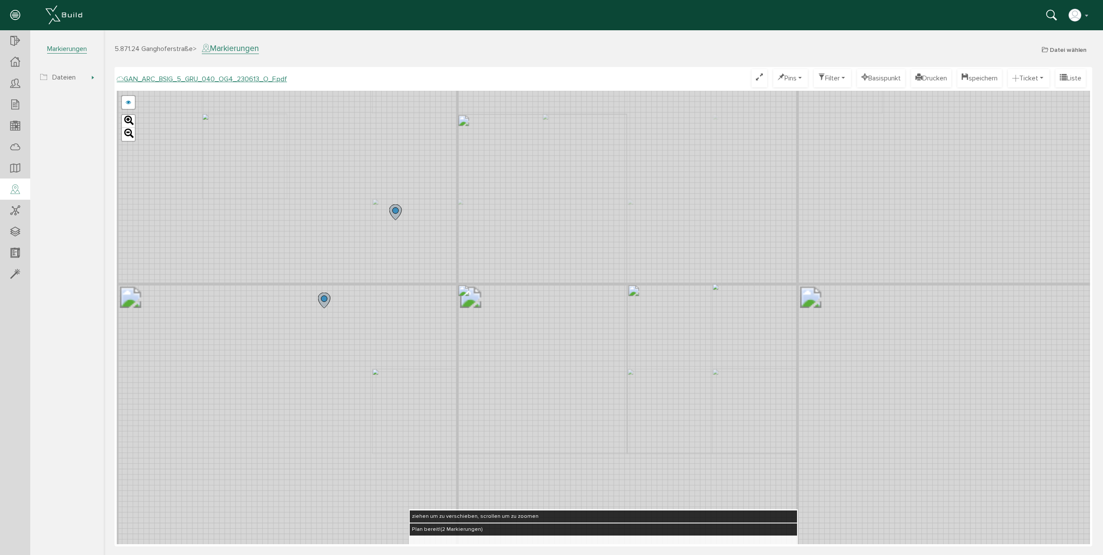
click at [394, 213] on icon at bounding box center [395, 212] width 12 height 16
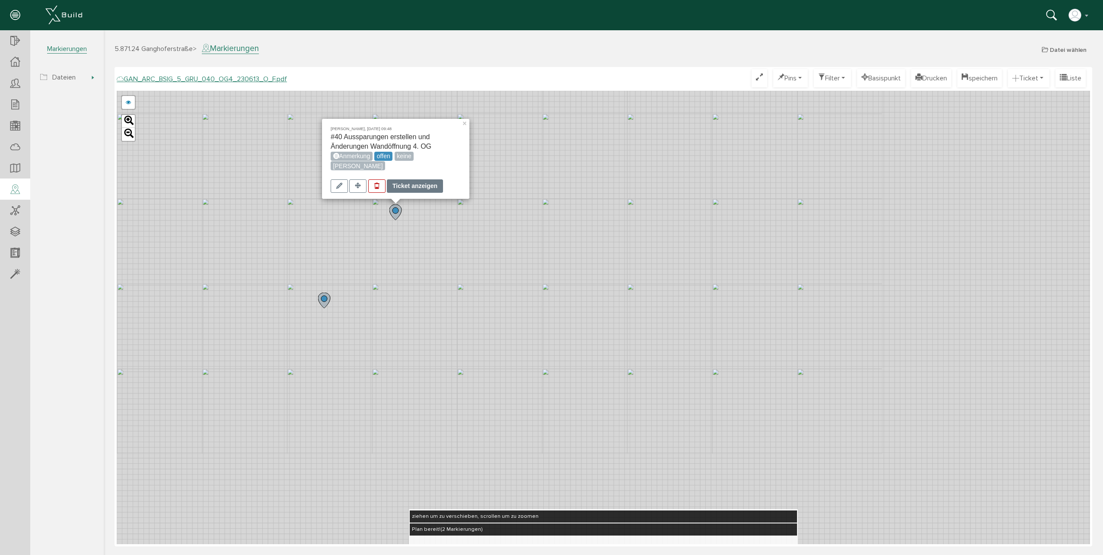
click at [424, 188] on div "Ticket anzeigen" at bounding box center [415, 185] width 56 height 13
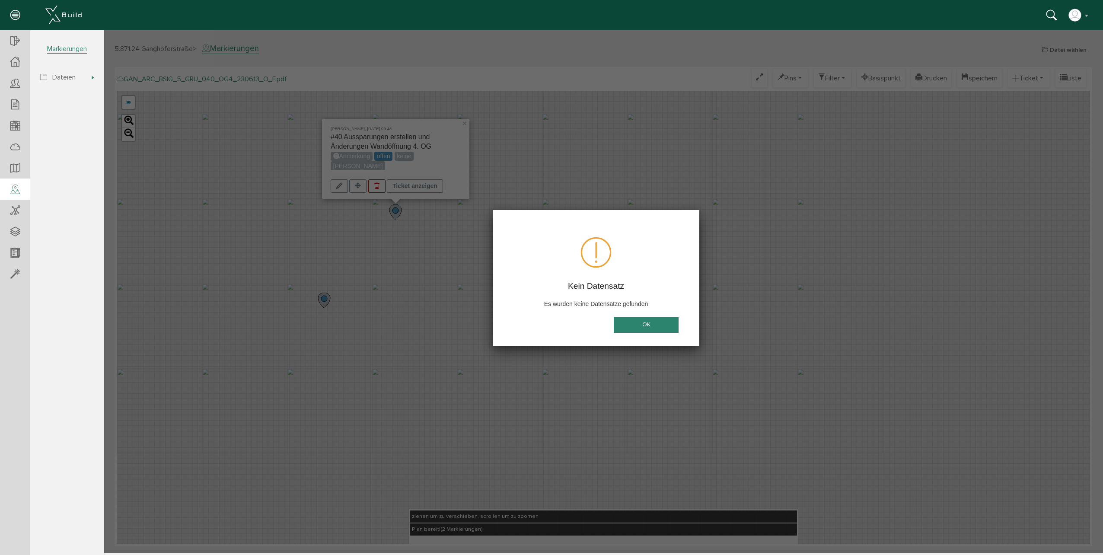
click at [655, 319] on button "OK" at bounding box center [645, 325] width 65 height 16
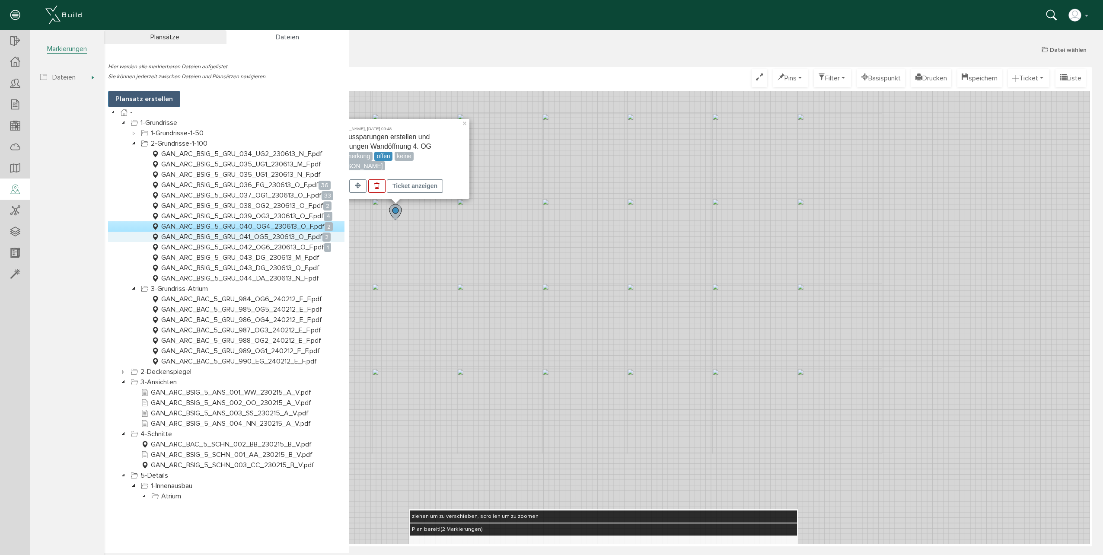
click at [248, 236] on link "GAN_ARC_BSIG_5_GRU_041_OG5_230613_O_F.pdf 2" at bounding box center [240, 237] width 183 height 10
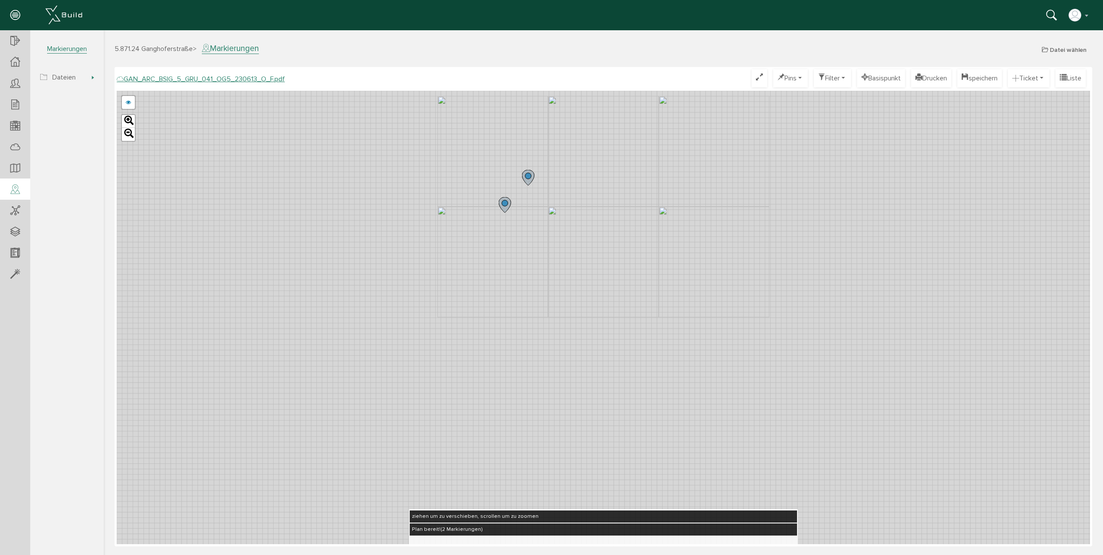
click at [525, 179] on icon at bounding box center [528, 178] width 12 height 16
